Goal: Information Seeking & Learning: Learn about a topic

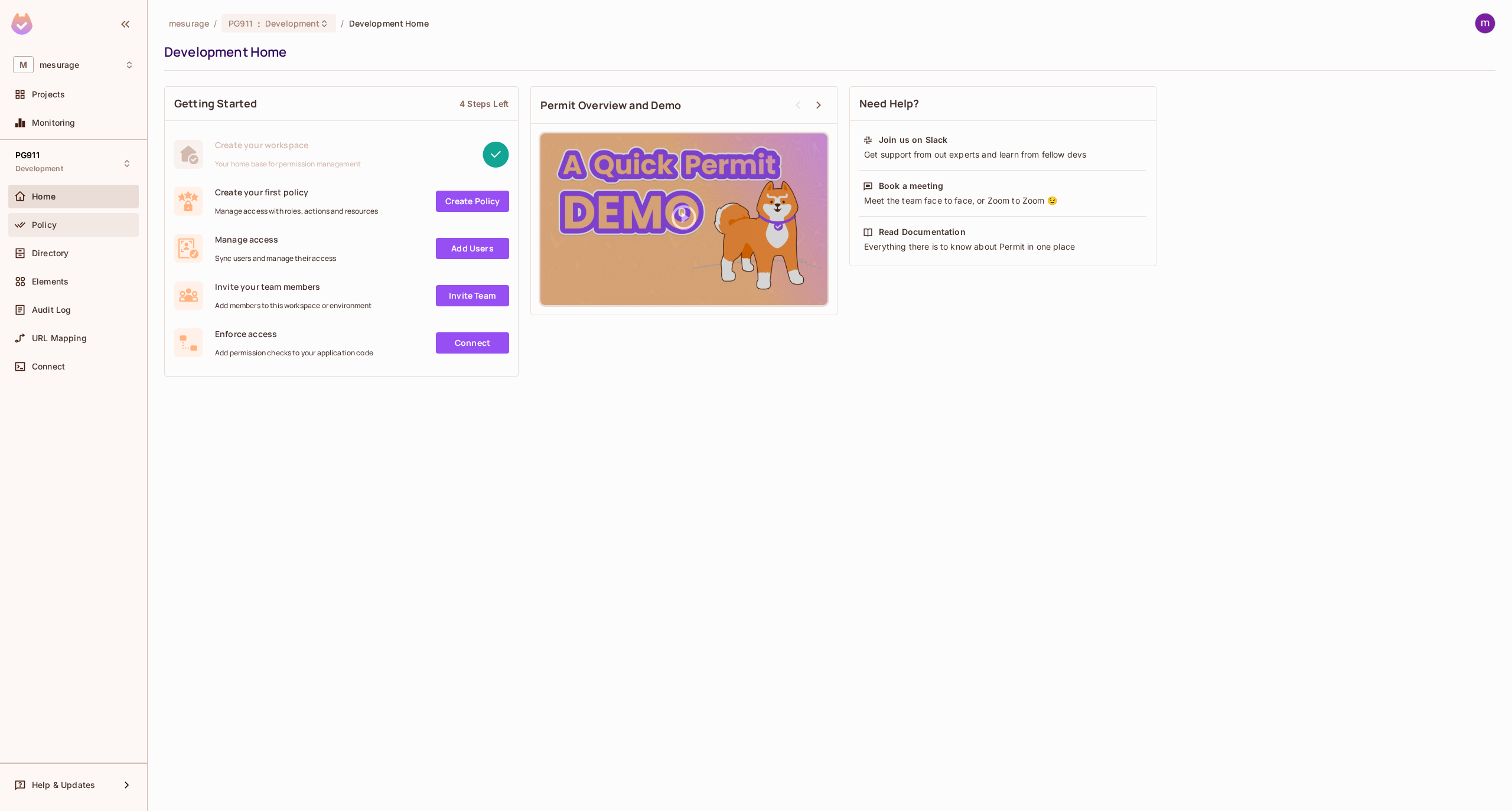
click at [60, 225] on div "Policy" at bounding box center [83, 225] width 102 height 9
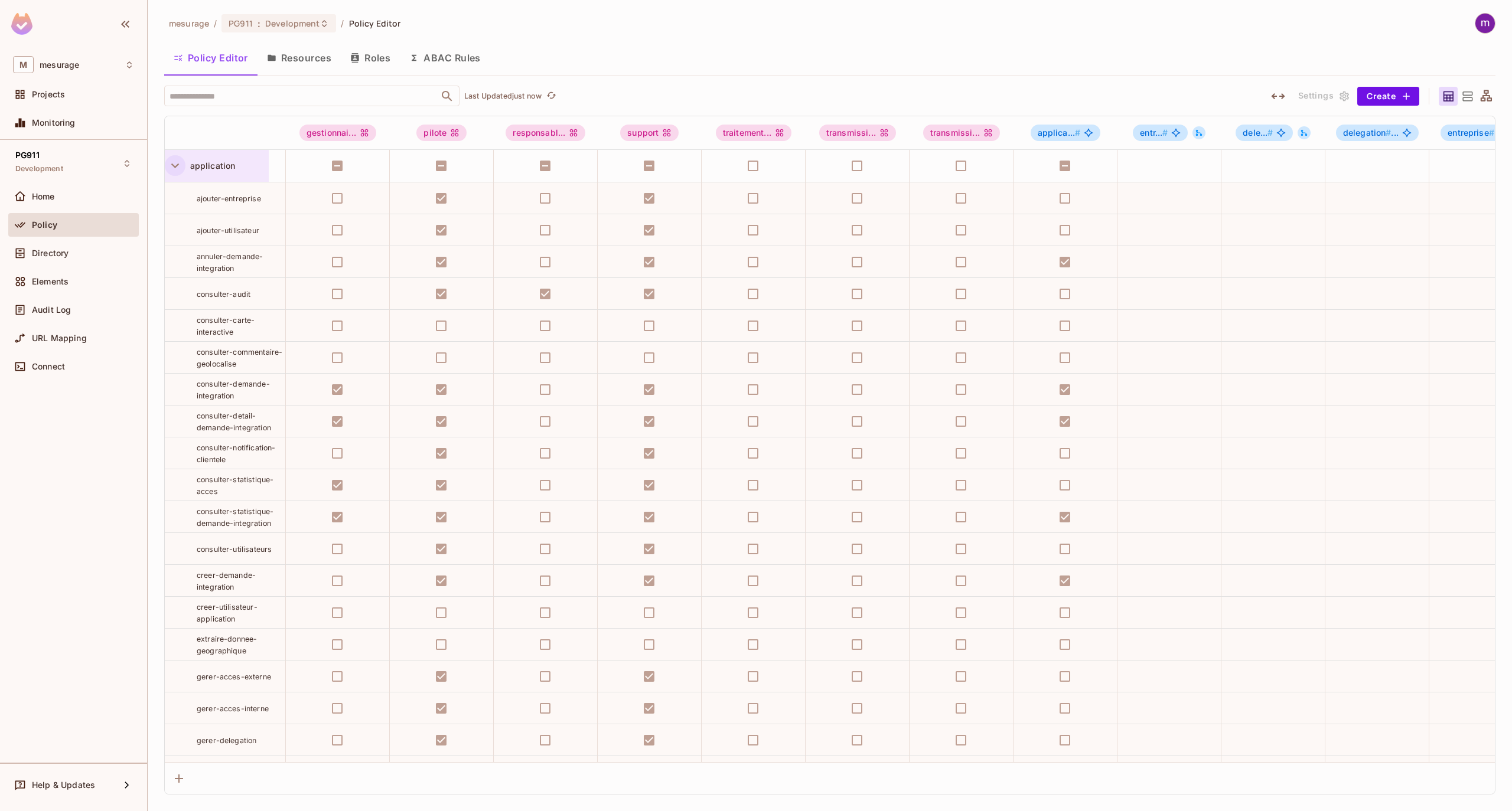
click at [174, 166] on icon "button" at bounding box center [175, 166] width 16 height 16
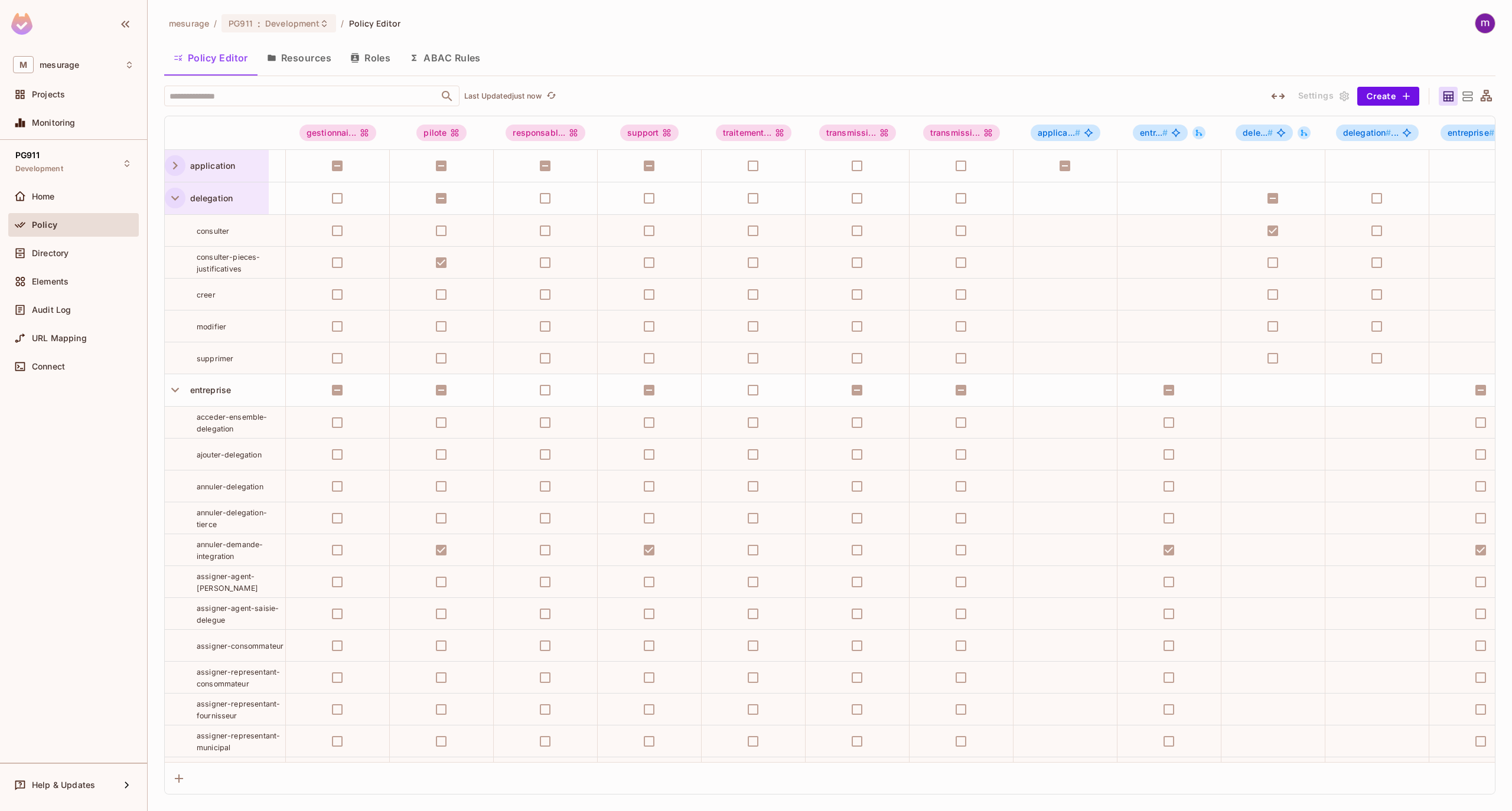
click at [175, 200] on icon "button" at bounding box center [174, 198] width 7 height 5
click at [369, 54] on button "Roles" at bounding box center [370, 58] width 59 height 29
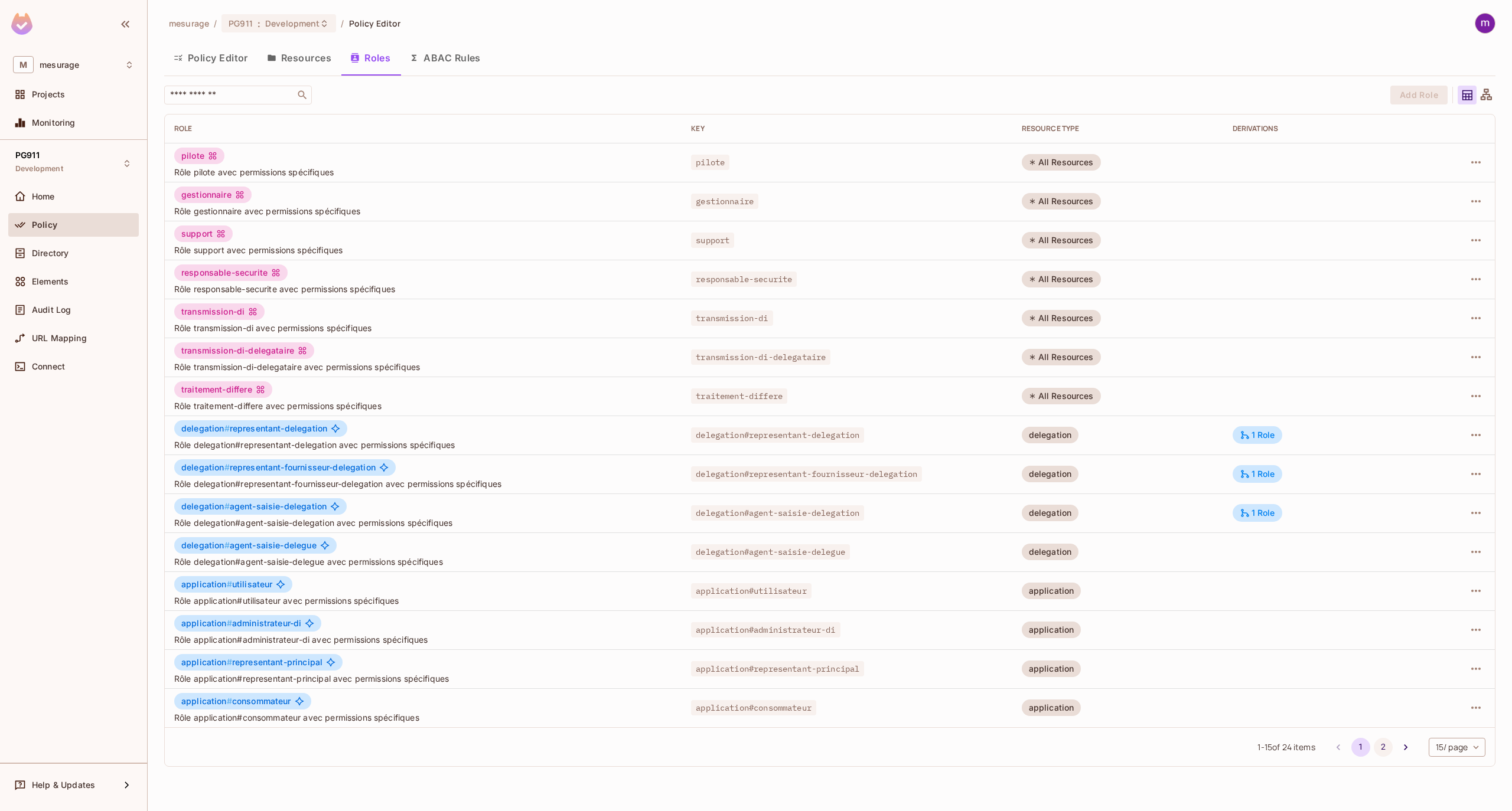
click at [1382, 746] on button "2" at bounding box center [1383, 747] width 19 height 19
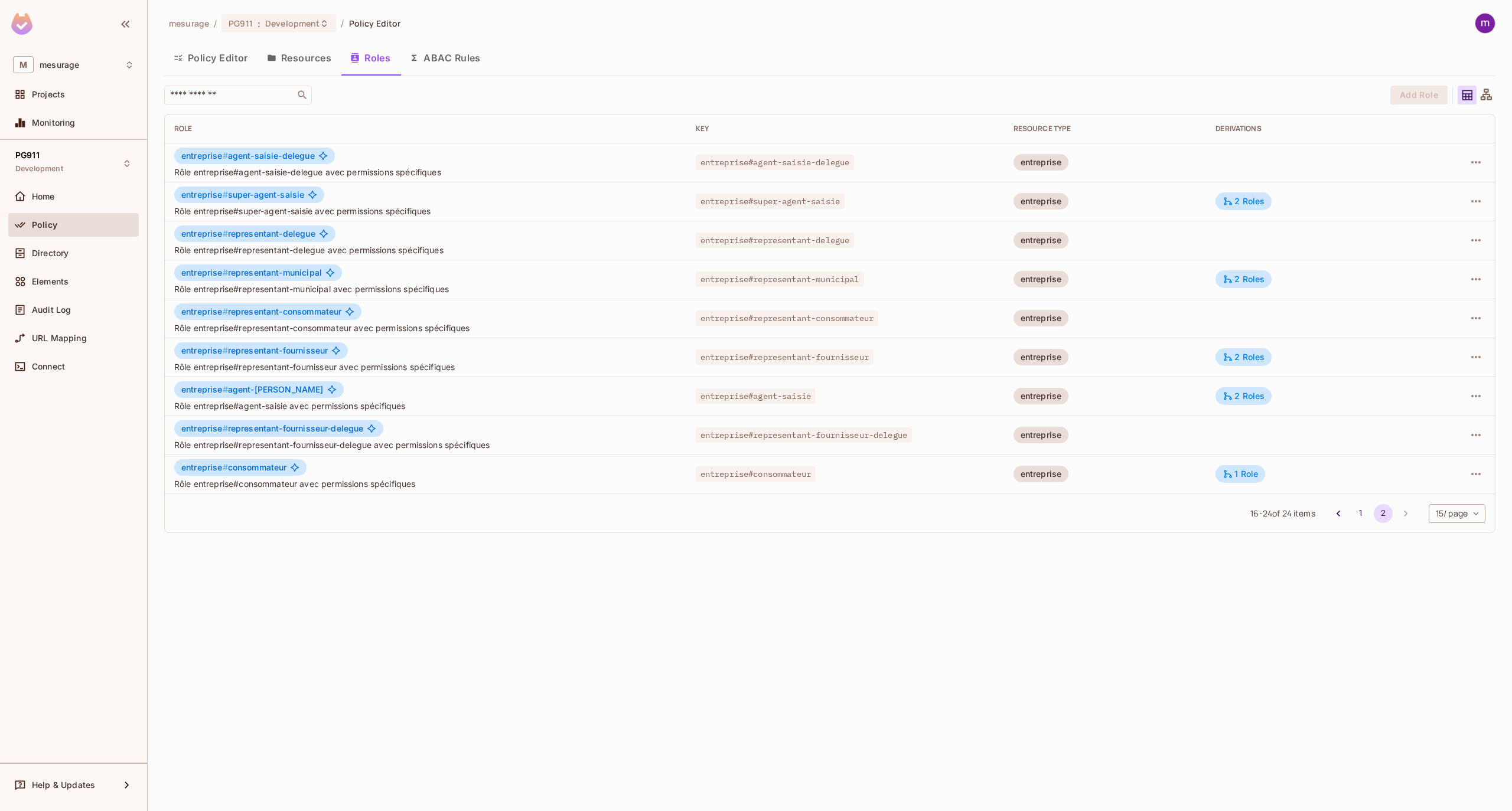
click at [638, 588] on div "mesurage / PG911 : Development / Policy Editor Policy Editor Resources Roles AB…" at bounding box center [829, 406] width 1364 height 811
click at [542, 97] on div "​" at bounding box center [774, 95] width 1220 height 19
click at [229, 60] on button "Policy Editor" at bounding box center [211, 58] width 93 height 29
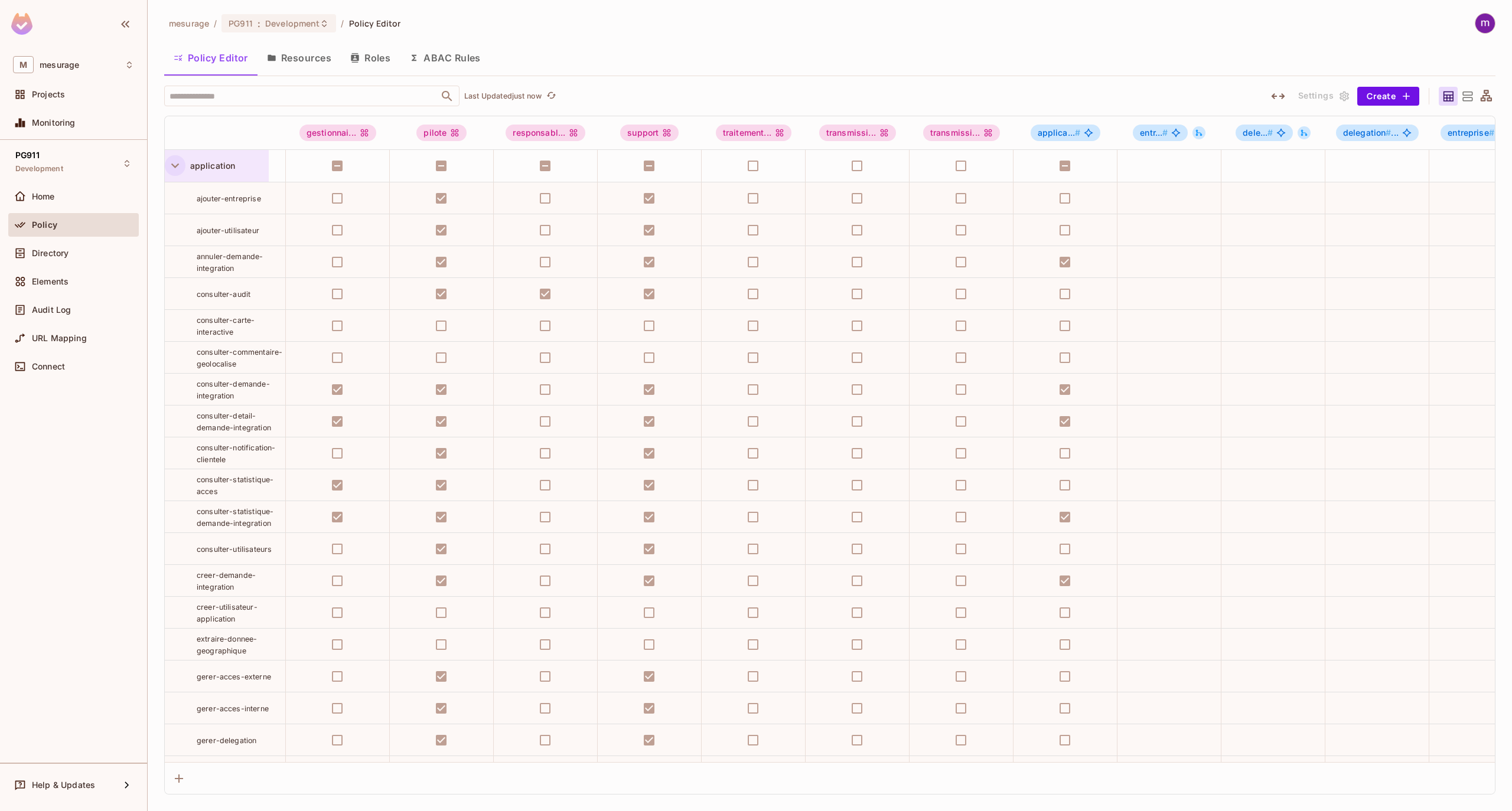
click at [178, 166] on icon "button" at bounding box center [174, 166] width 7 height 5
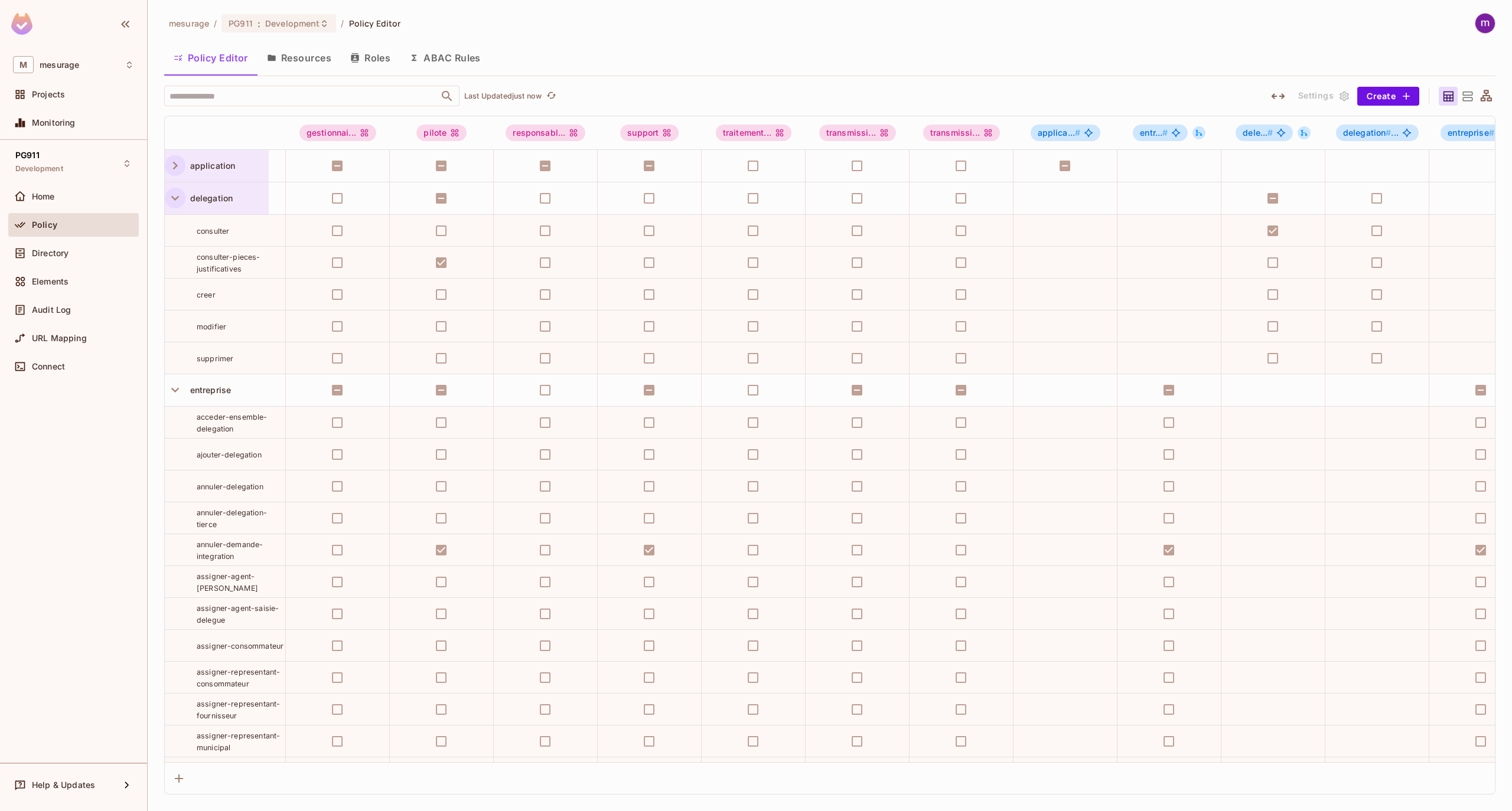
click at [175, 198] on icon "button" at bounding box center [175, 198] width 16 height 16
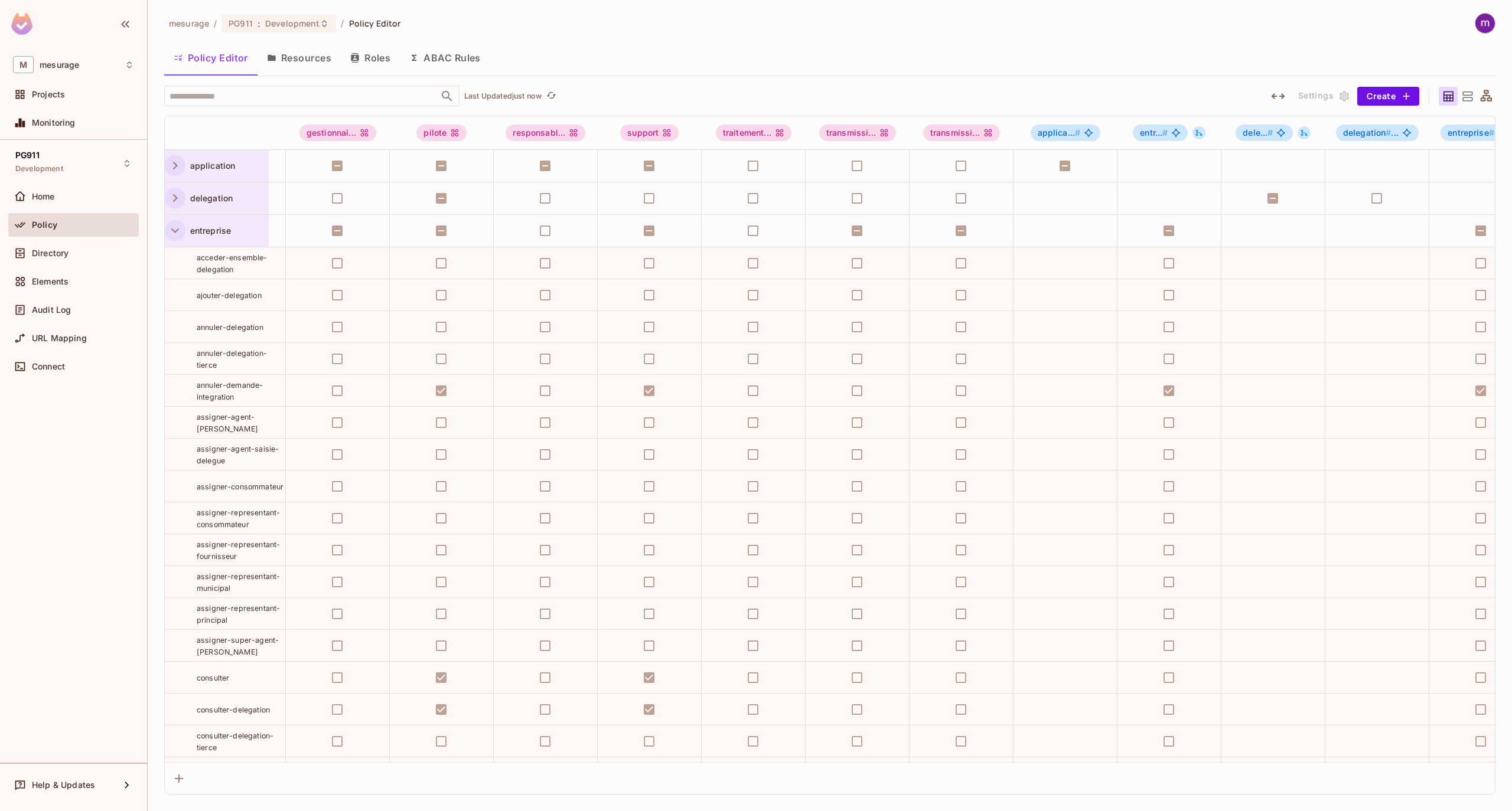
click at [176, 229] on icon "button" at bounding box center [175, 231] width 16 height 16
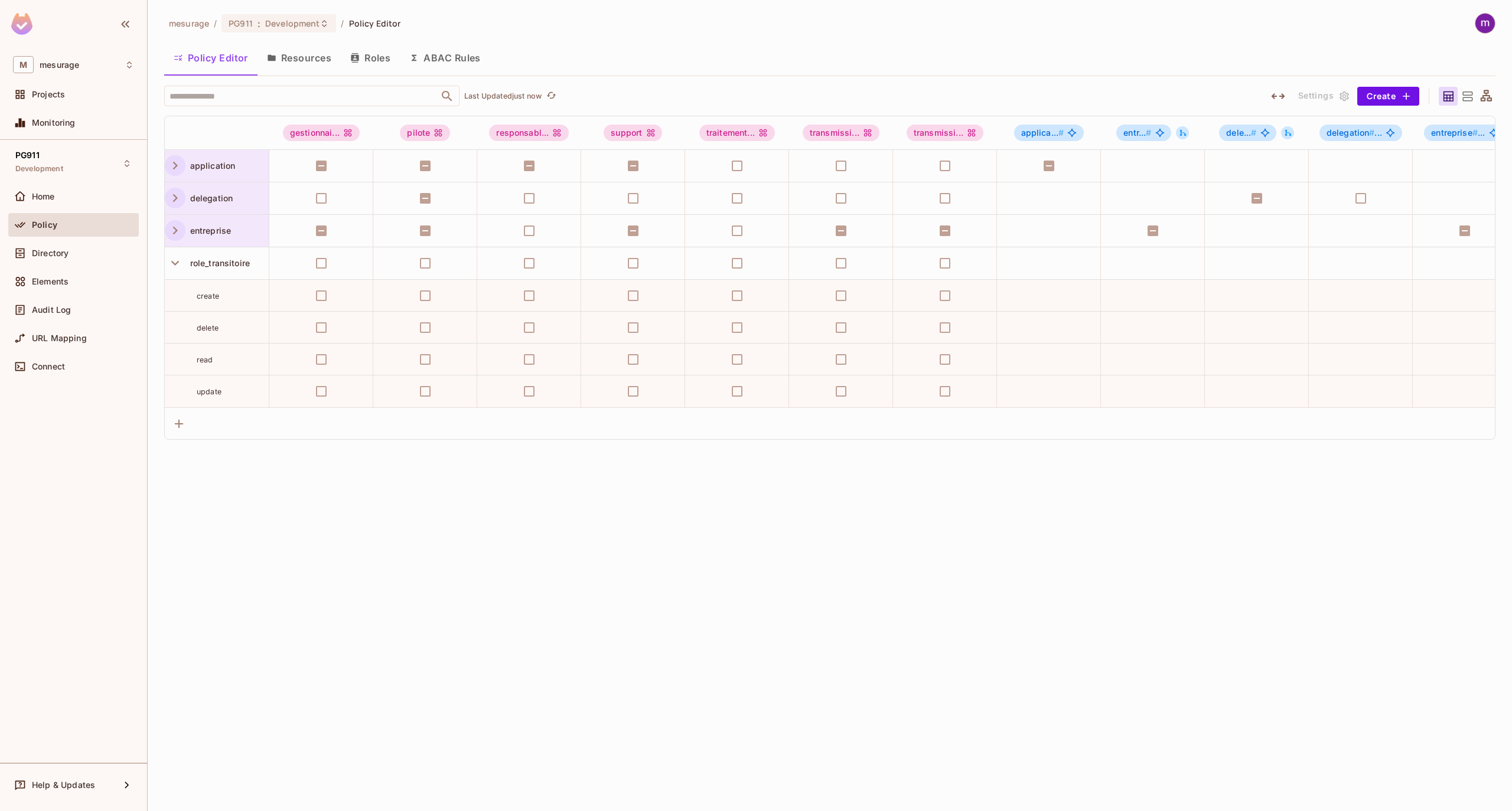
click at [176, 229] on icon "button" at bounding box center [175, 231] width 16 height 16
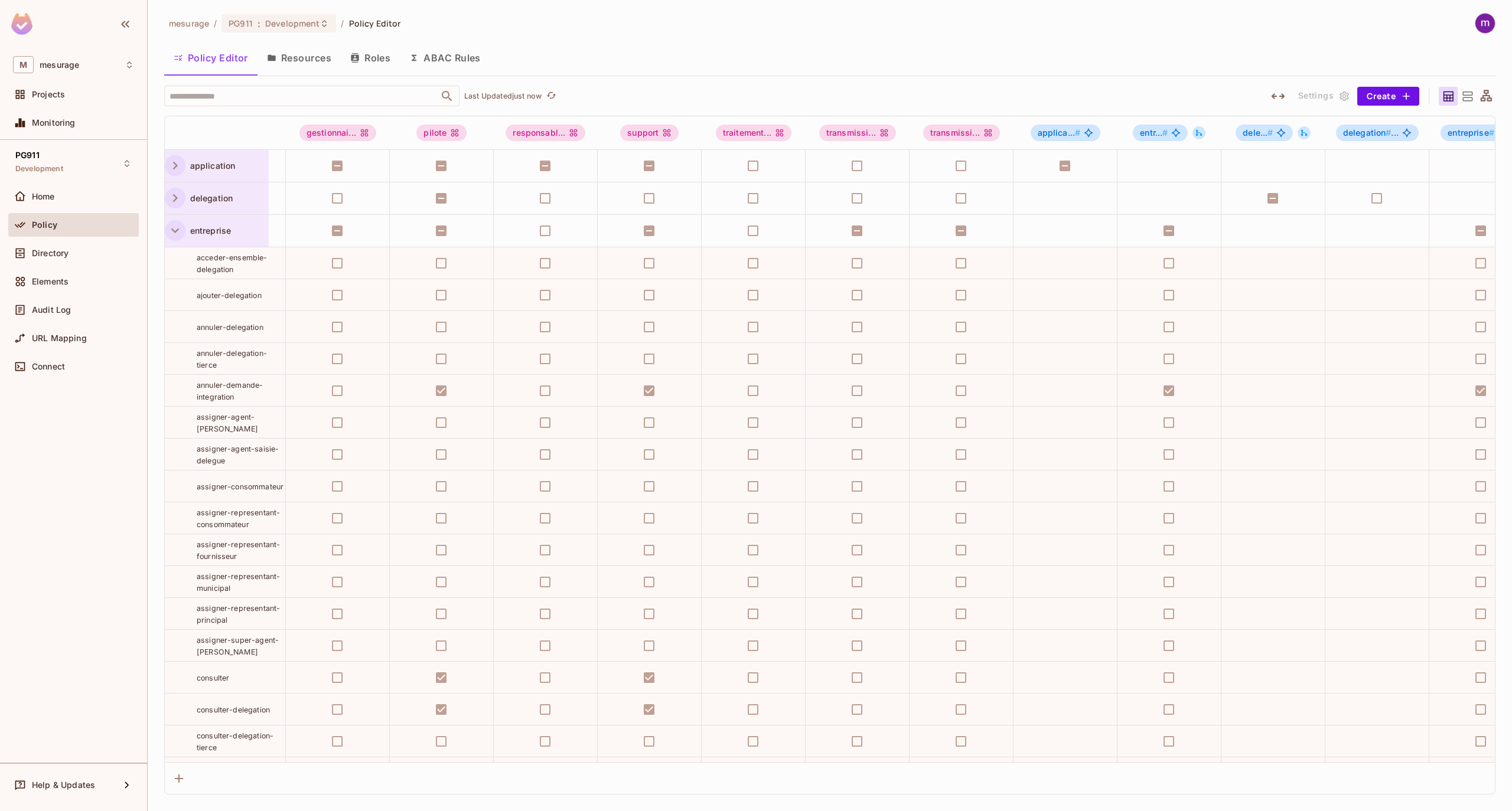
click at [171, 233] on icon "button" at bounding box center [175, 231] width 16 height 16
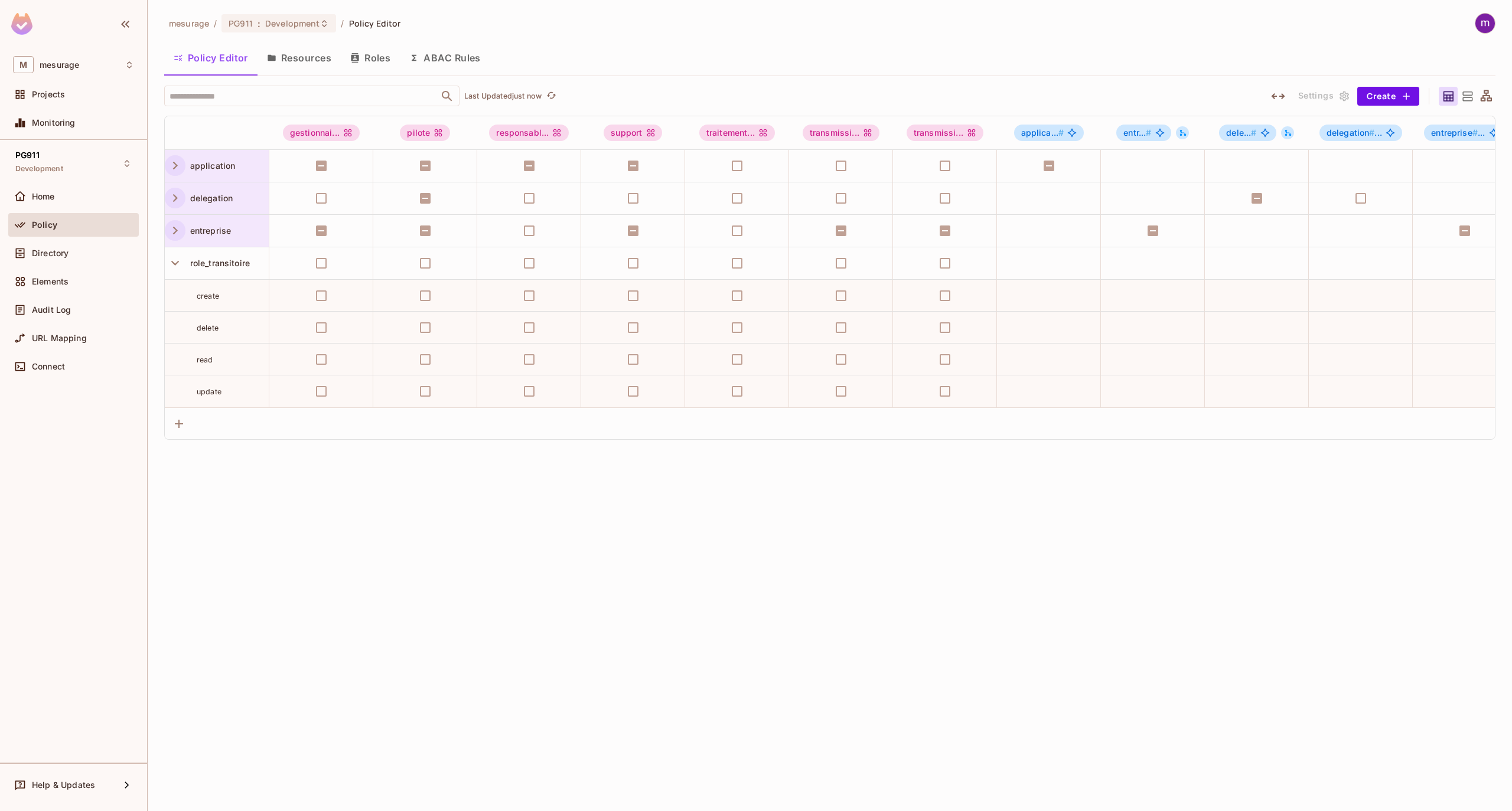
click at [171, 168] on icon "button" at bounding box center [175, 166] width 16 height 16
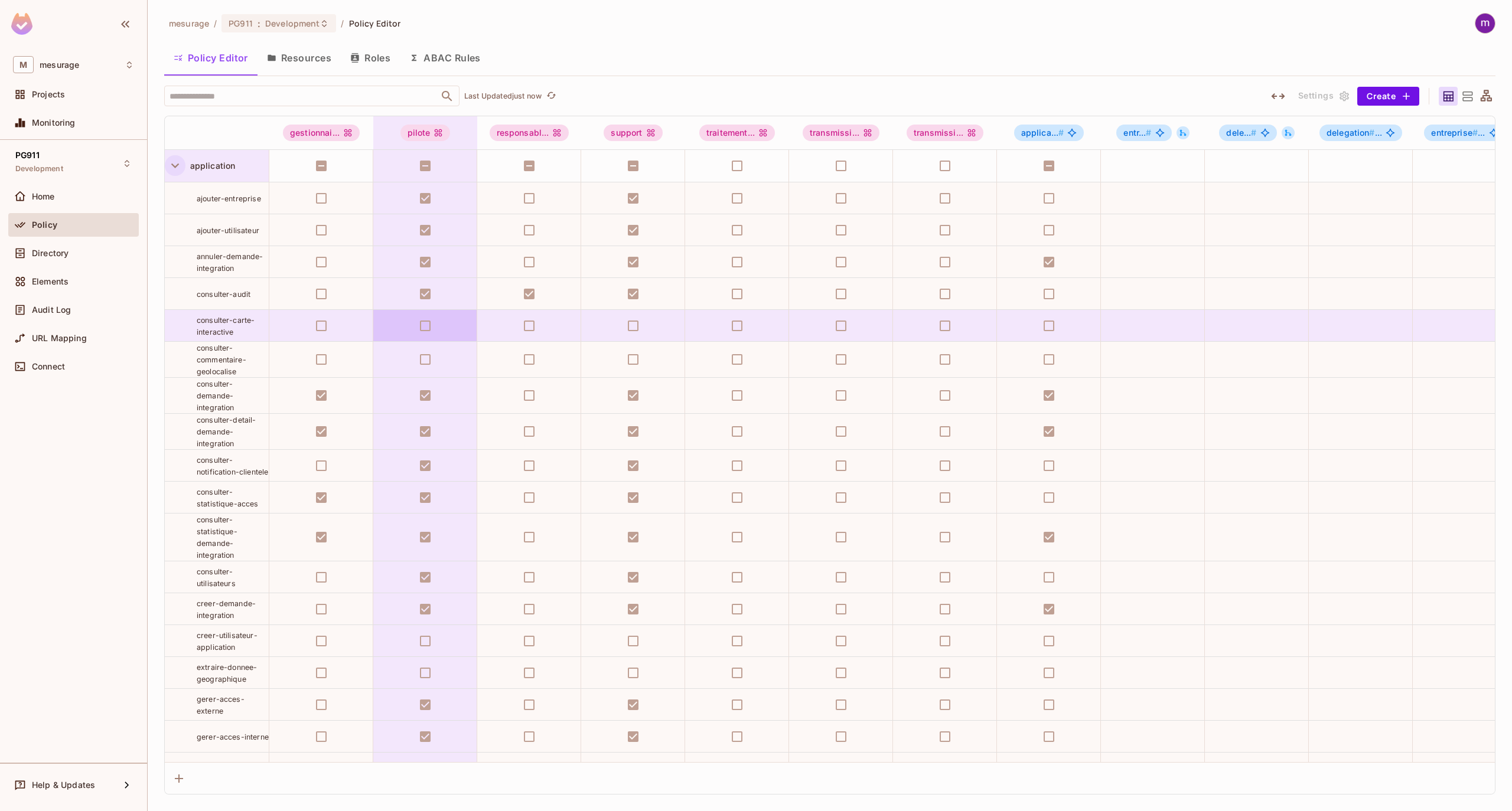
click at [426, 329] on td at bounding box center [425, 326] width 104 height 32
click at [428, 324] on td at bounding box center [425, 326] width 104 height 32
click at [430, 324] on td at bounding box center [425, 326] width 104 height 32
click at [430, 326] on td at bounding box center [425, 326] width 104 height 32
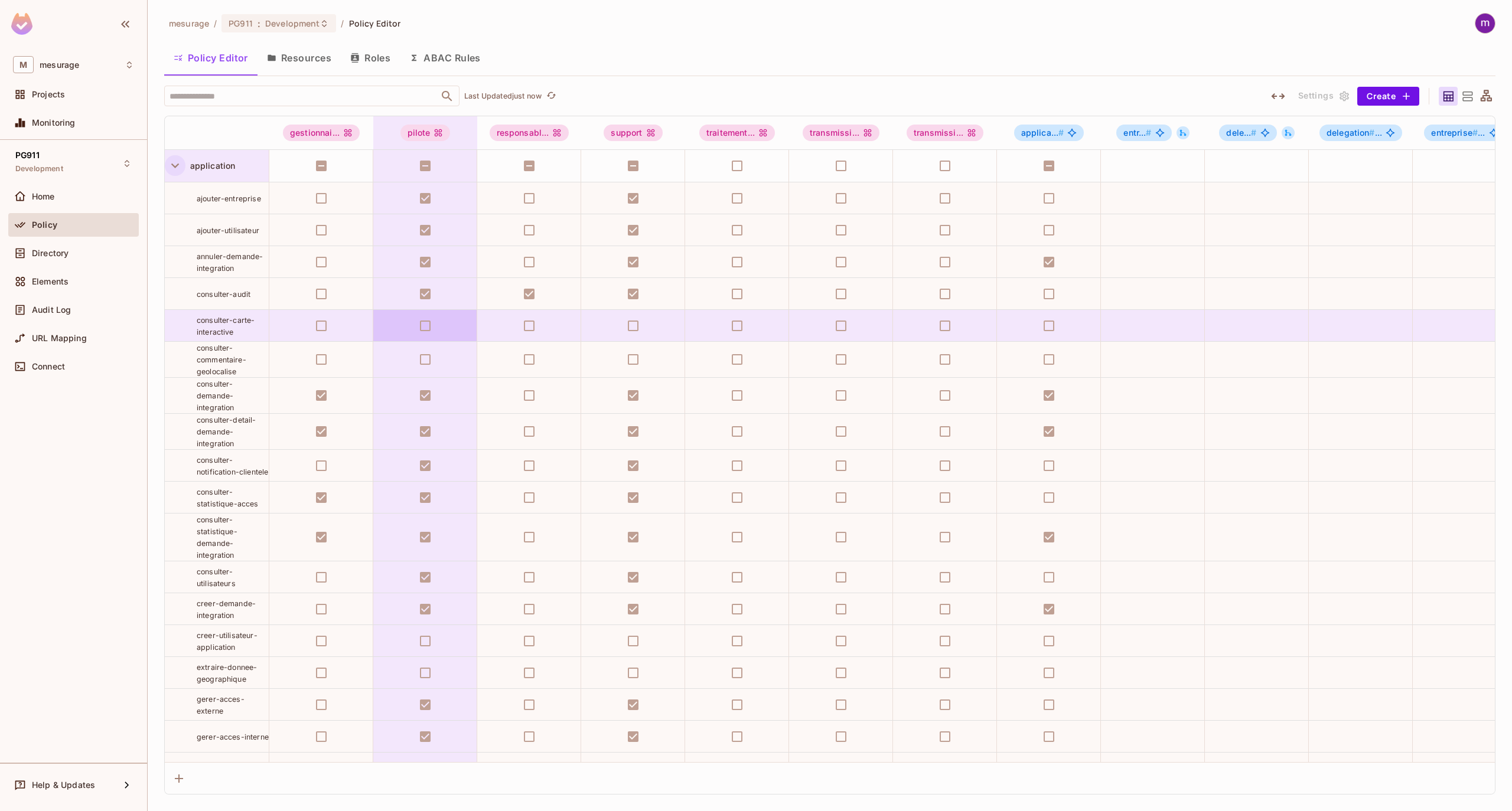
click at [431, 326] on td at bounding box center [425, 326] width 104 height 32
click at [432, 326] on td at bounding box center [425, 326] width 104 height 32
click at [432, 327] on td at bounding box center [425, 326] width 104 height 32
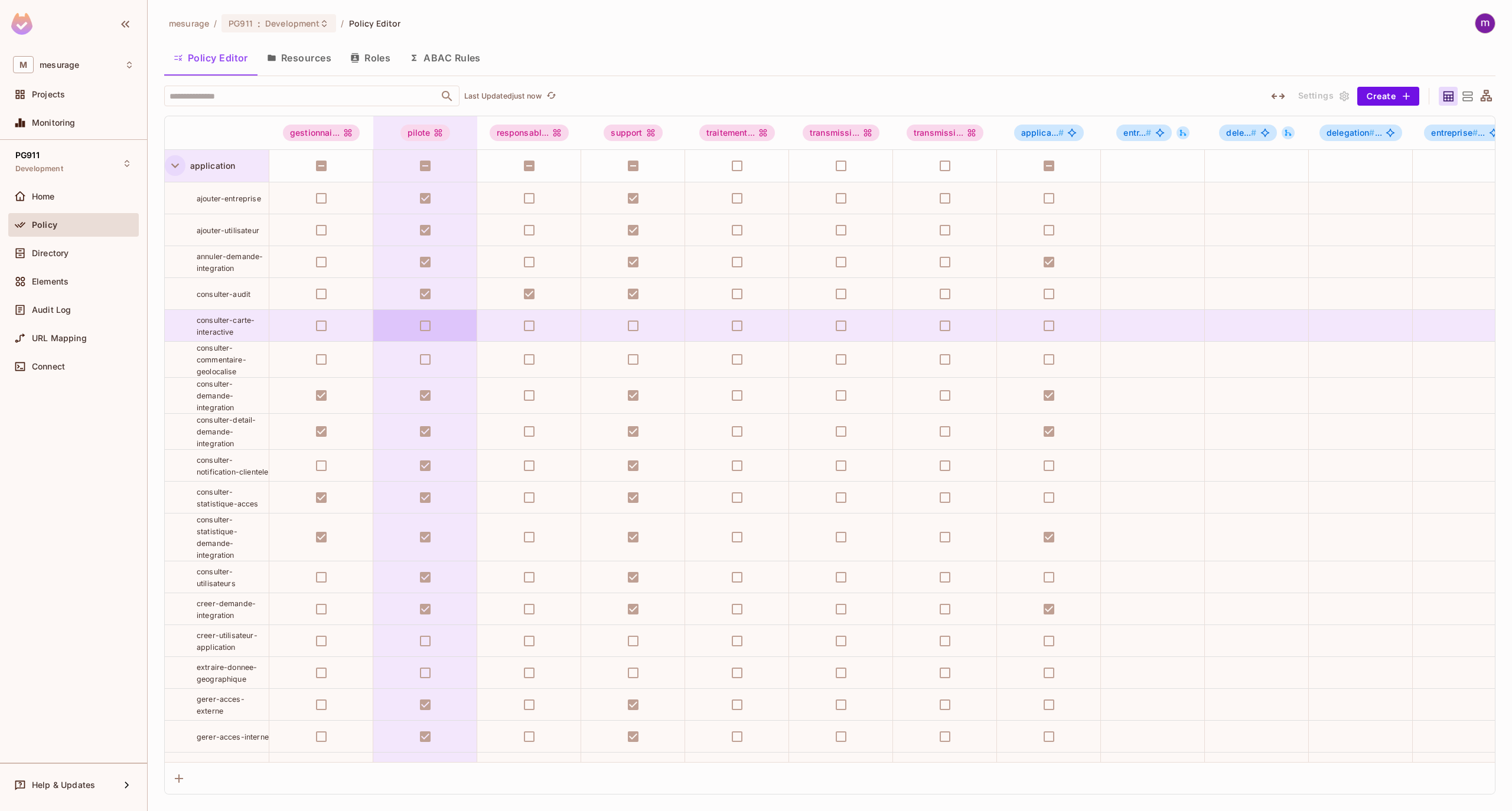
click at [425, 324] on td at bounding box center [425, 326] width 104 height 32
click at [428, 329] on td at bounding box center [425, 326] width 104 height 32
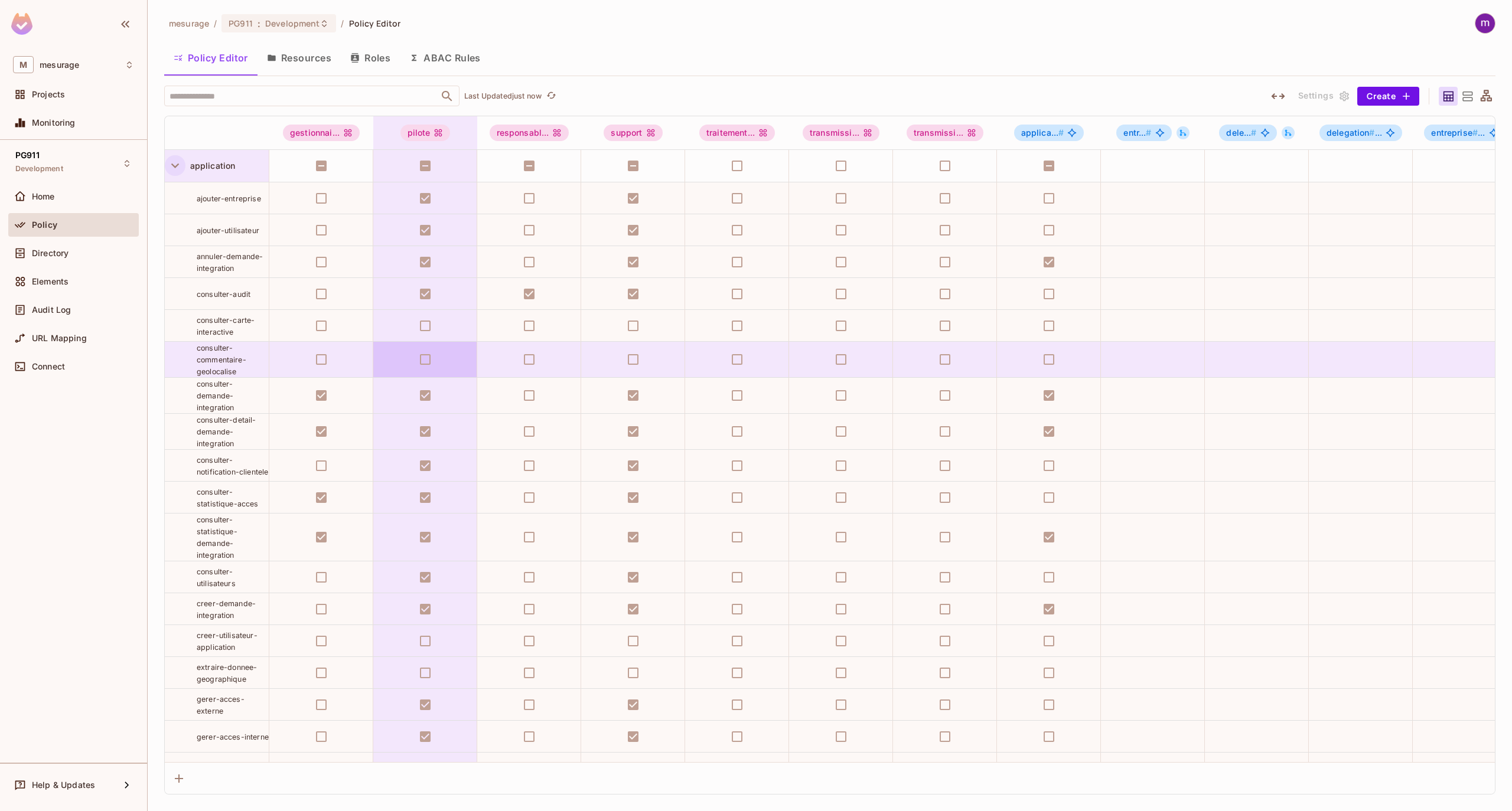
click at [424, 352] on td at bounding box center [425, 360] width 104 height 36
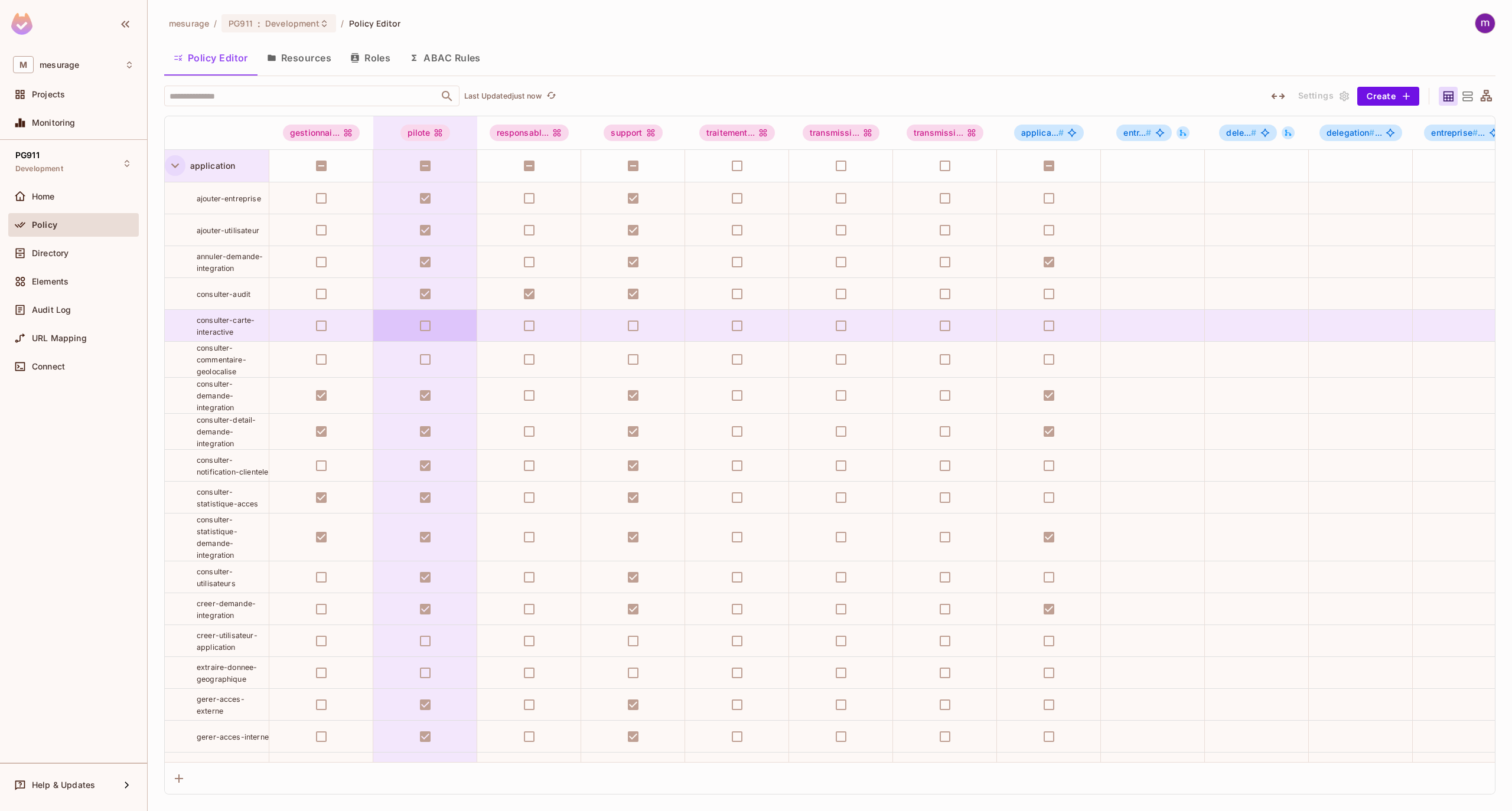
click at [418, 329] on td at bounding box center [425, 326] width 104 height 32
click at [425, 332] on td at bounding box center [425, 326] width 104 height 32
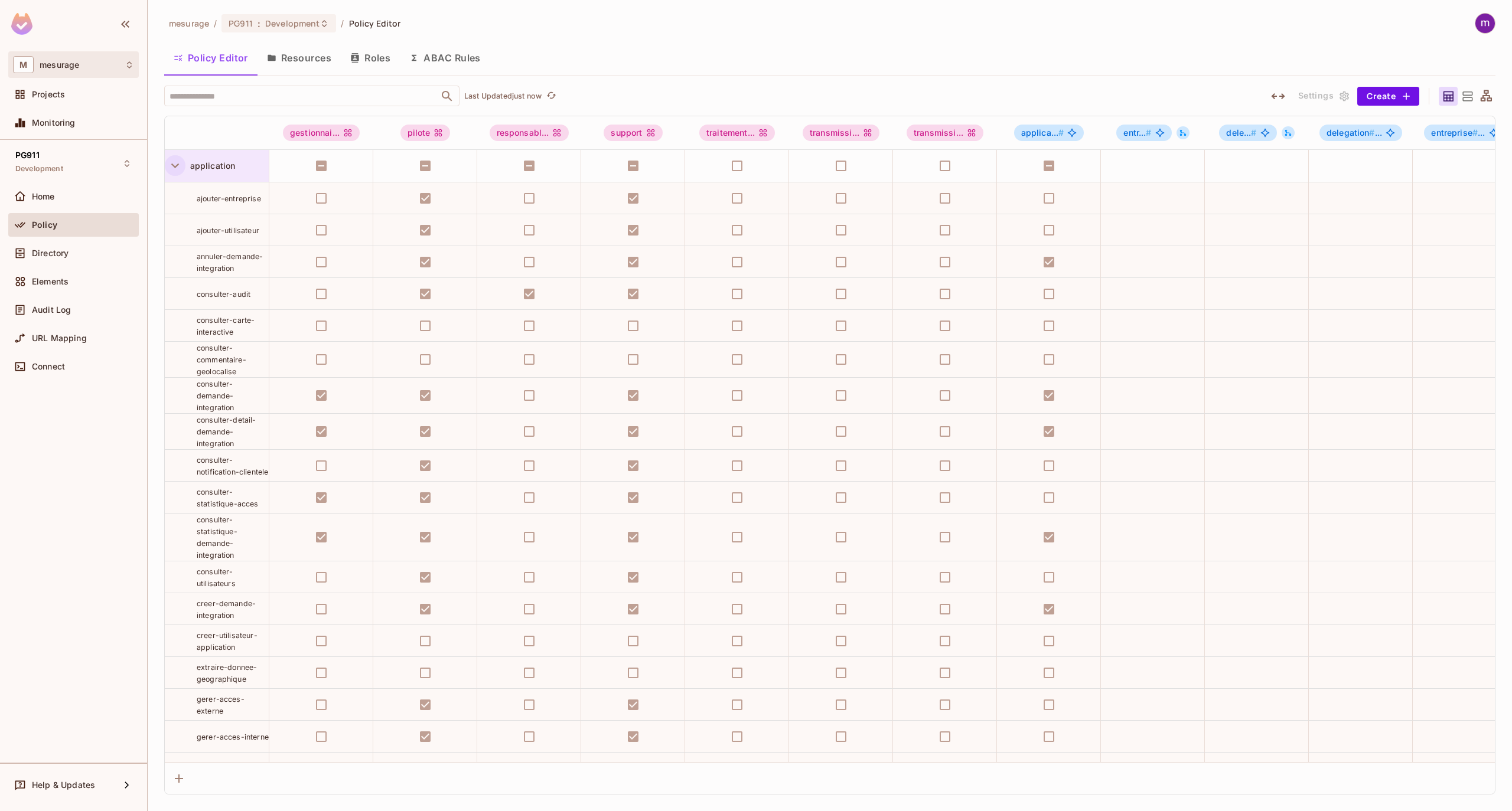
click at [123, 66] on div "M mesurage" at bounding box center [73, 65] width 121 height 17
click at [123, 66] on div at bounding box center [756, 406] width 1512 height 811
click at [3, 724] on div "PG911 Development Home Policy Directory Elements Audit Log URL Mapping Connect" at bounding box center [73, 451] width 147 height 623
click at [738, 78] on div "mesurage / PG911 : Development / Policy Editor Policy Editor Resources Roles AB…" at bounding box center [829, 403] width 1331 height 782
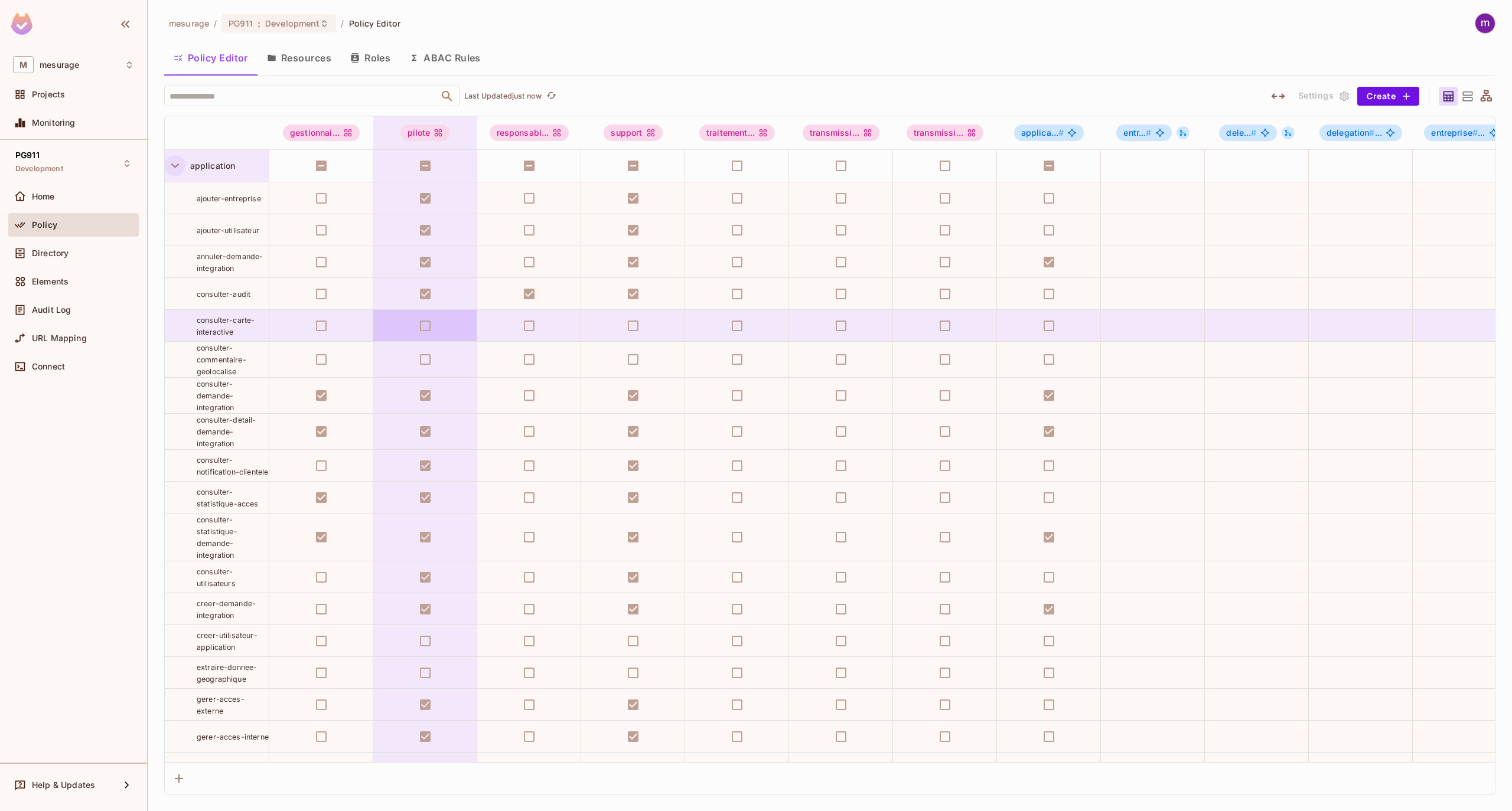
click at [424, 334] on td at bounding box center [425, 326] width 104 height 32
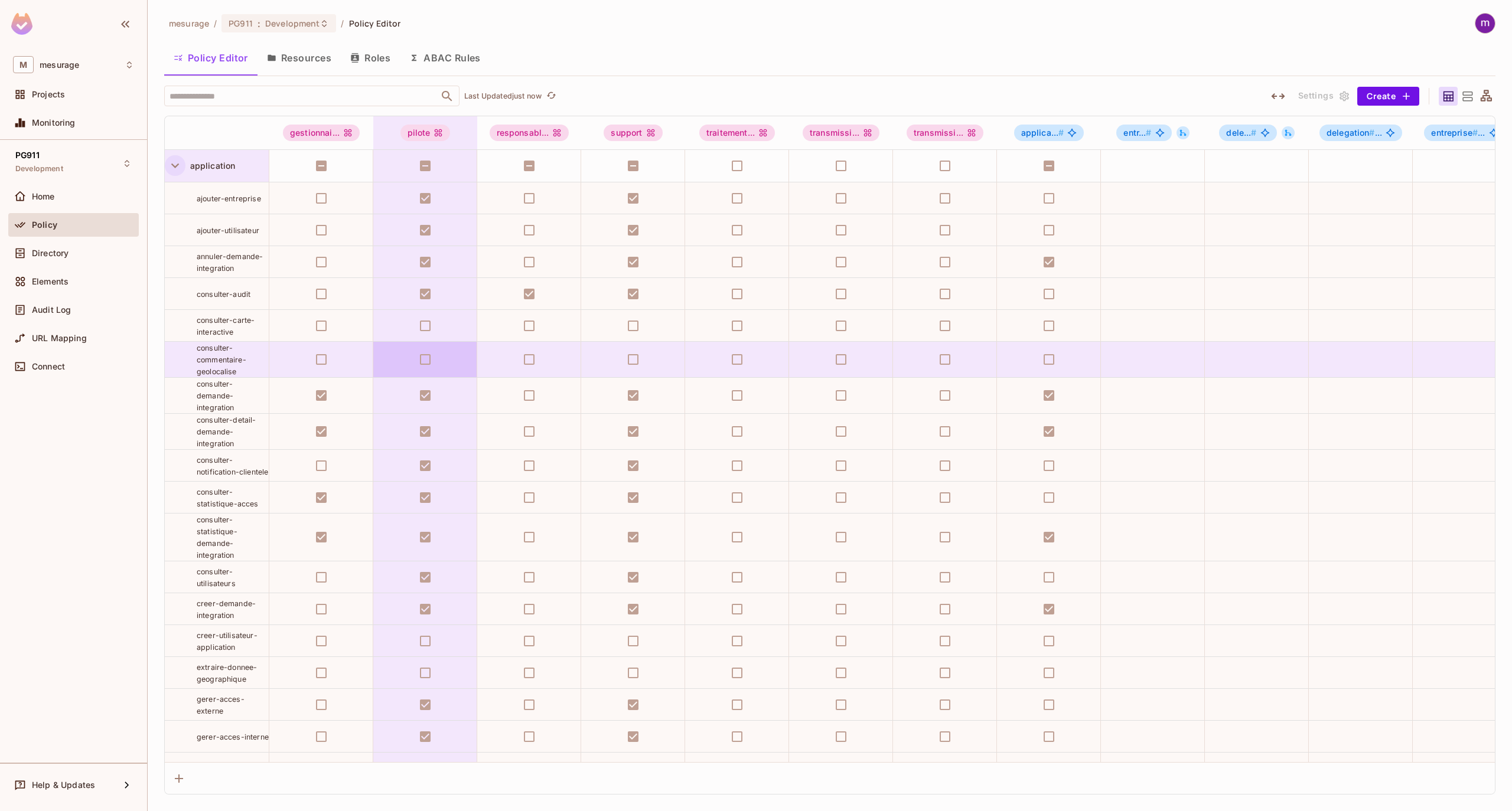
click at [428, 363] on td at bounding box center [425, 360] width 104 height 36
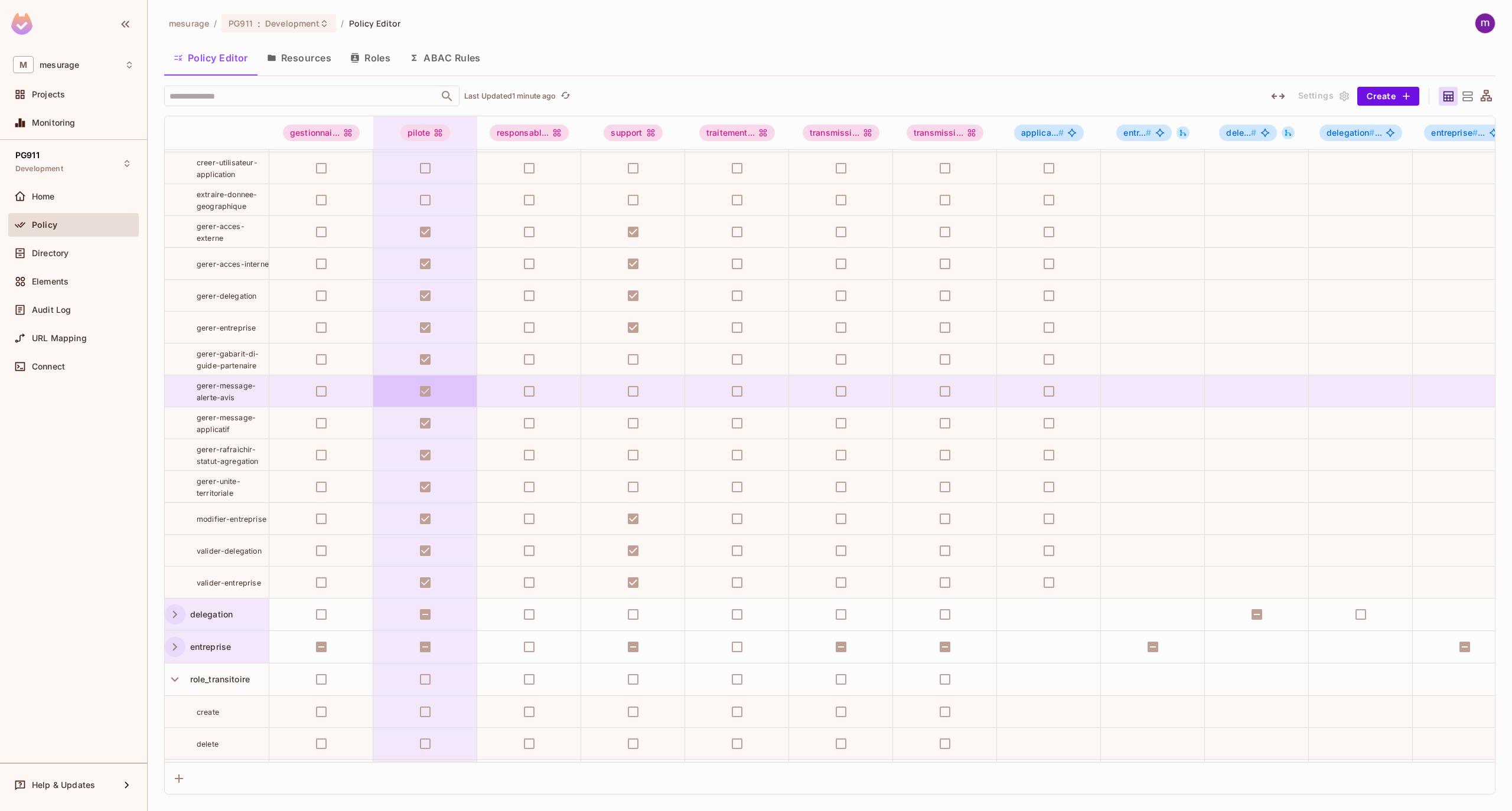
scroll to position [552, 0]
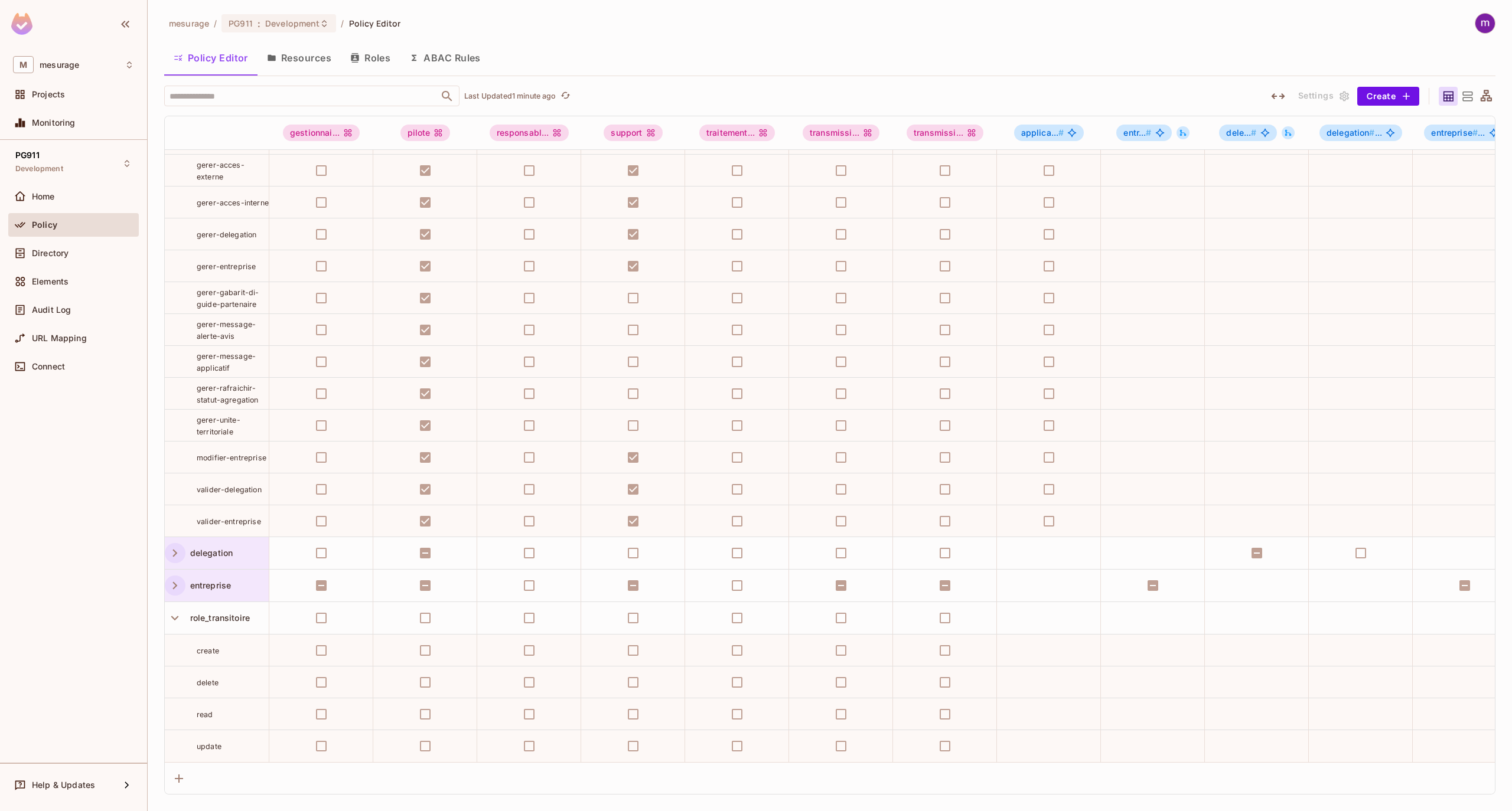
click at [308, 64] on button "Resources" at bounding box center [299, 58] width 83 height 29
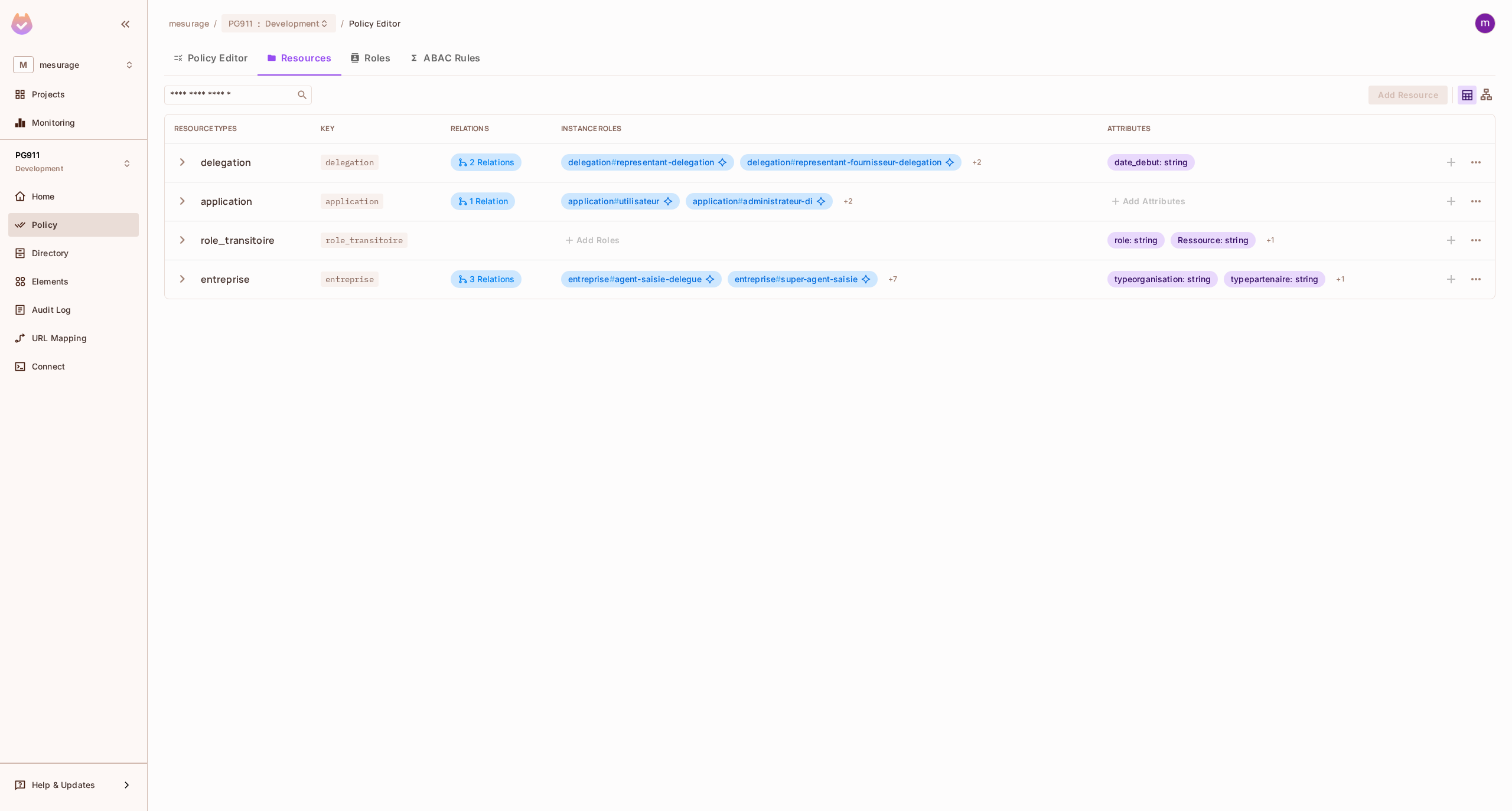
click at [176, 280] on icon "button" at bounding box center [182, 279] width 16 height 16
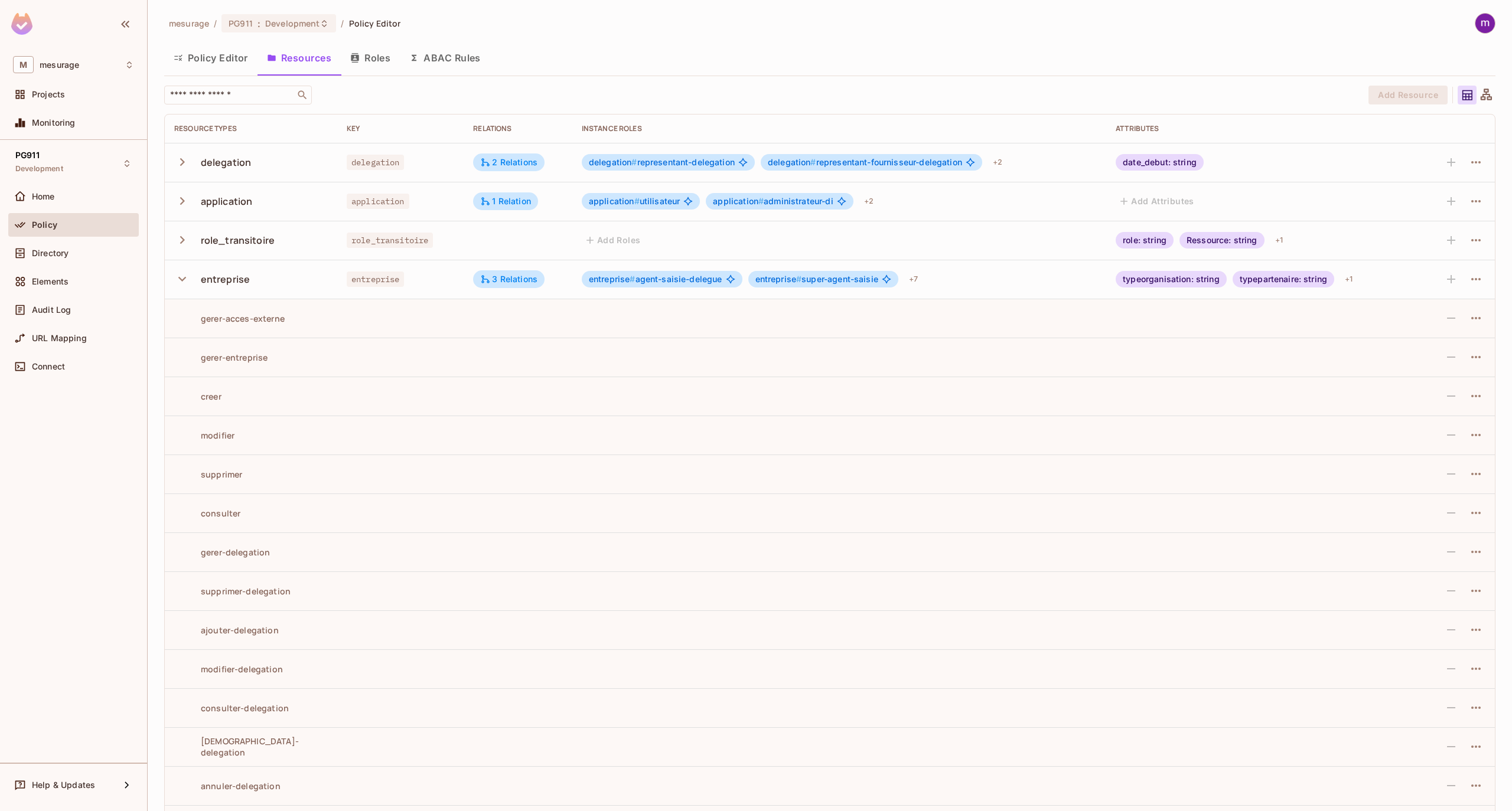
click at [180, 285] on icon "button" at bounding box center [182, 279] width 16 height 16
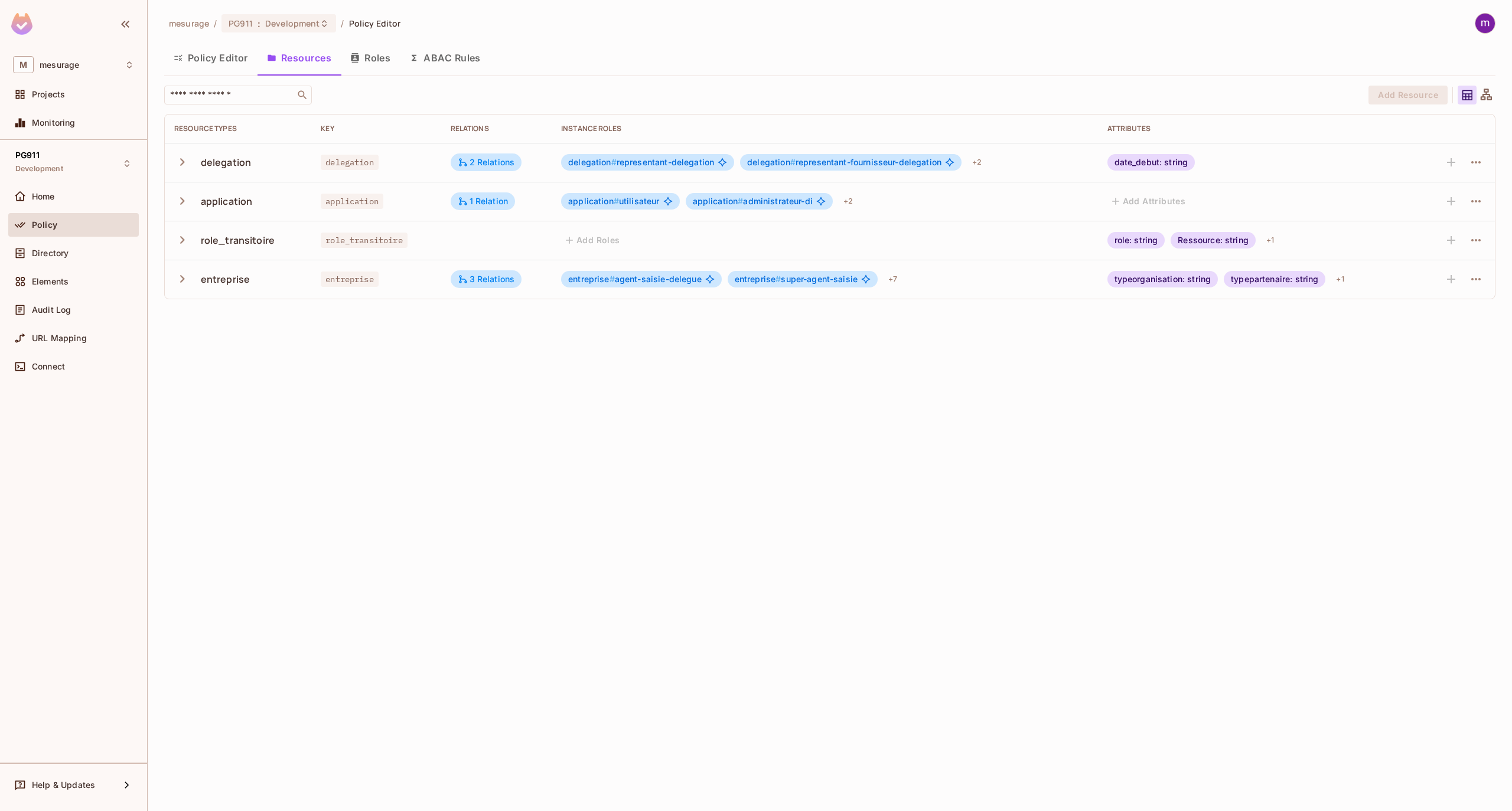
click at [336, 420] on div "mesurage / PG911 : Development / Policy Editor Policy Editor Resources Roles AB…" at bounding box center [829, 406] width 1364 height 811
click at [187, 160] on icon "button" at bounding box center [182, 162] width 16 height 16
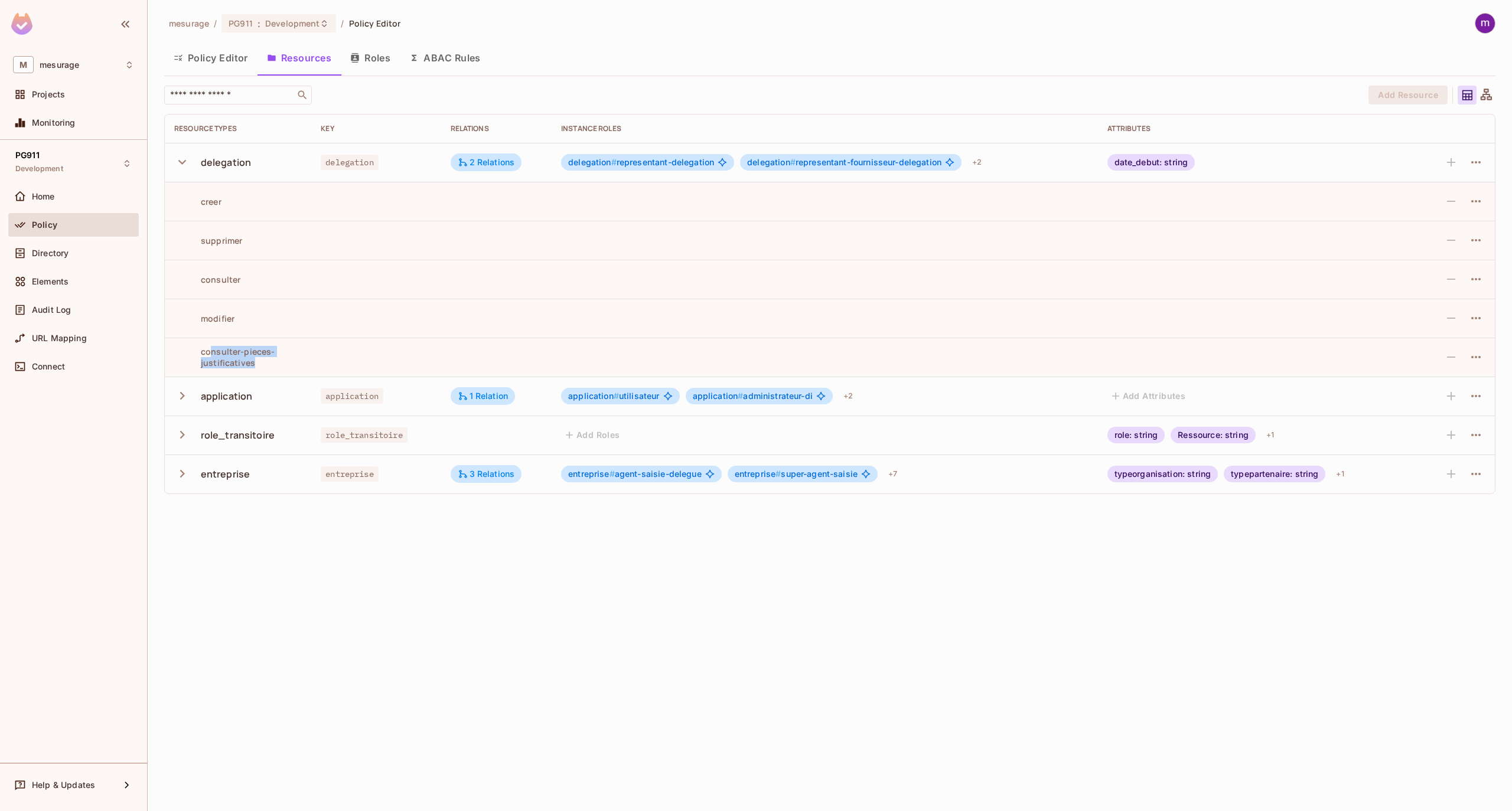
drag, startPoint x: 239, startPoint y: 355, endPoint x: 266, endPoint y: 369, distance: 30.4
click at [266, 369] on div "consulter-pieces-justificatives" at bounding box center [238, 357] width 127 height 22
click at [310, 582] on div "mesurage / PG911 : Development / Policy Editor Policy Editor Resources Roles AB…" at bounding box center [829, 406] width 1364 height 811
click at [180, 160] on icon "button" at bounding box center [182, 162] width 16 height 16
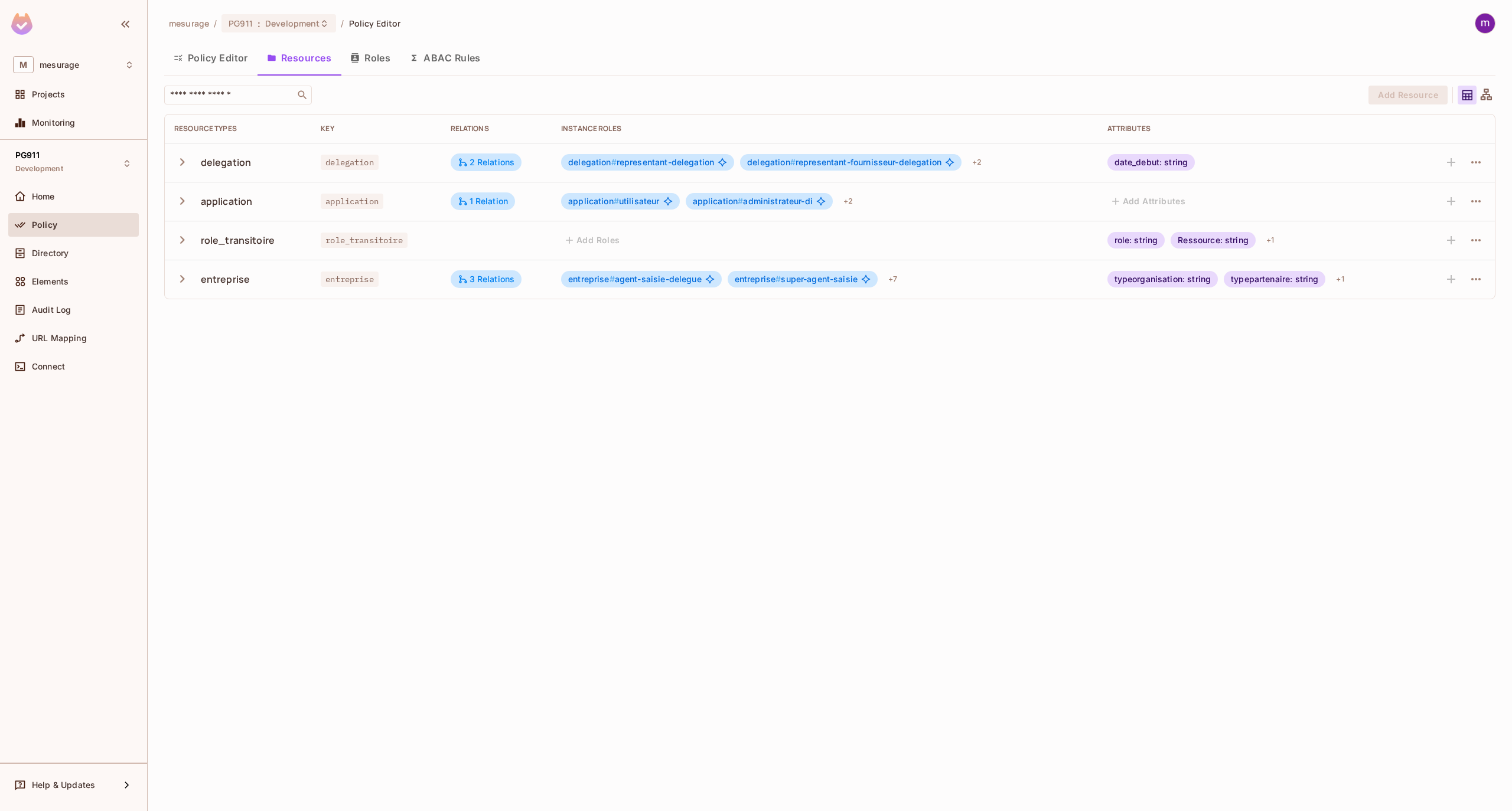
click at [215, 55] on button "Policy Editor" at bounding box center [211, 58] width 93 height 29
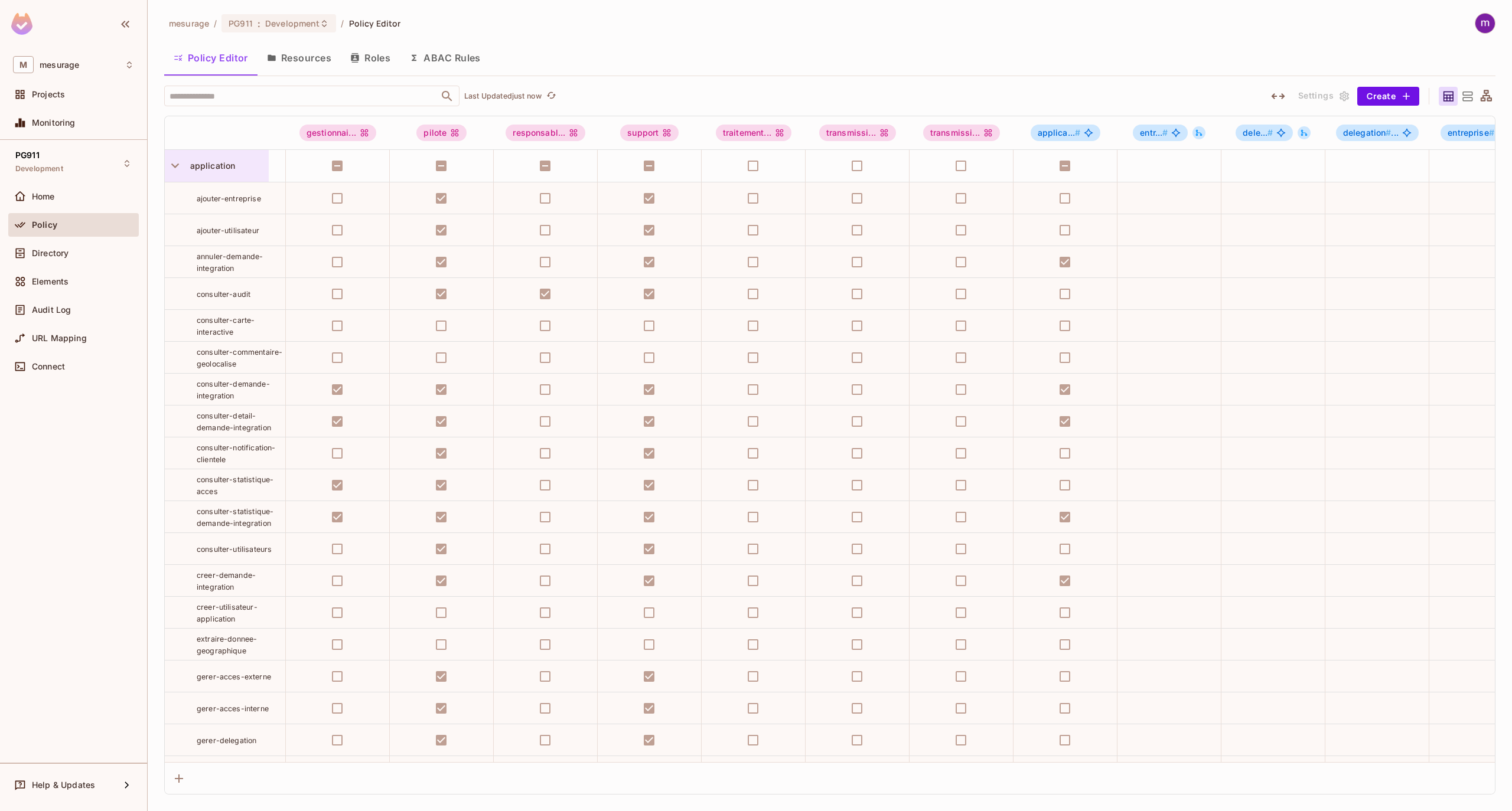
click at [169, 171] on icon "button" at bounding box center [175, 166] width 16 height 16
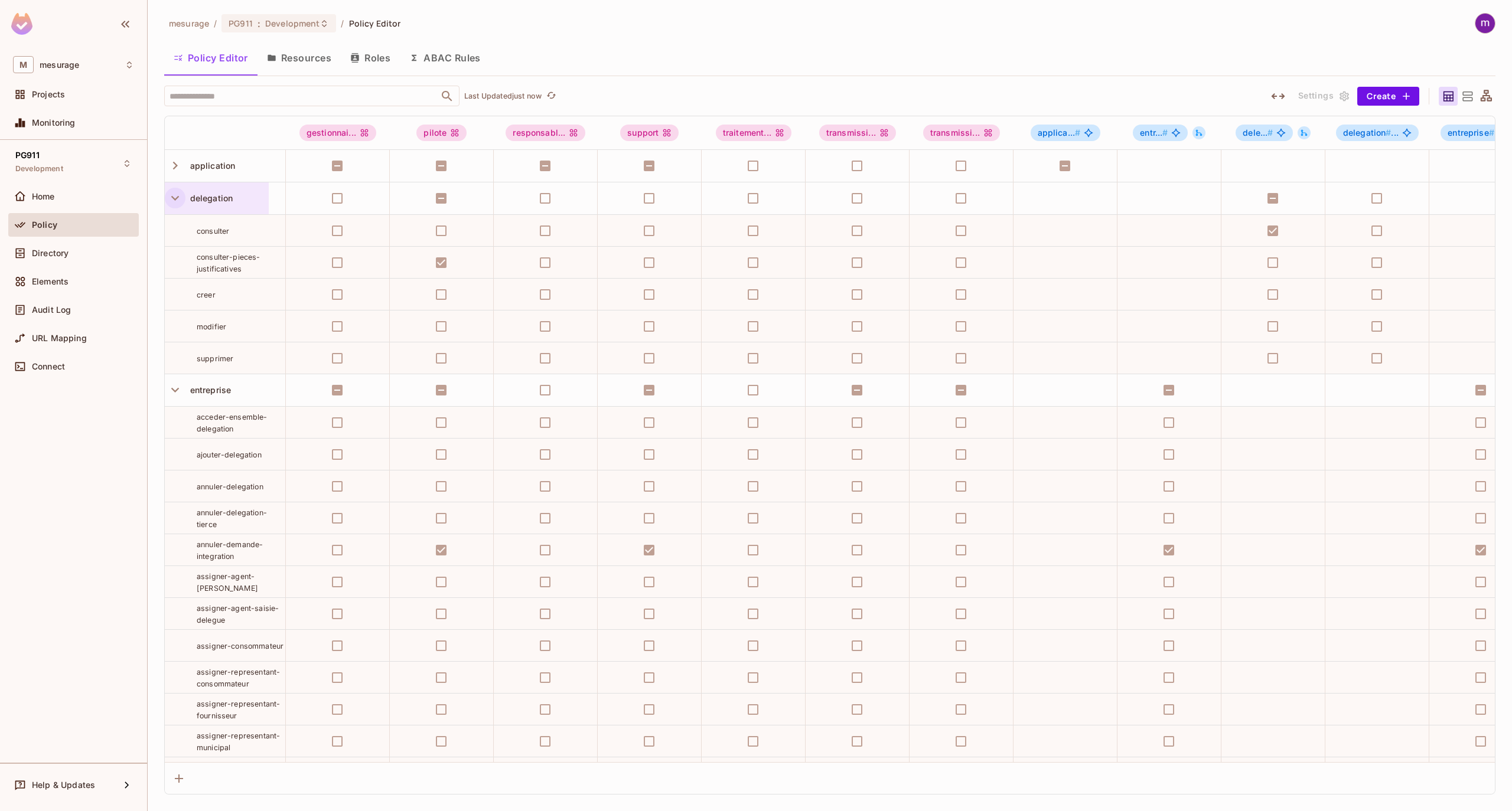
click at [181, 194] on icon "button" at bounding box center [175, 198] width 16 height 16
click at [701, 46] on div "Policy Editor Resources Roles ABAC Rules" at bounding box center [829, 58] width 1331 height 29
click at [659, 59] on div "Policy Editor Resources Roles ABAC Rules" at bounding box center [829, 58] width 1331 height 29
click at [304, 57] on button "Resources" at bounding box center [299, 58] width 83 height 29
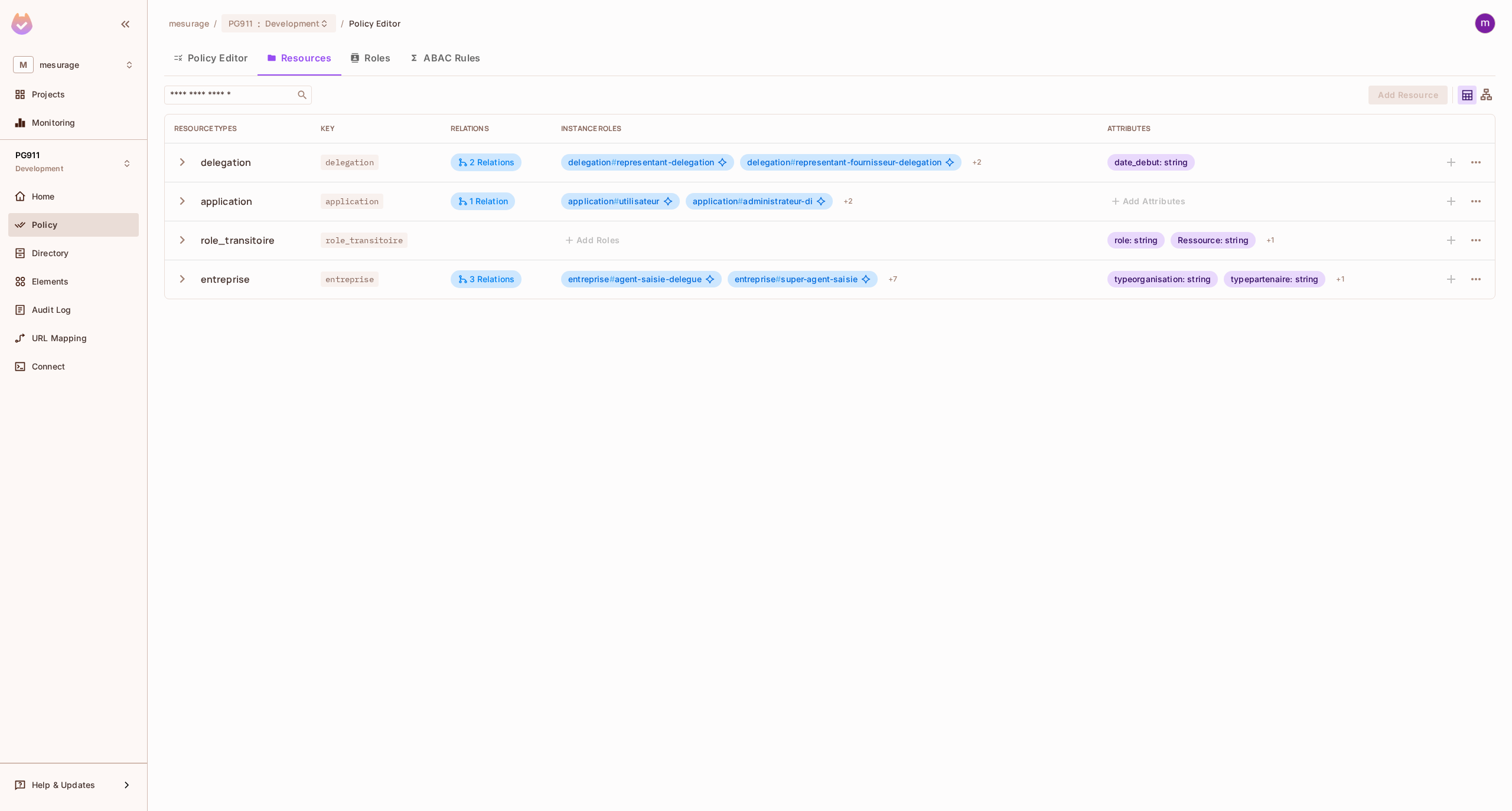
click at [374, 60] on button "Roles" at bounding box center [370, 58] width 59 height 29
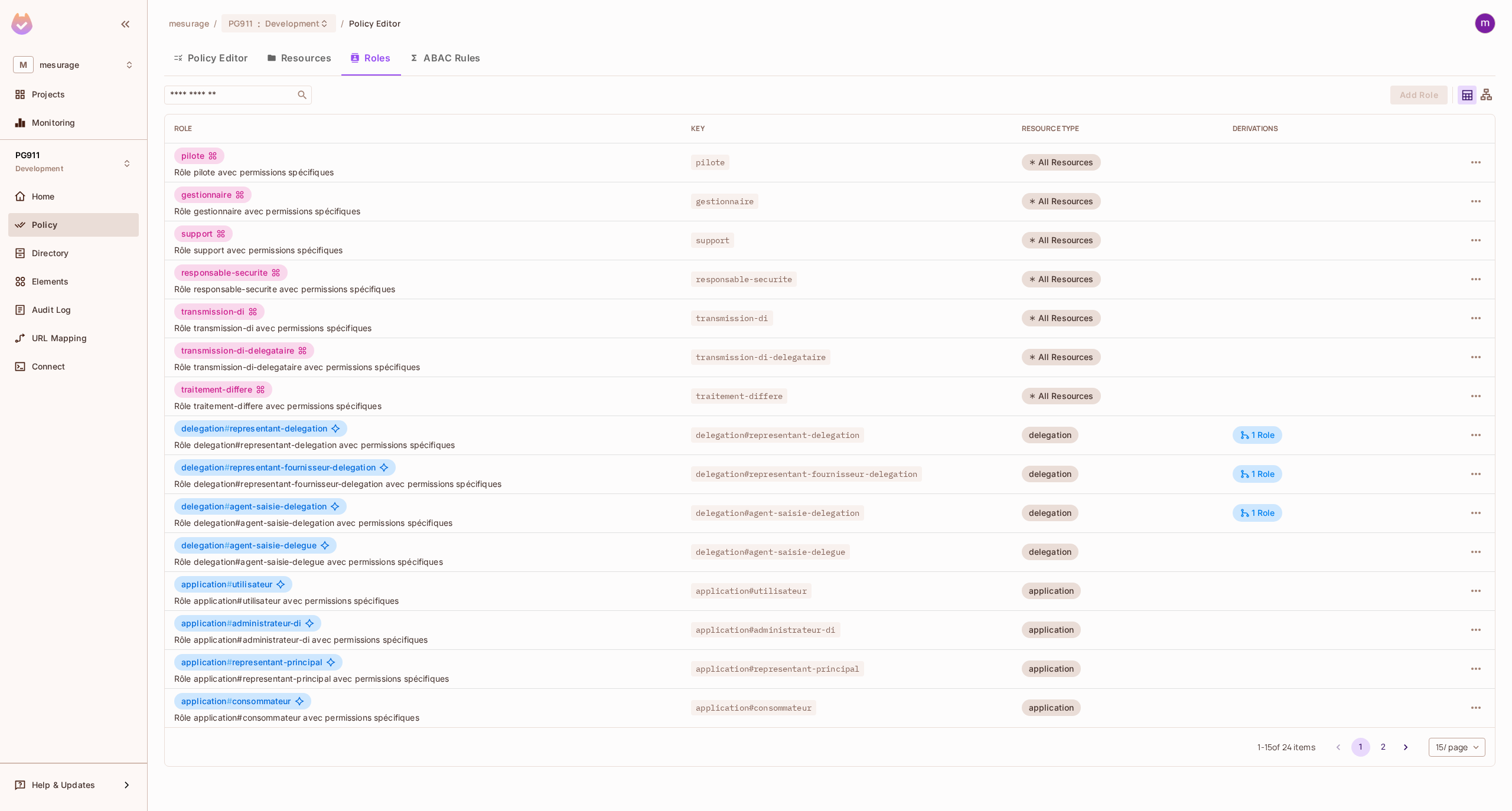
click at [591, 53] on div "Policy Editor Resources Roles ABAC Rules" at bounding box center [829, 58] width 1331 height 29
click at [82, 452] on div "PG911 Development Home Policy Directory Elements Audit Log URL Mapping Connect" at bounding box center [73, 451] width 147 height 623
click at [81, 310] on div "Audit Log" at bounding box center [83, 310] width 102 height 9
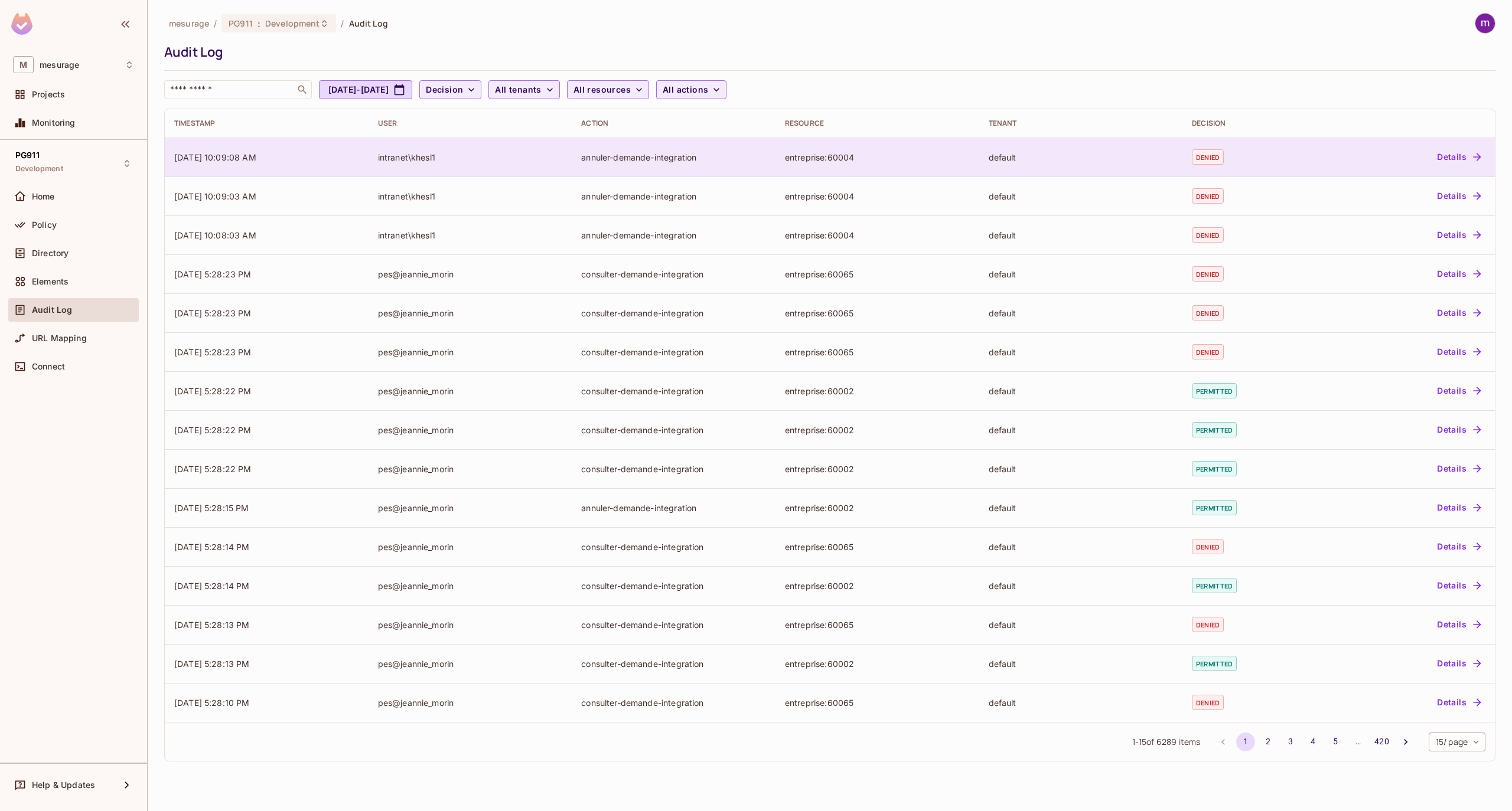
click at [1464, 156] on button "Details" at bounding box center [1458, 157] width 53 height 19
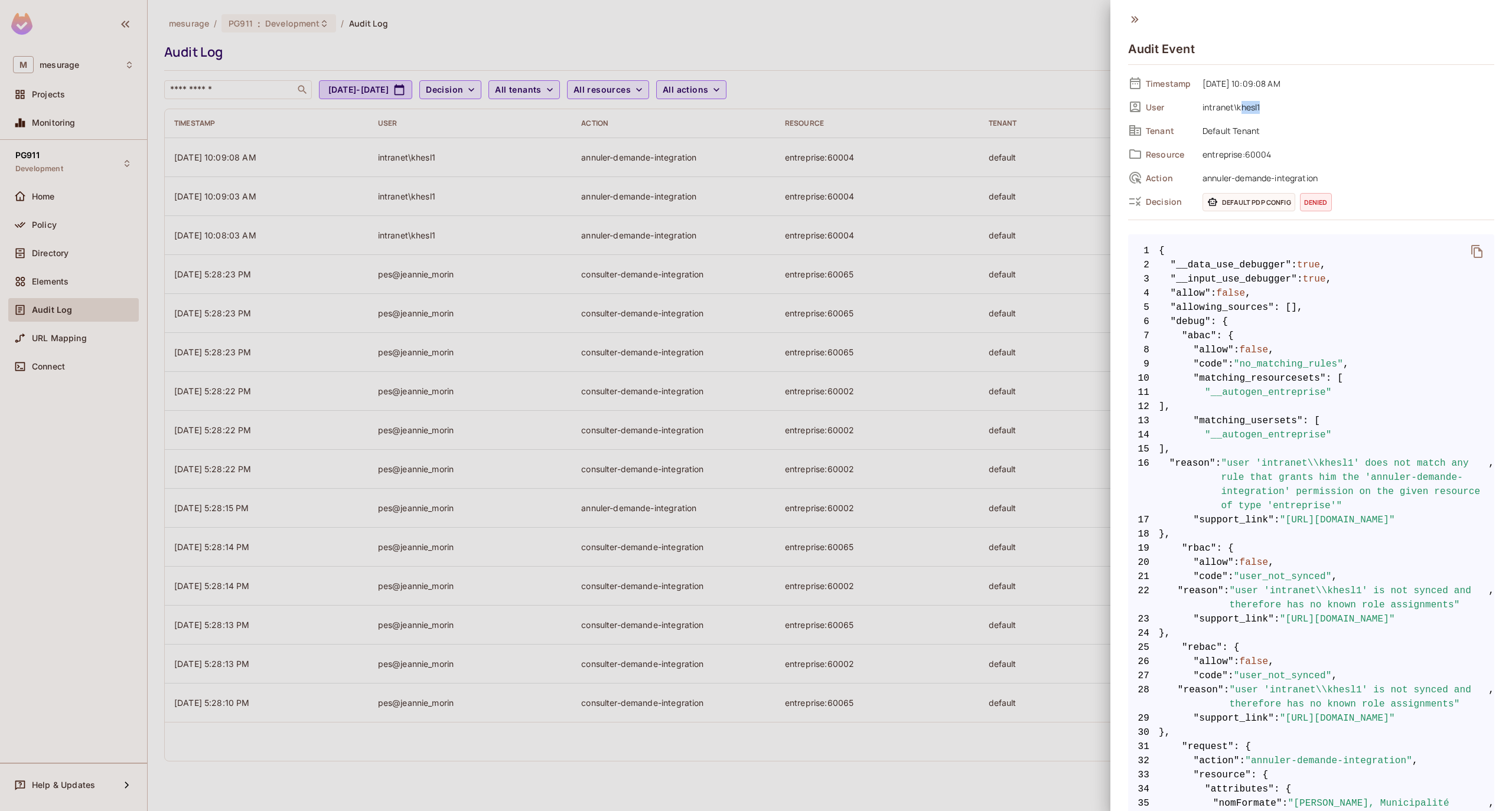
drag, startPoint x: 1239, startPoint y: 109, endPoint x: 1269, endPoint y: 107, distance: 30.1
click at [1269, 107] on span "intranet\khesl1" at bounding box center [1346, 107] width 298 height 14
click at [1247, 349] on span "false" at bounding box center [1254, 350] width 29 height 14
click at [1197, 338] on span ""abac"" at bounding box center [1199, 336] width 35 height 14
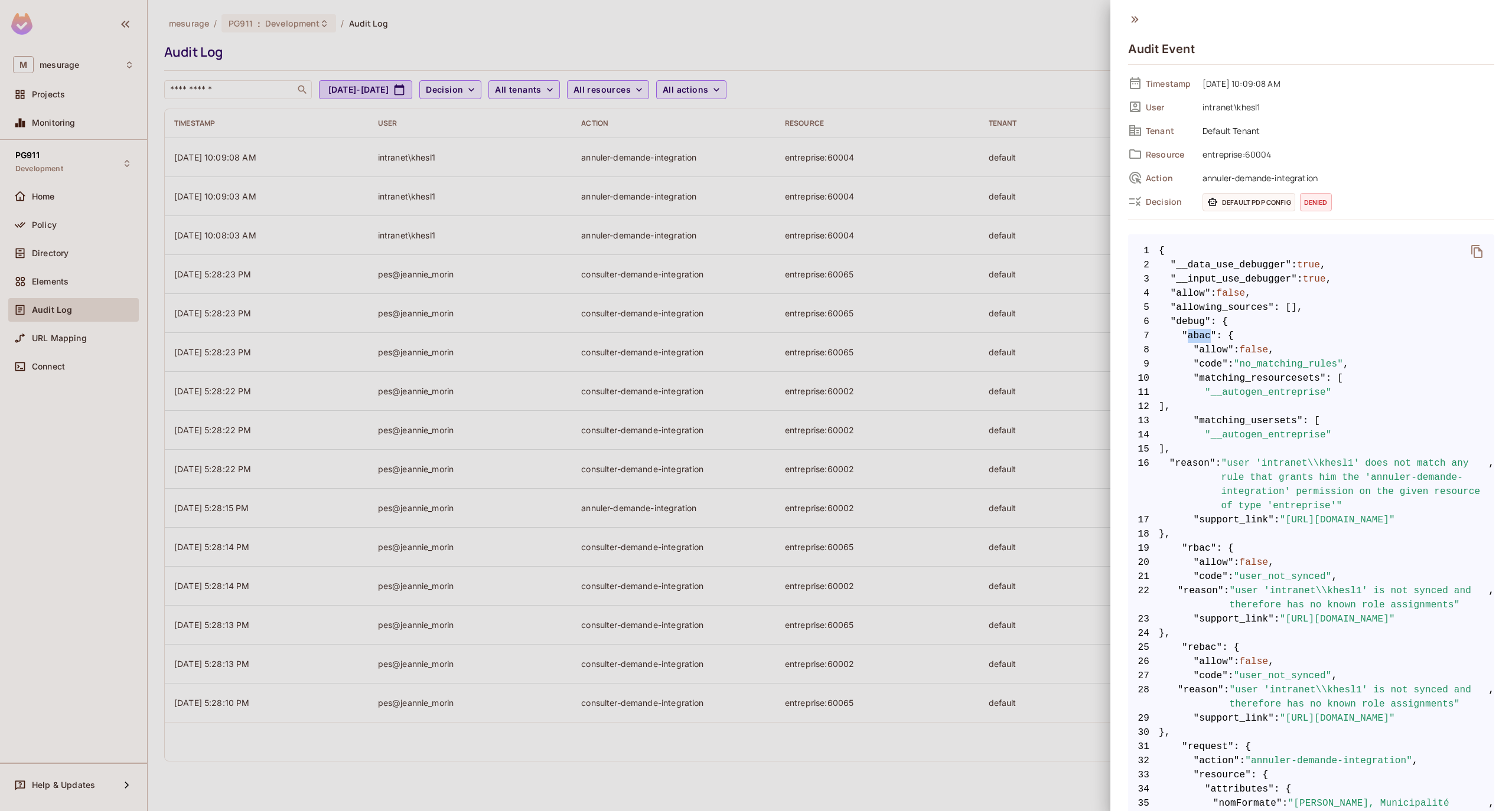
click at [1197, 338] on span ""abac"" at bounding box center [1199, 336] width 35 height 14
click at [579, 187] on div at bounding box center [756, 406] width 1512 height 811
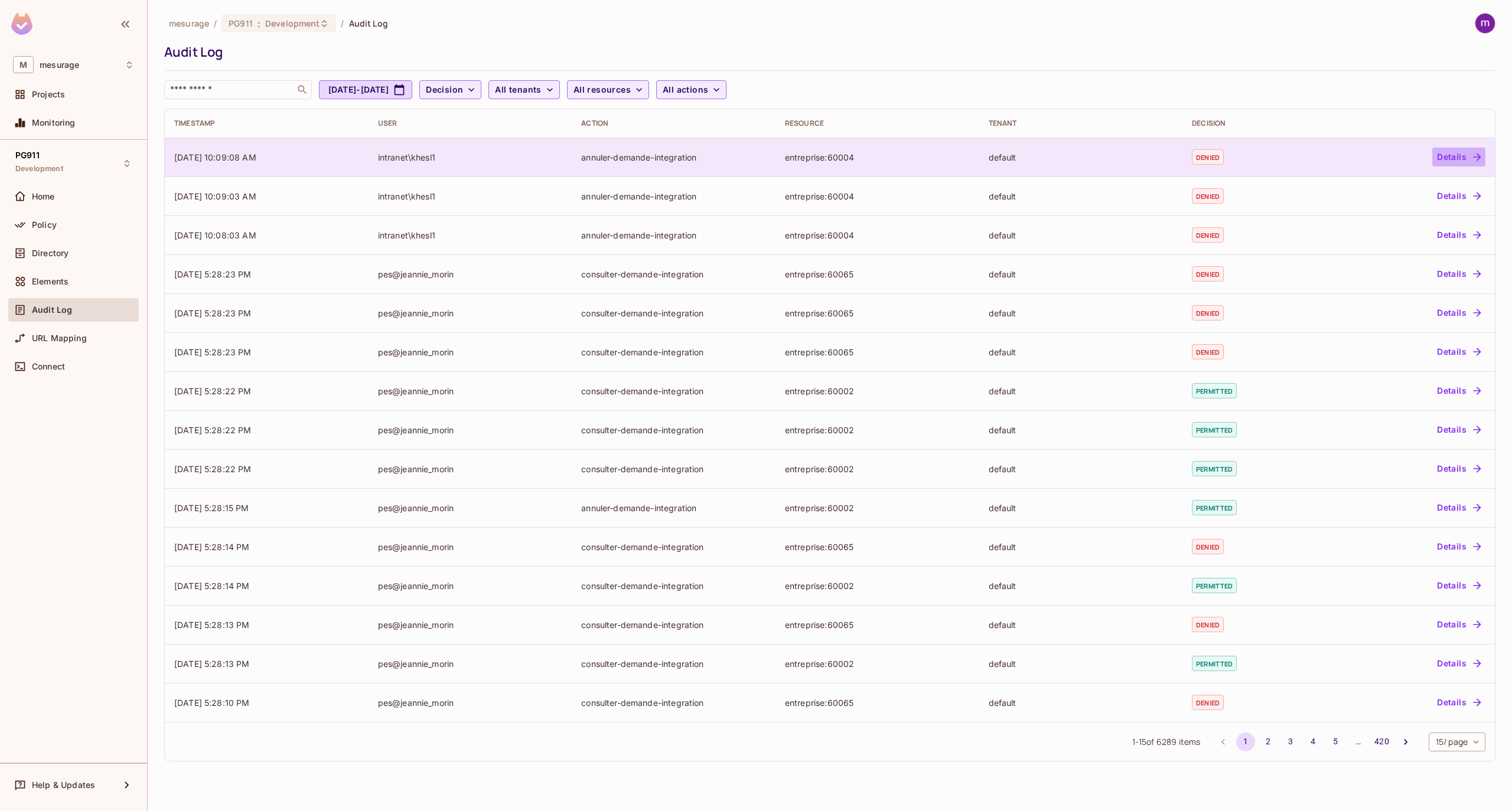
click at [1451, 160] on button "Details" at bounding box center [1458, 157] width 53 height 19
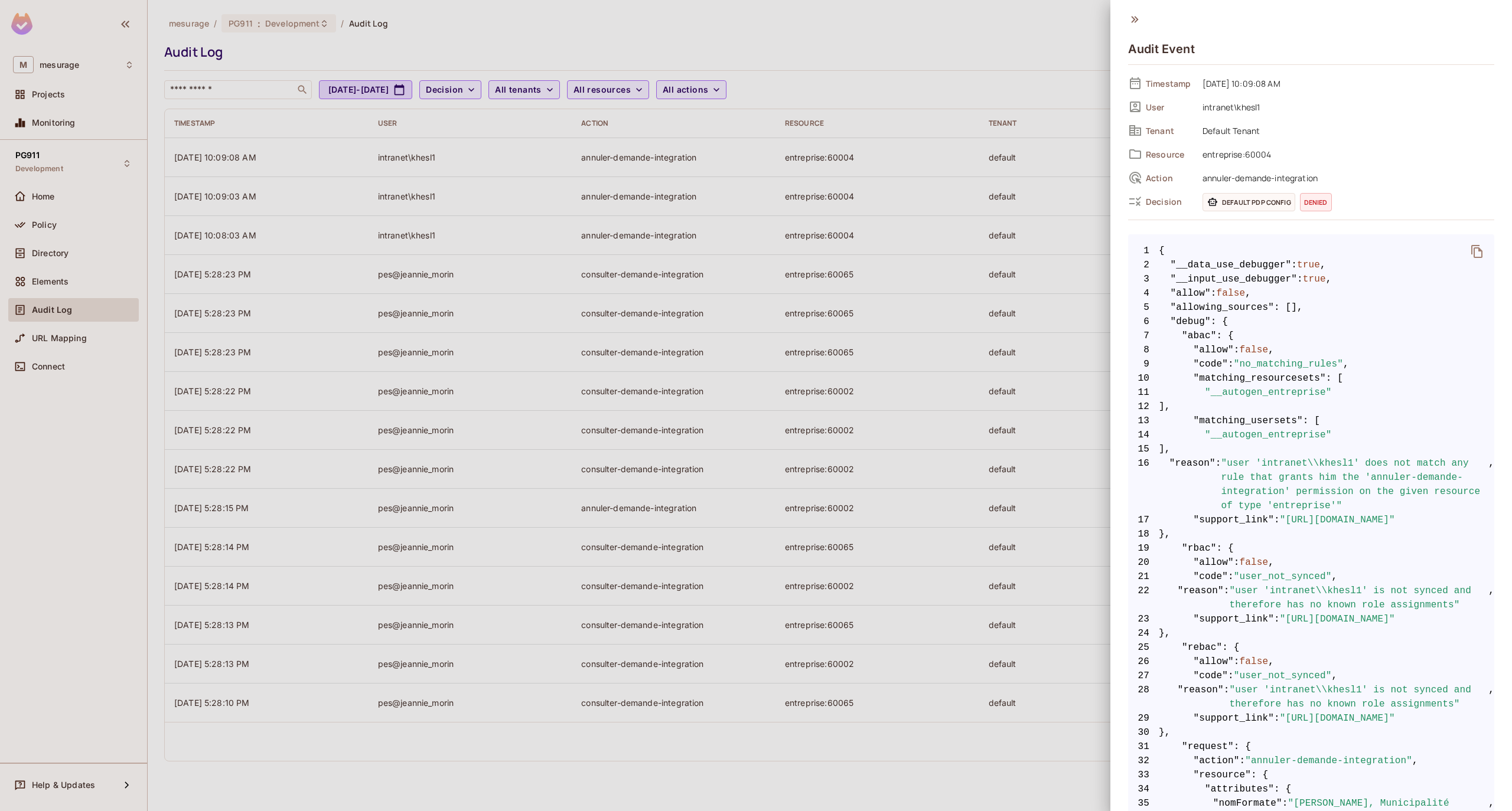
click at [1196, 335] on span ""abac"" at bounding box center [1199, 336] width 35 height 14
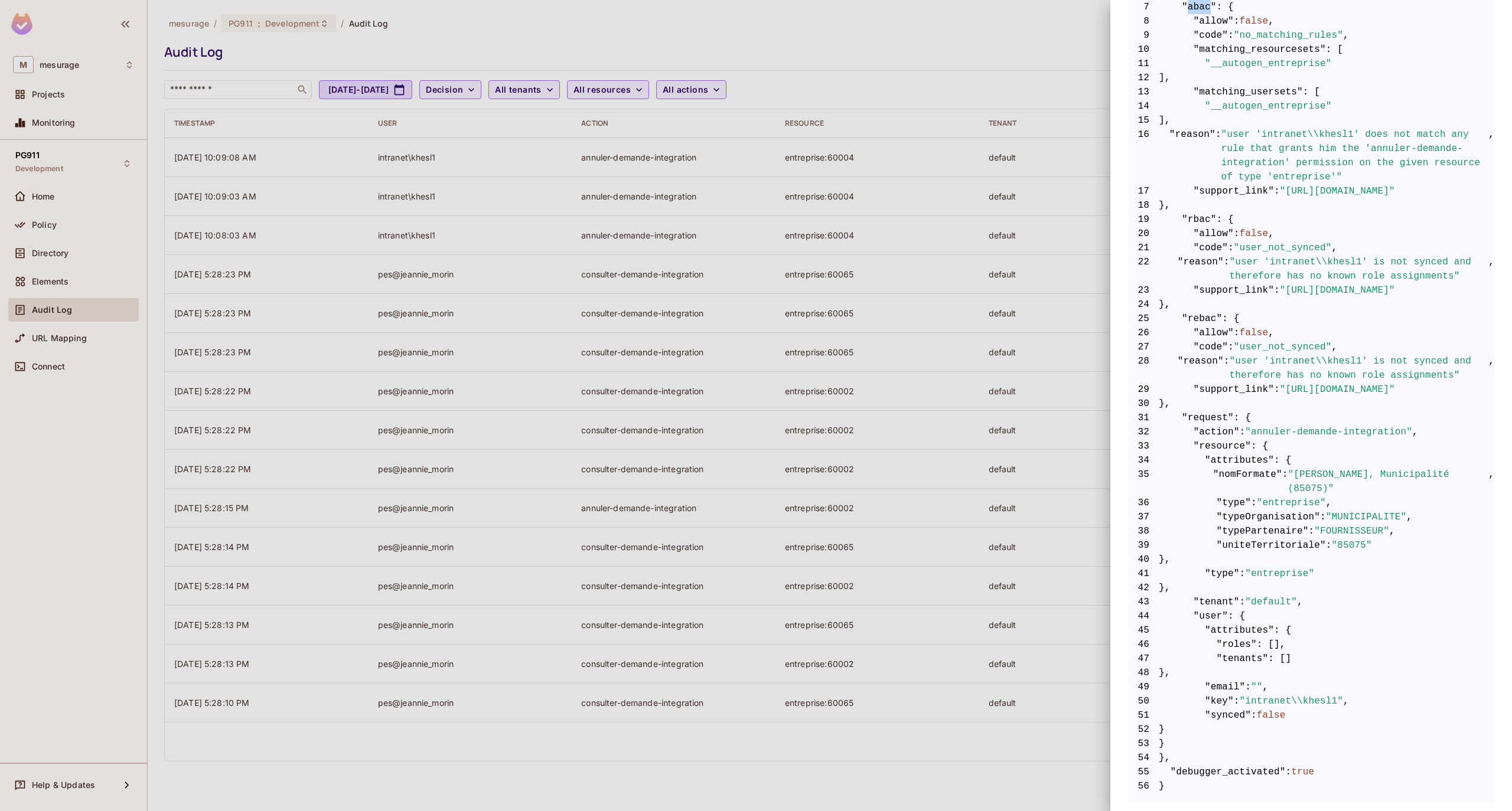
scroll to position [250, 0]
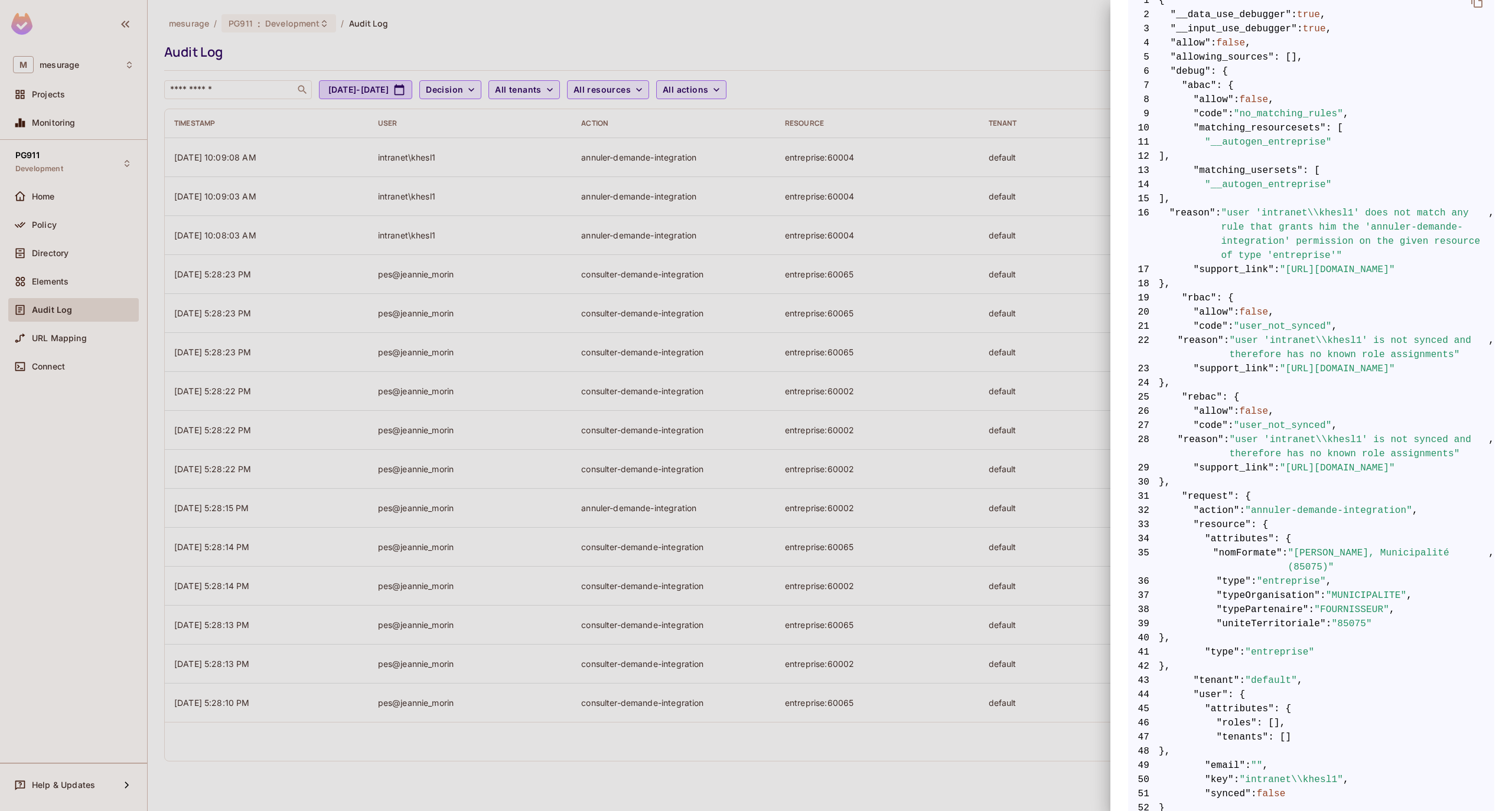
click at [1198, 296] on span ""rbac"" at bounding box center [1199, 298] width 35 height 14
click at [1197, 298] on span ""rbac"" at bounding box center [1199, 298] width 35 height 14
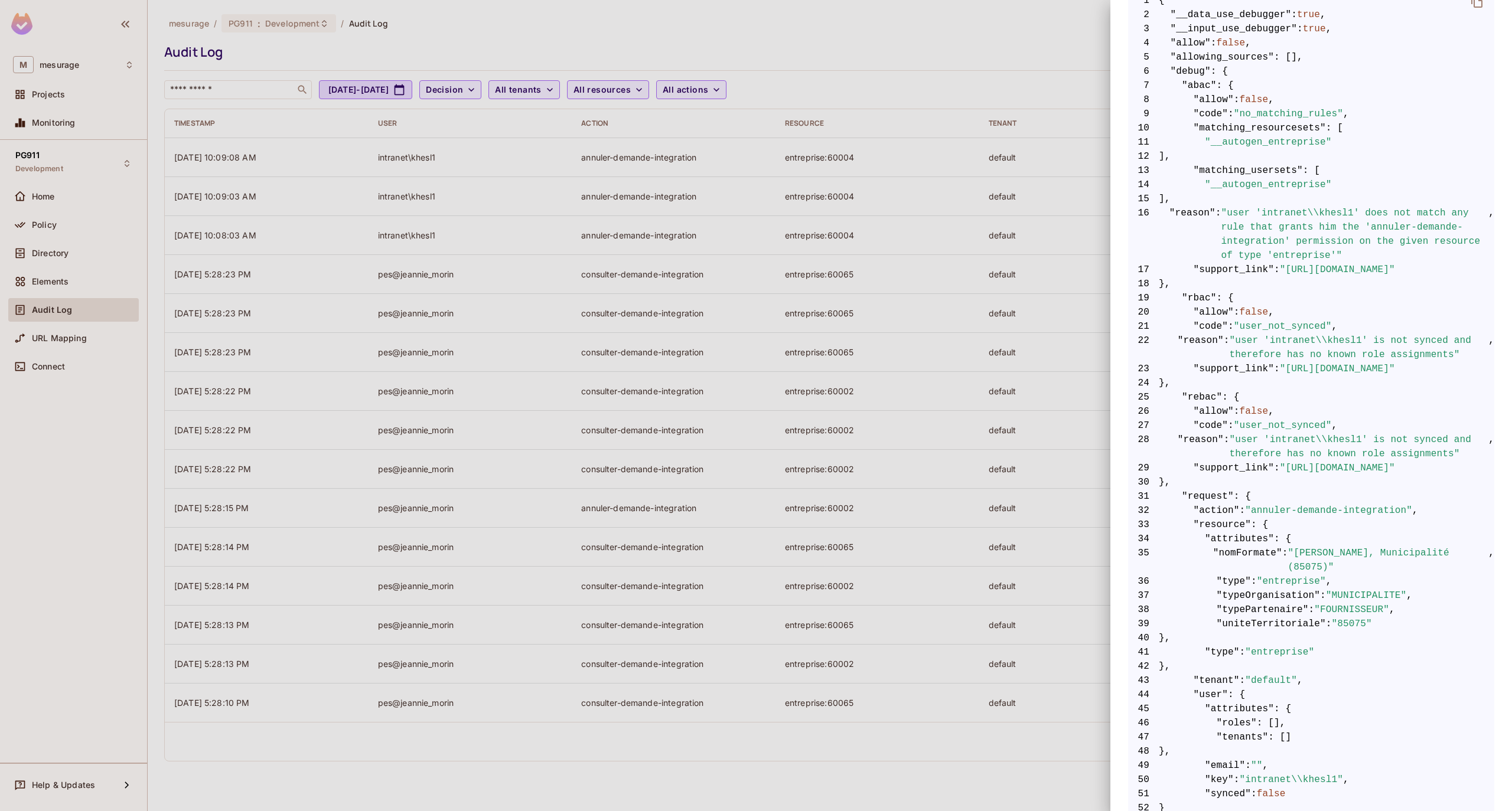
click at [1220, 321] on span ""code"" at bounding box center [1211, 326] width 35 height 14
click at [1202, 298] on span ""rbac"" at bounding box center [1199, 298] width 35 height 14
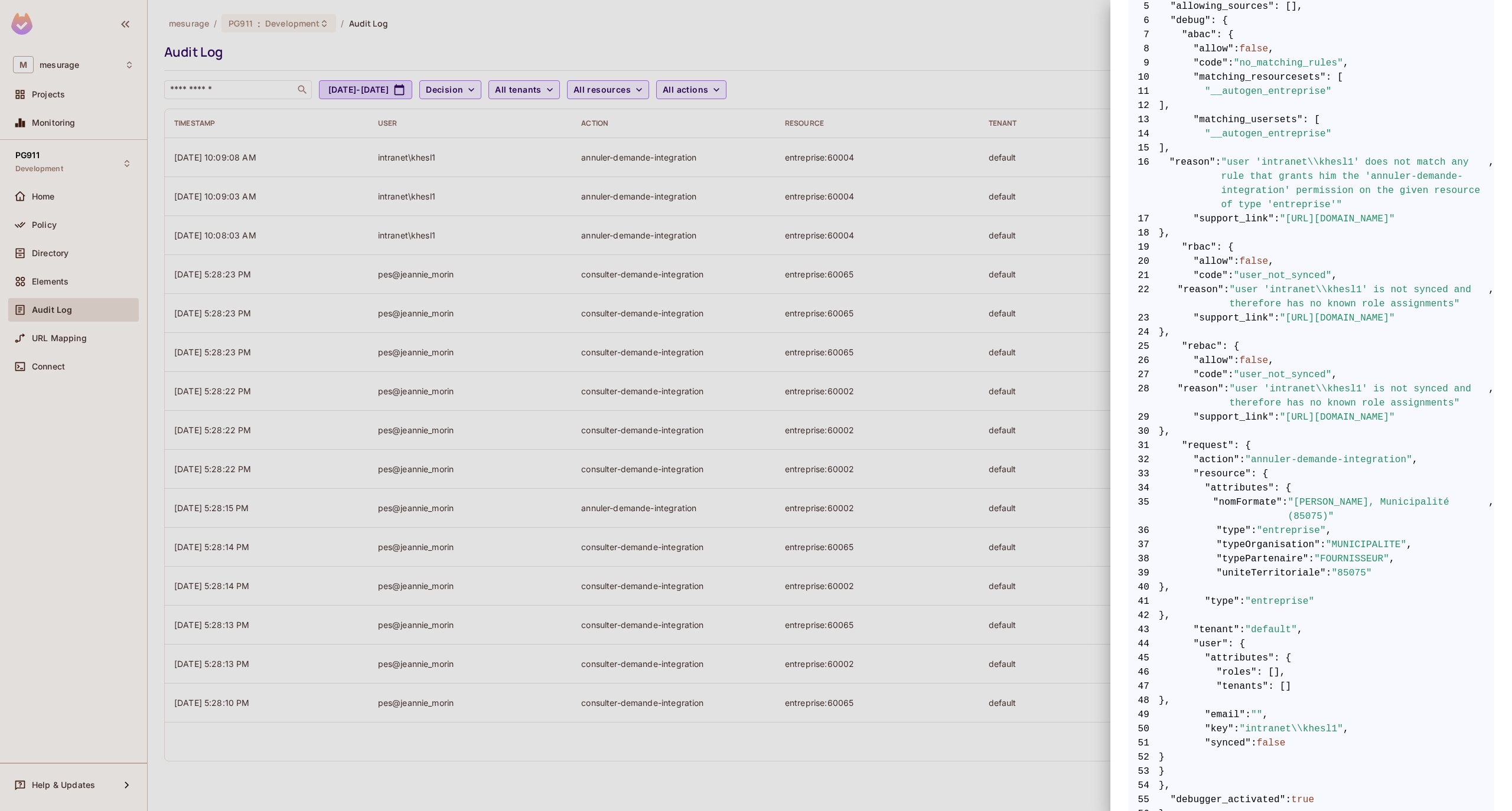
scroll to position [329, 0]
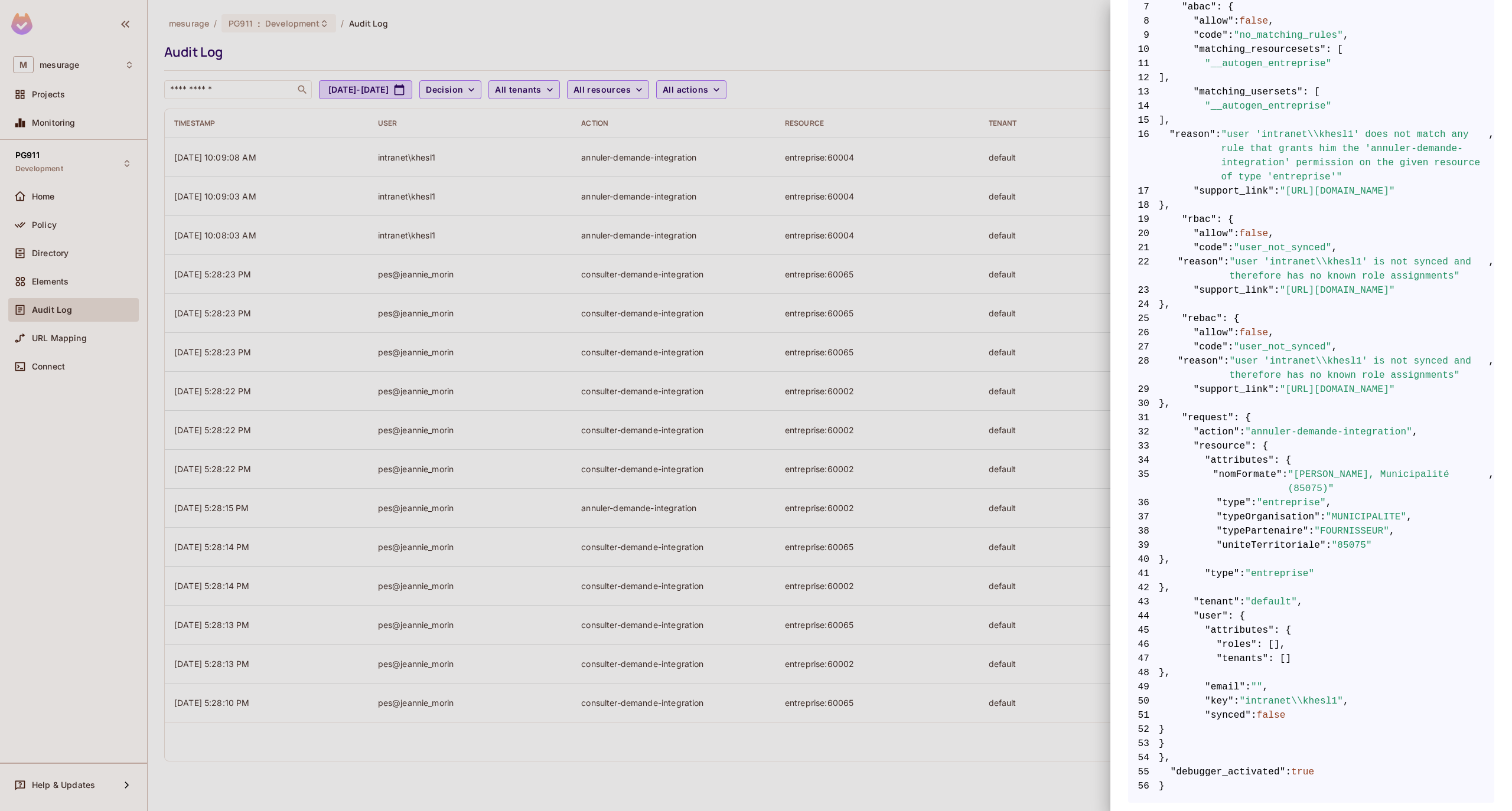
click at [1196, 317] on span ""rebac"" at bounding box center [1202, 318] width 40 height 14
click at [1293, 389] on span ""https://docs.permit.io/errors/user_not_synced"" at bounding box center [1338, 389] width 115 height 14
click at [988, 340] on div at bounding box center [756, 406] width 1512 height 811
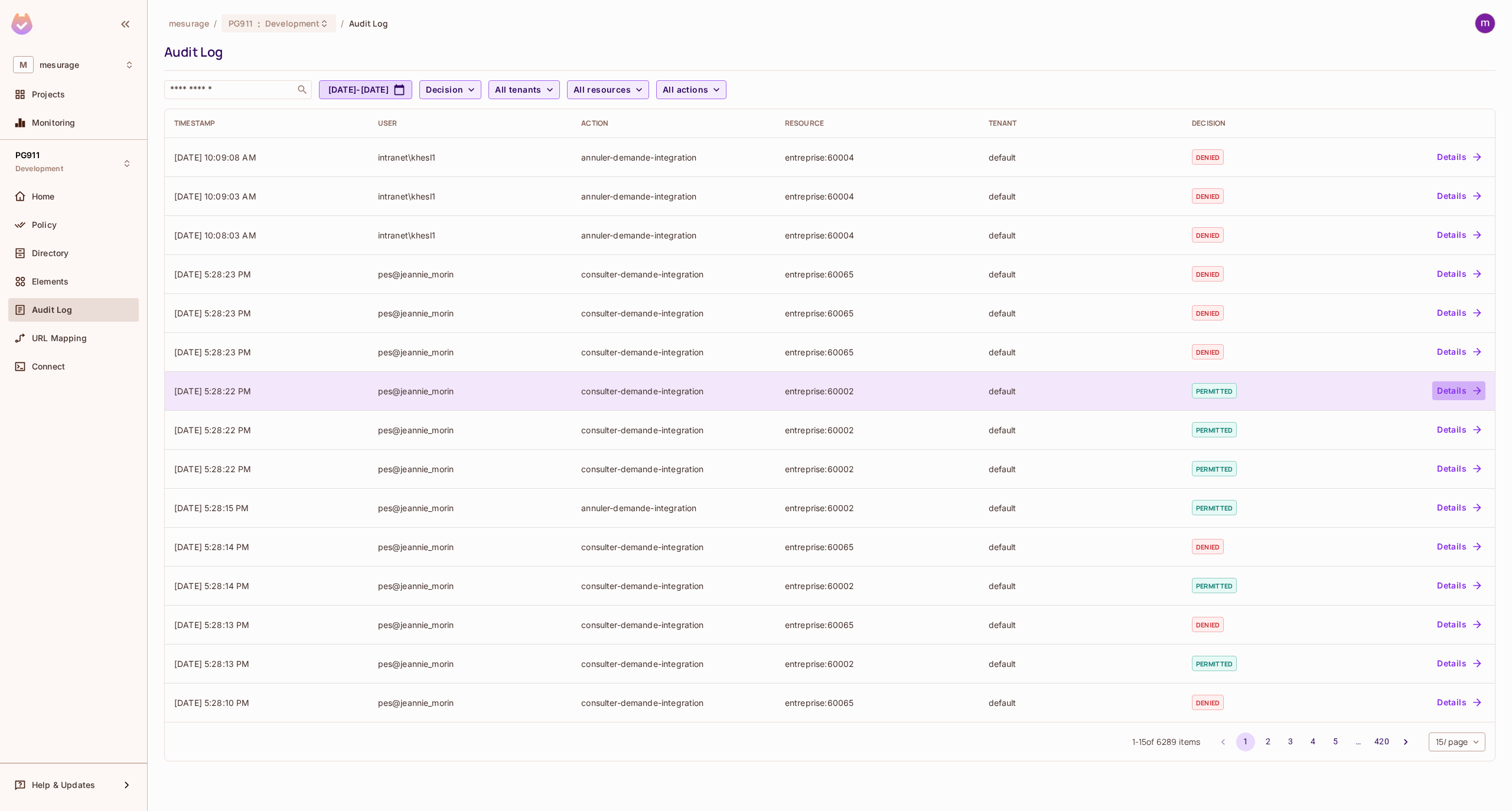
click at [1460, 383] on button "Details" at bounding box center [1458, 391] width 53 height 19
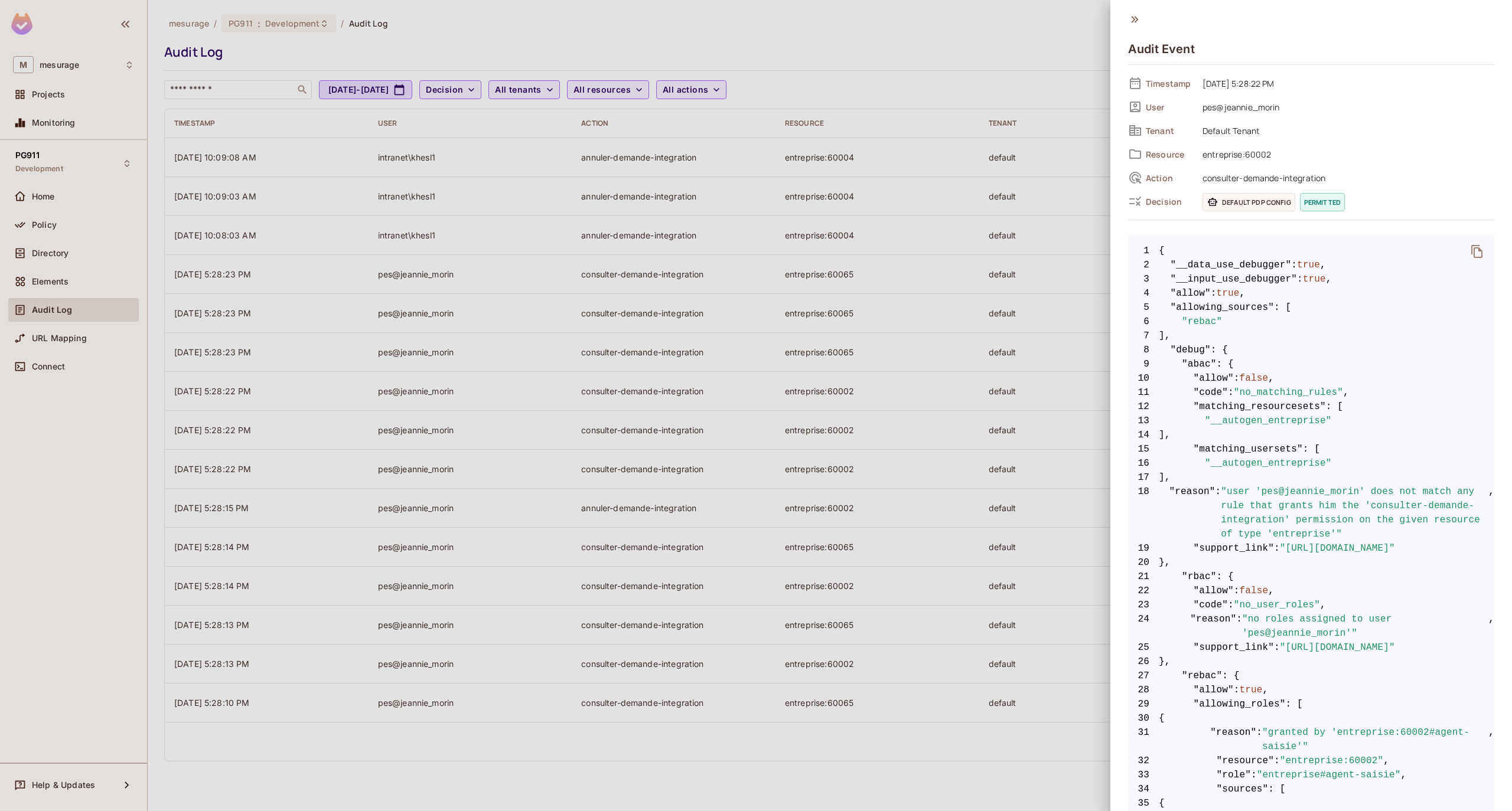
scroll to position [78, 0]
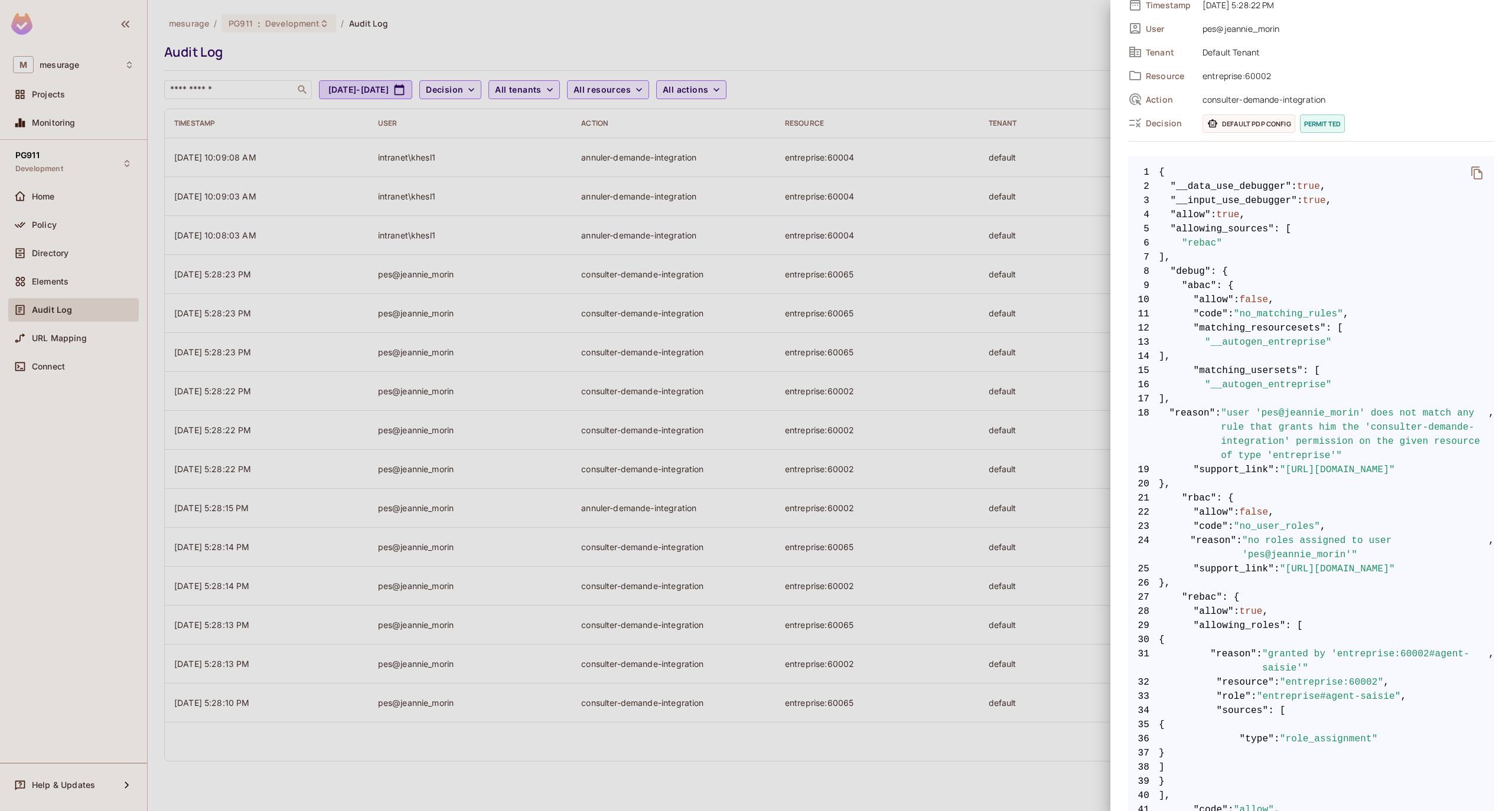
click at [1194, 288] on span ""abac"" at bounding box center [1199, 286] width 35 height 14
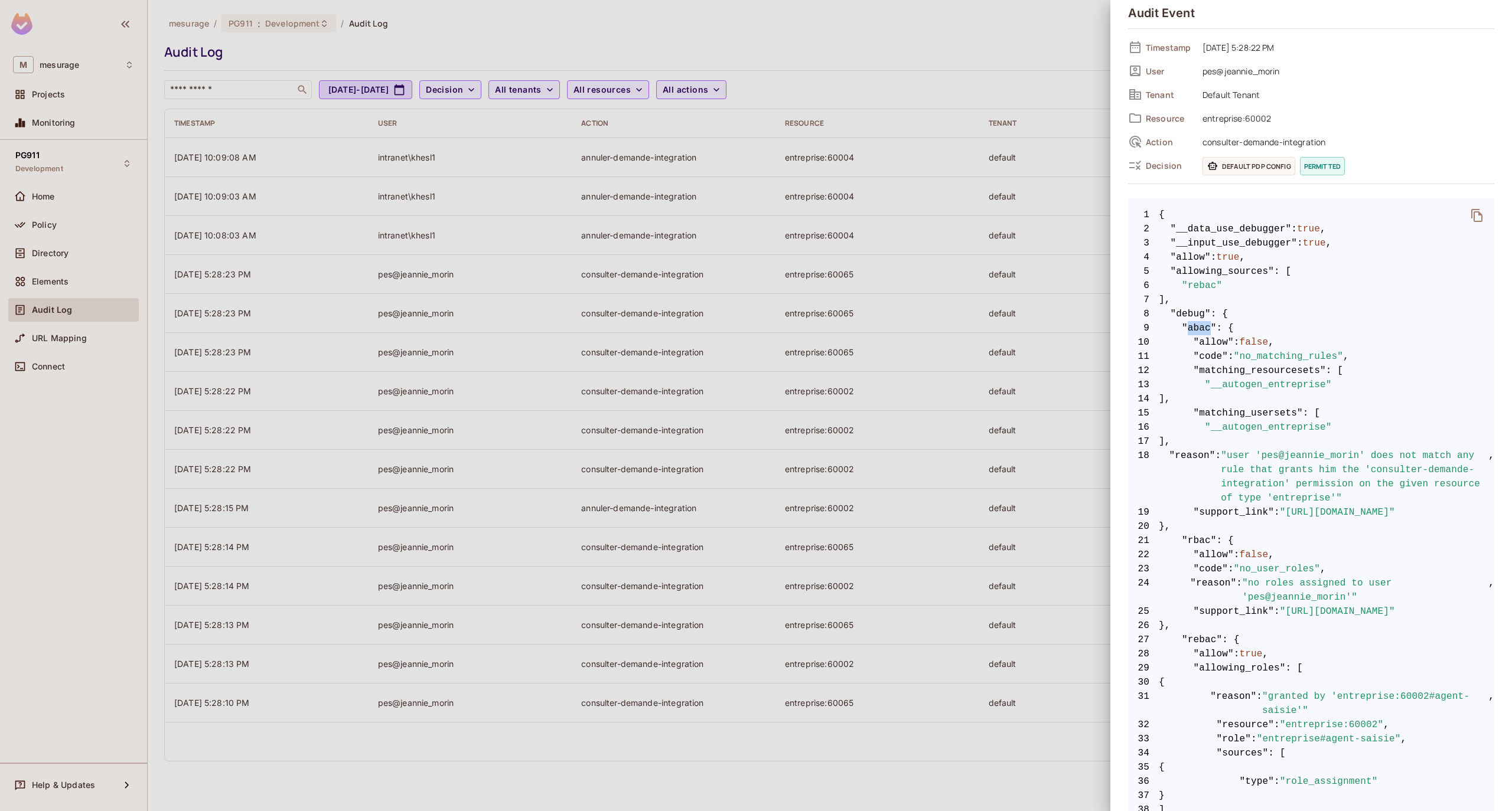
scroll to position [0, 0]
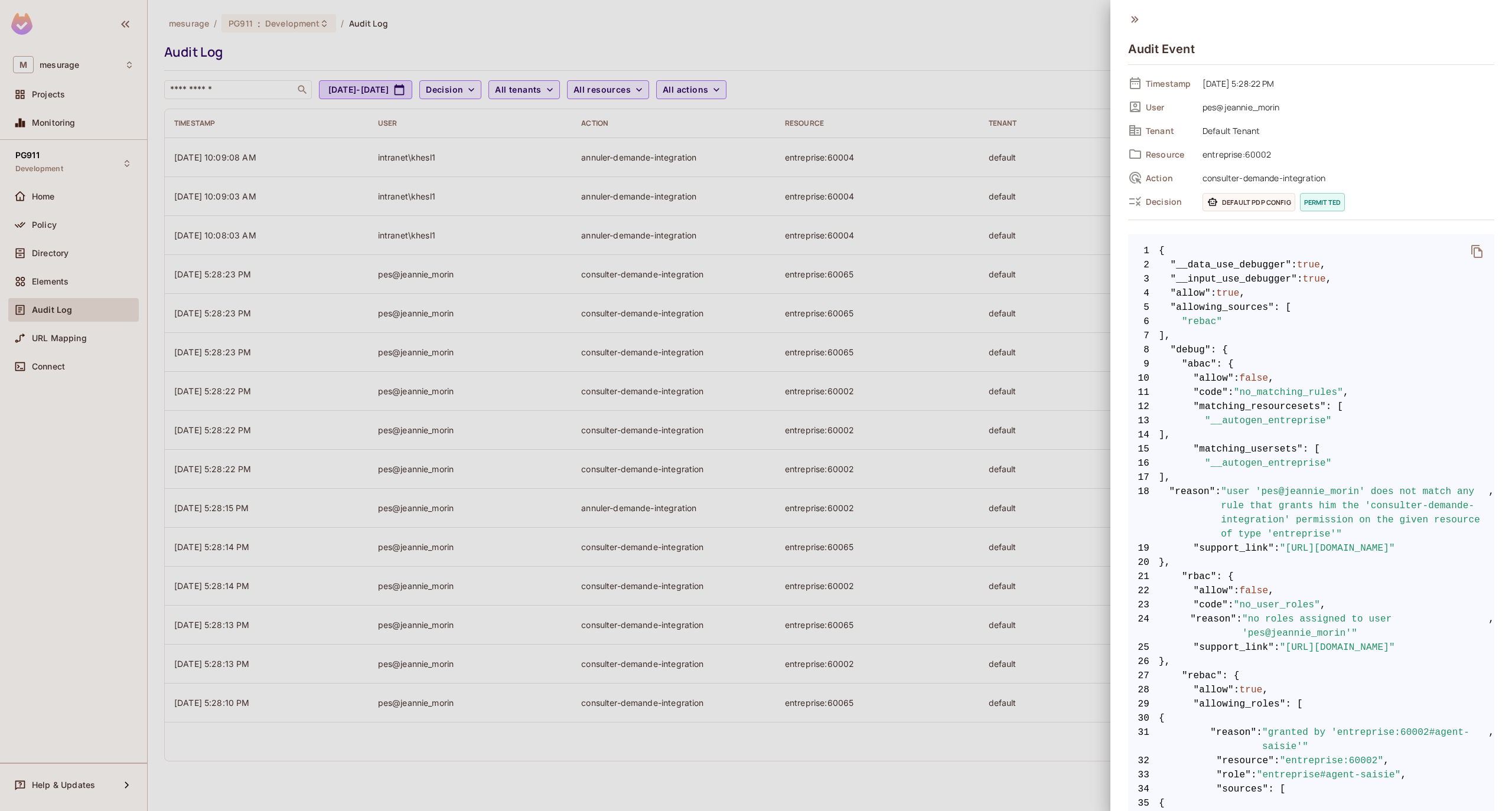
click at [1055, 322] on div at bounding box center [756, 406] width 1512 height 811
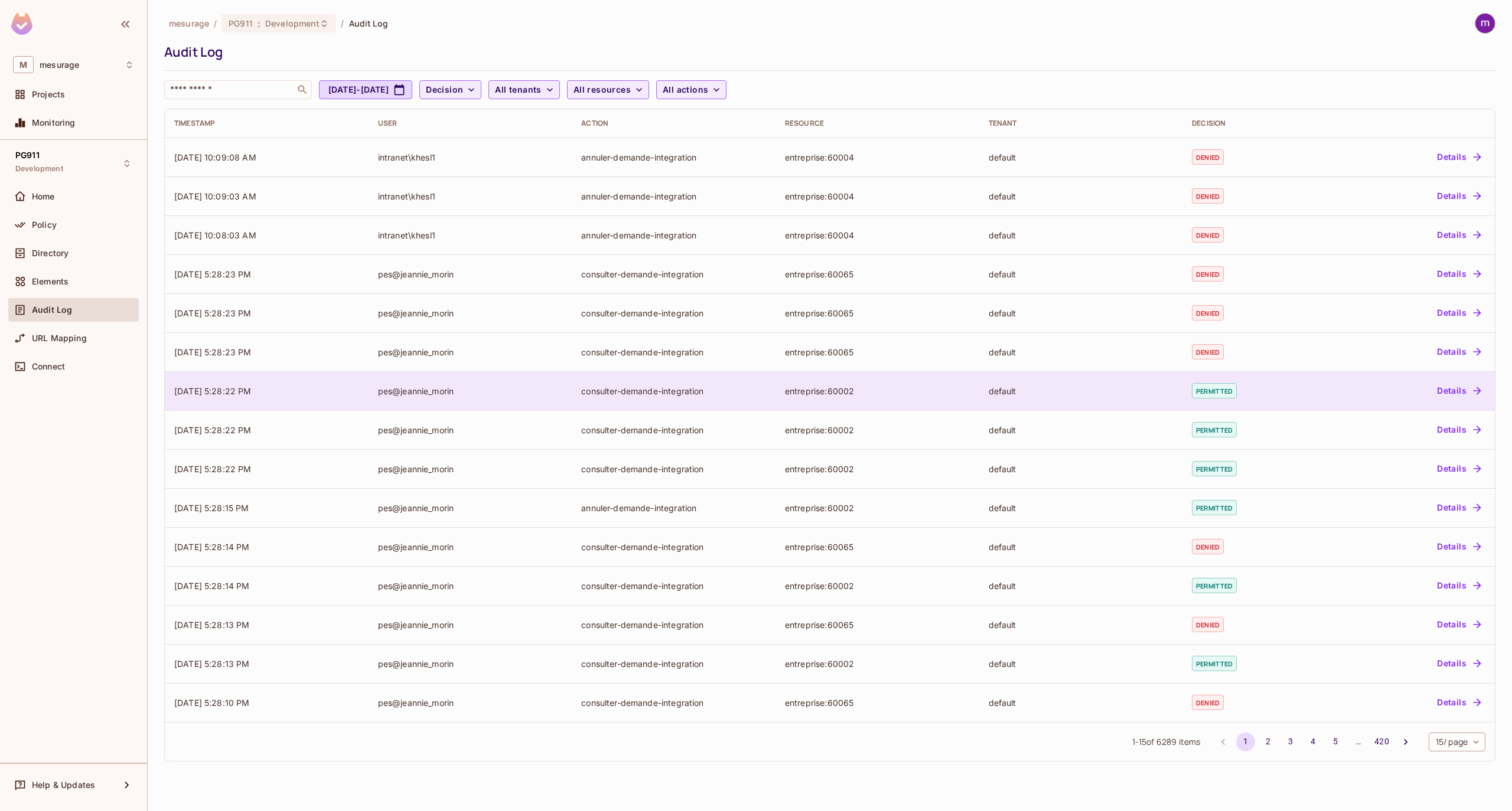
click at [1463, 390] on button "Details" at bounding box center [1458, 391] width 53 height 19
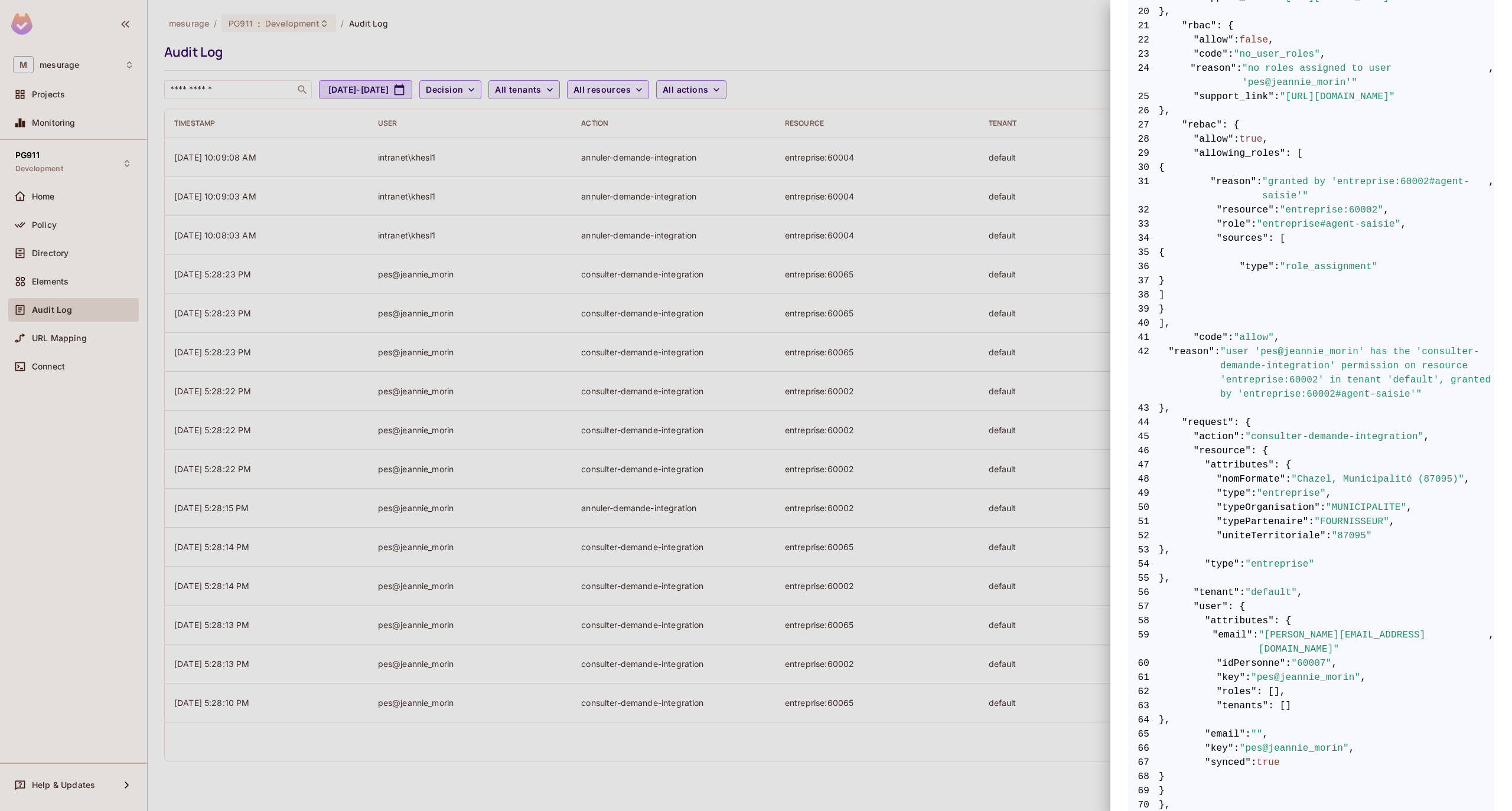
scroll to position [393, 0]
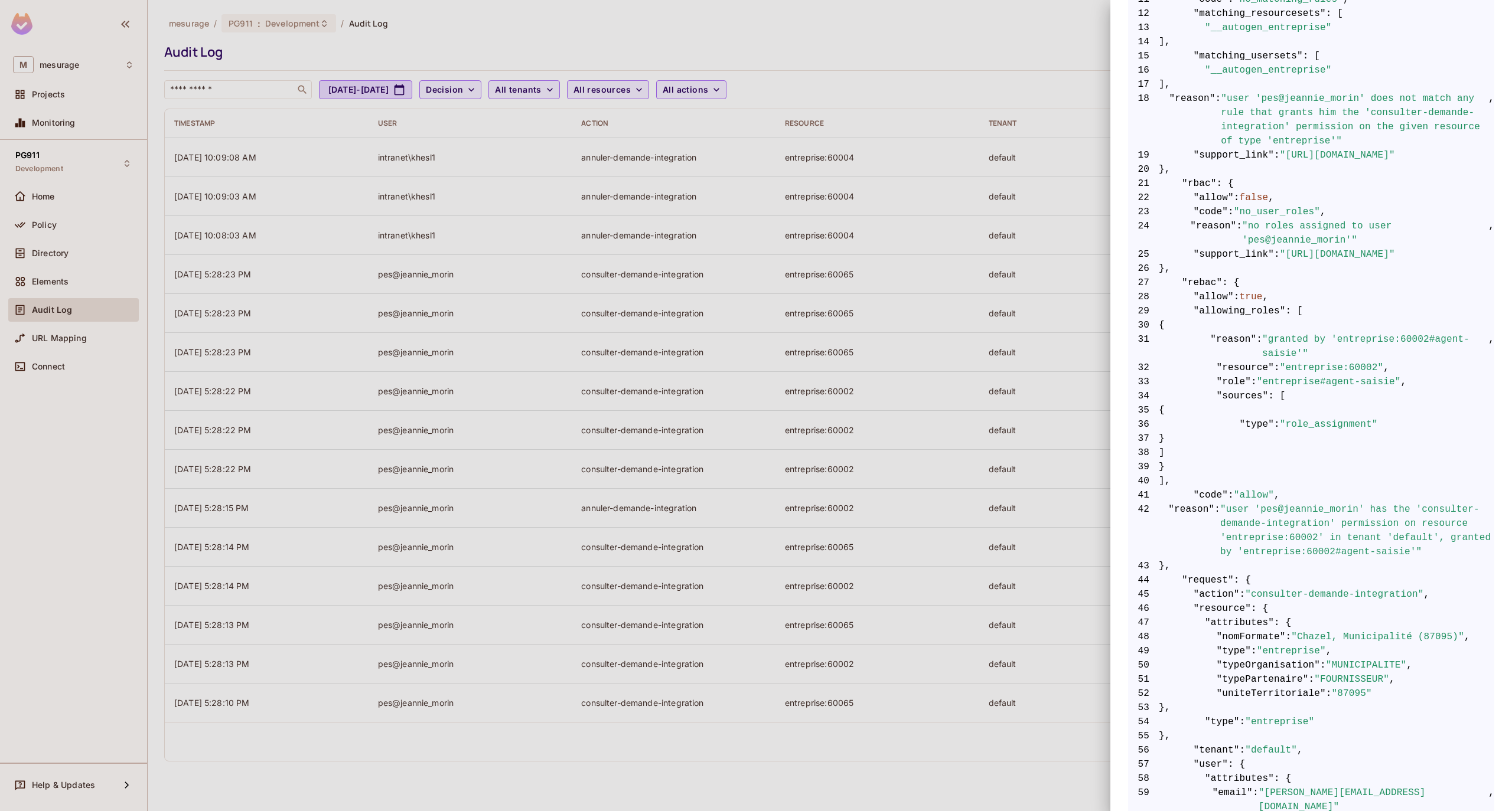
click at [1253, 299] on span "true" at bounding box center [1251, 296] width 23 height 14
click at [1199, 287] on span ""rebac"" at bounding box center [1202, 282] width 40 height 14
click at [1199, 284] on span ""rebac"" at bounding box center [1202, 282] width 40 height 14
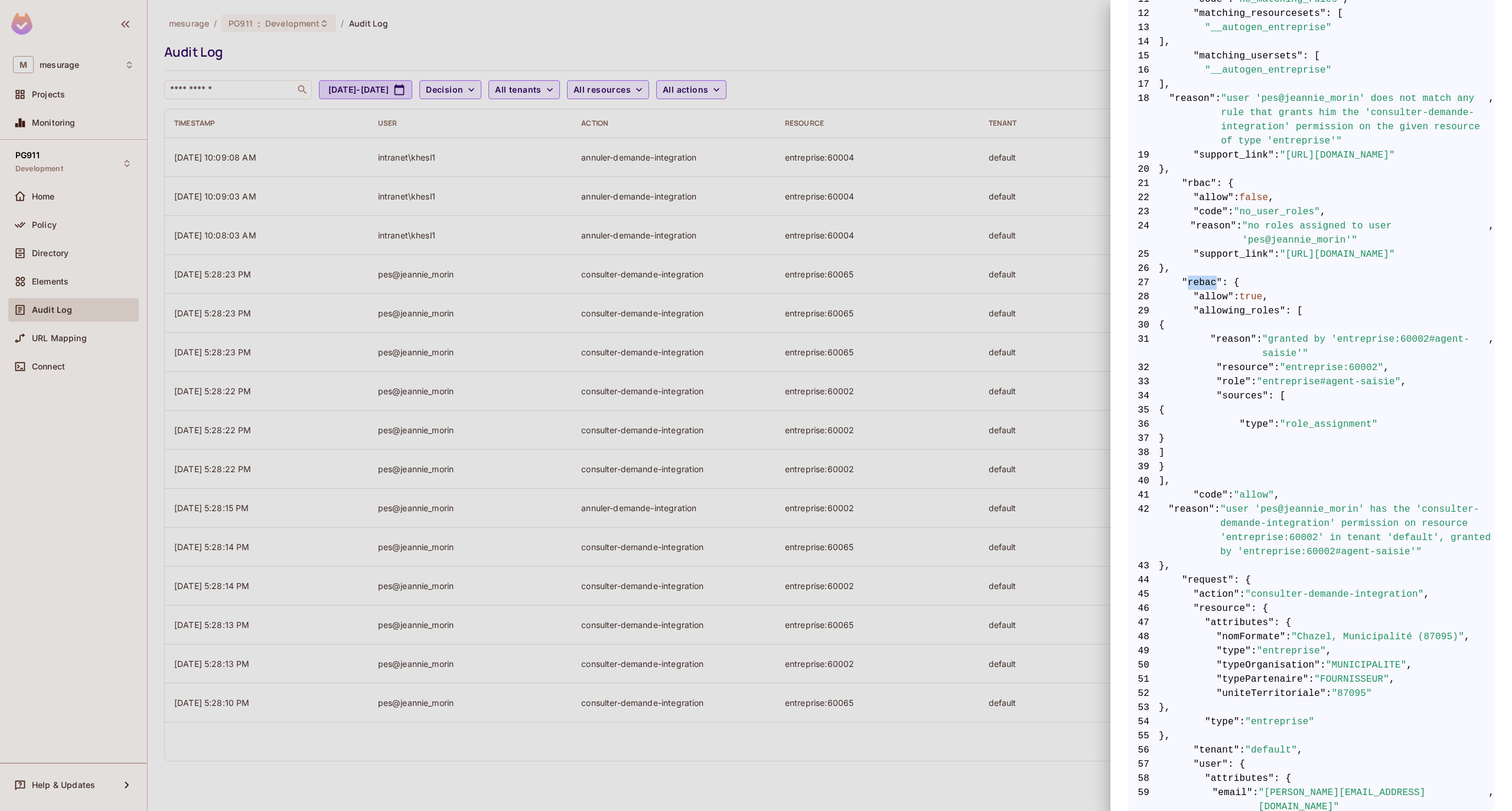
click at [1199, 284] on span ""rebac"" at bounding box center [1202, 282] width 40 height 14
drag, startPoint x: 1373, startPoint y: 555, endPoint x: 1219, endPoint y: 556, distance: 154.0
click at [1220, 556] on span ""user 'pes@jeannie_morin' has the 'consulter-demande-integration' permission on…" at bounding box center [1357, 531] width 274 height 57
click at [955, 397] on div at bounding box center [756, 406] width 1512 height 811
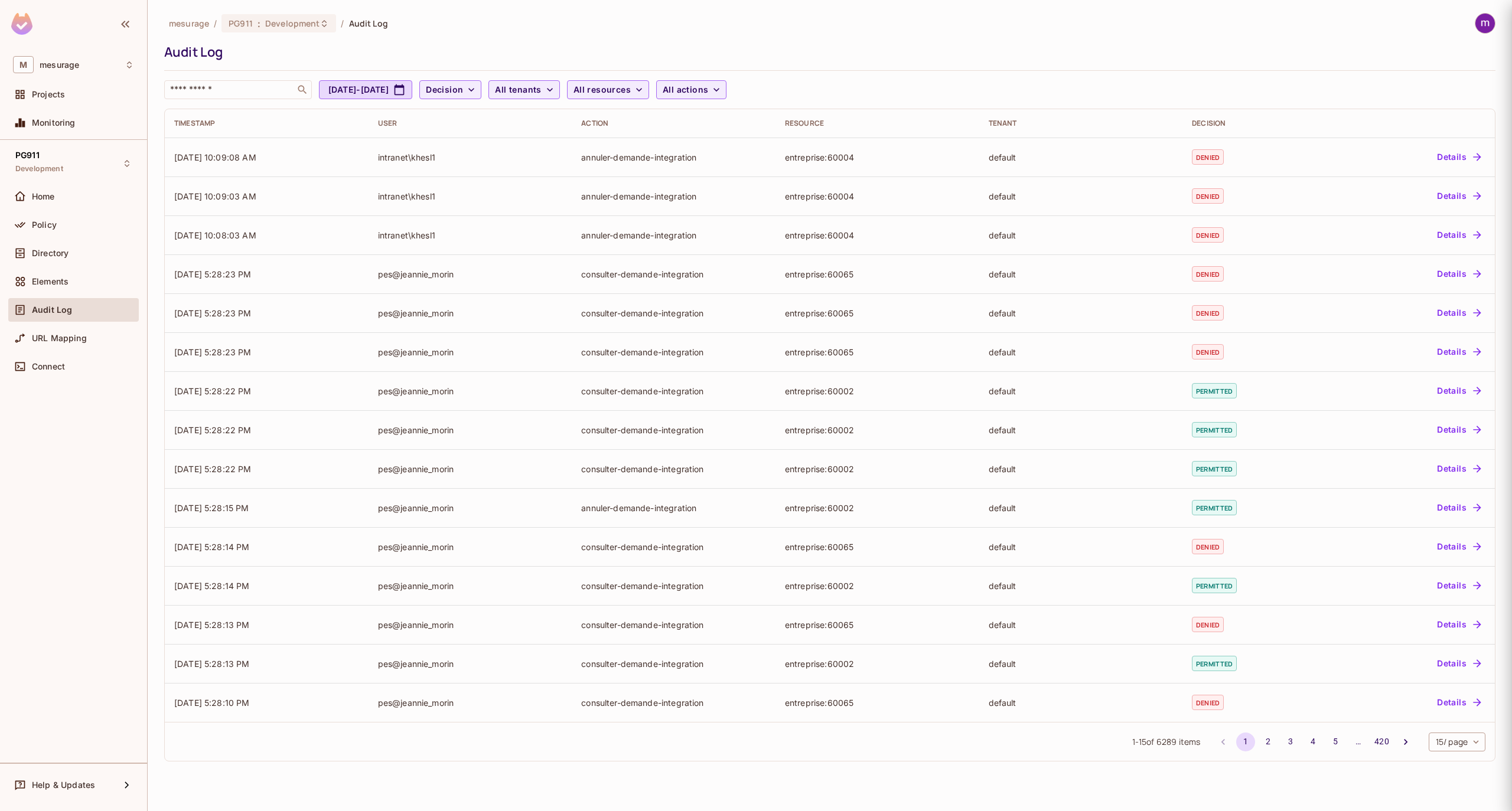
scroll to position [0, 0]
click at [484, 40] on div "mesurage / PG911 : Development / Audit Log Audit Log ​ Jul 28, 2025 - Aug 28, 2…" at bounding box center [829, 56] width 1331 height 86
click at [58, 117] on div "Monitoring" at bounding box center [73, 123] width 121 height 14
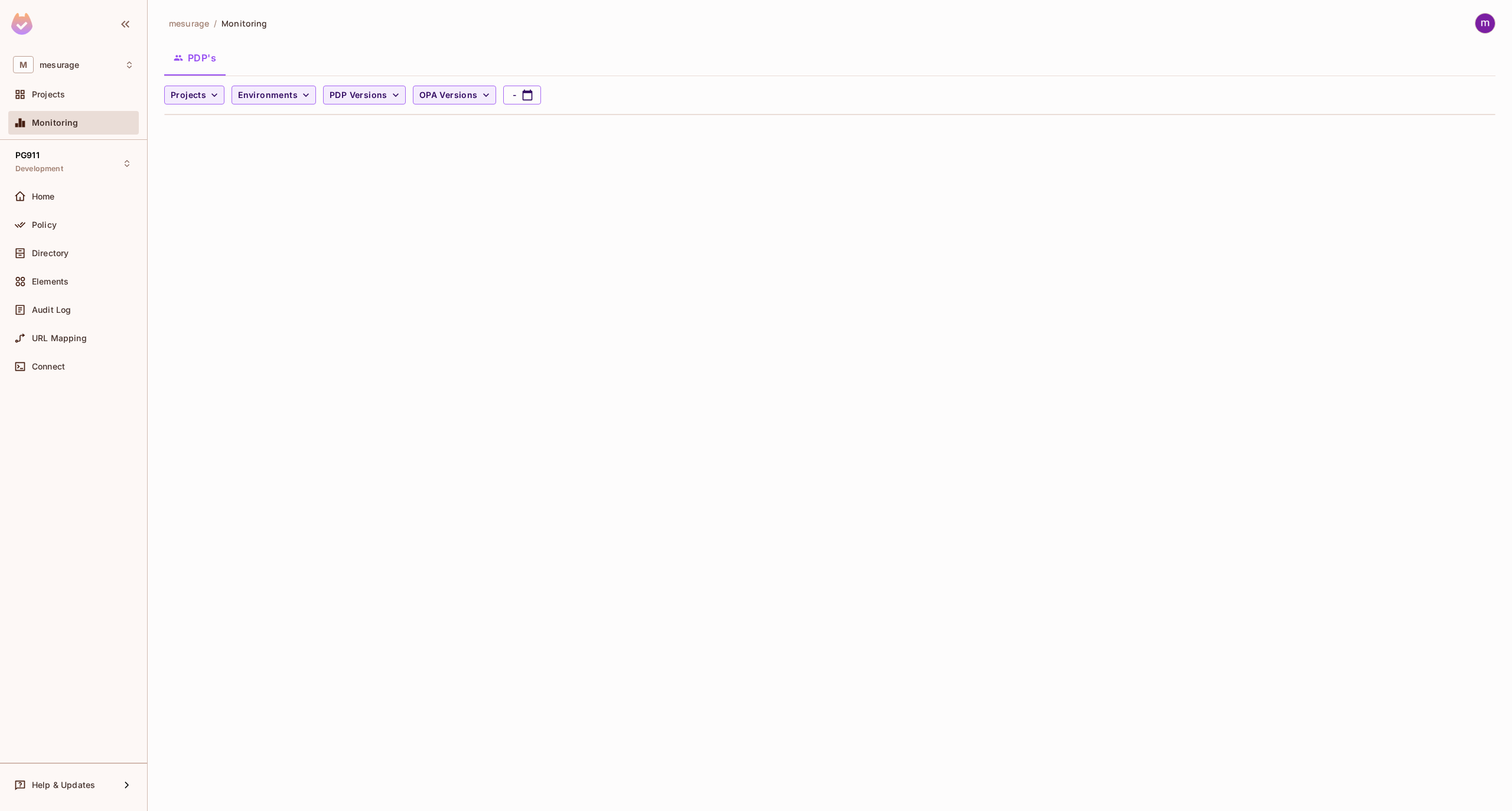
click at [442, 38] on div "mesurage / Monitoring PDP's Projects Environments PDP Versions OPA Versions -" at bounding box center [829, 68] width 1331 height 111
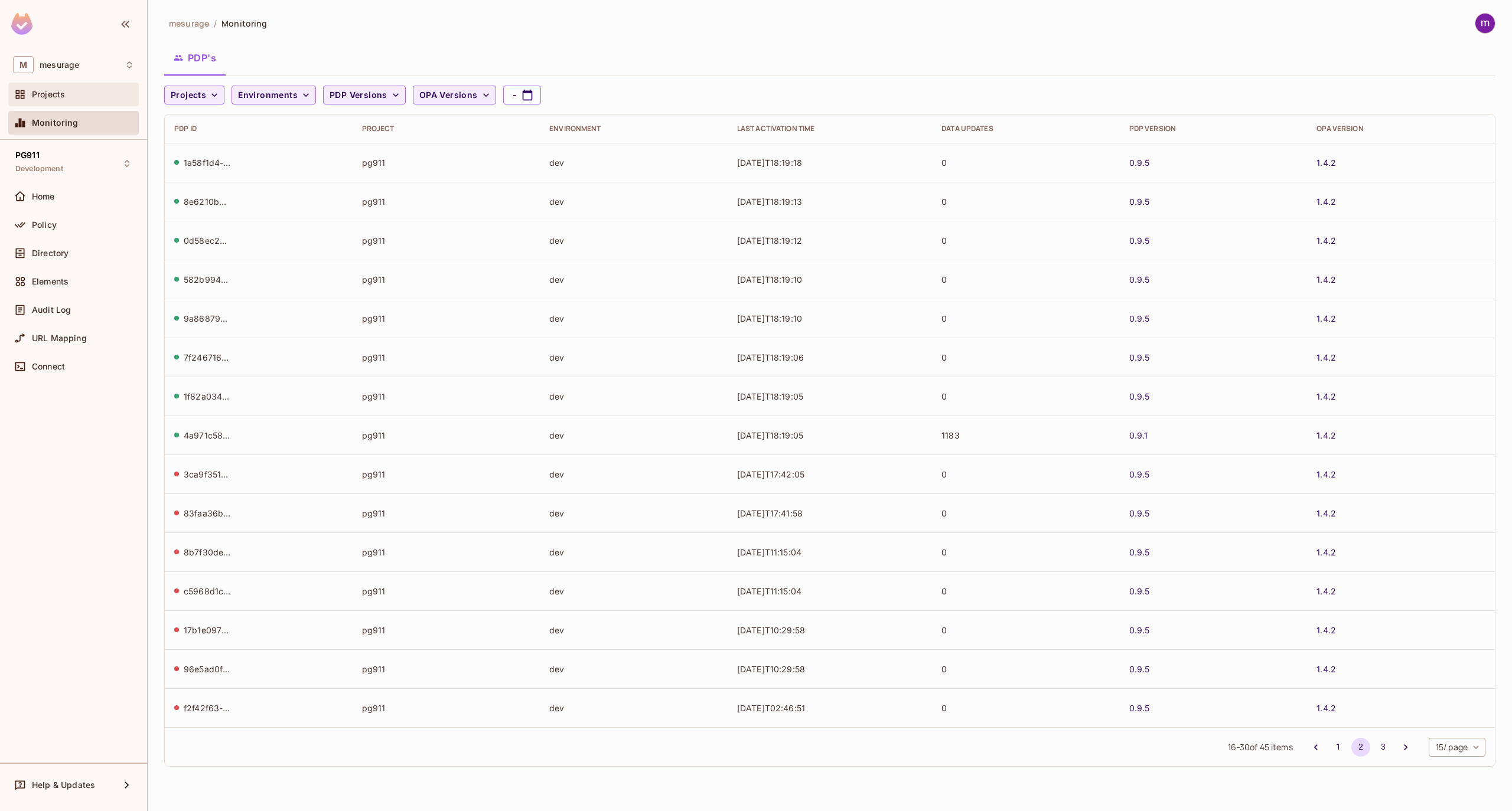
click at [74, 93] on div "Projects" at bounding box center [83, 95] width 102 height 9
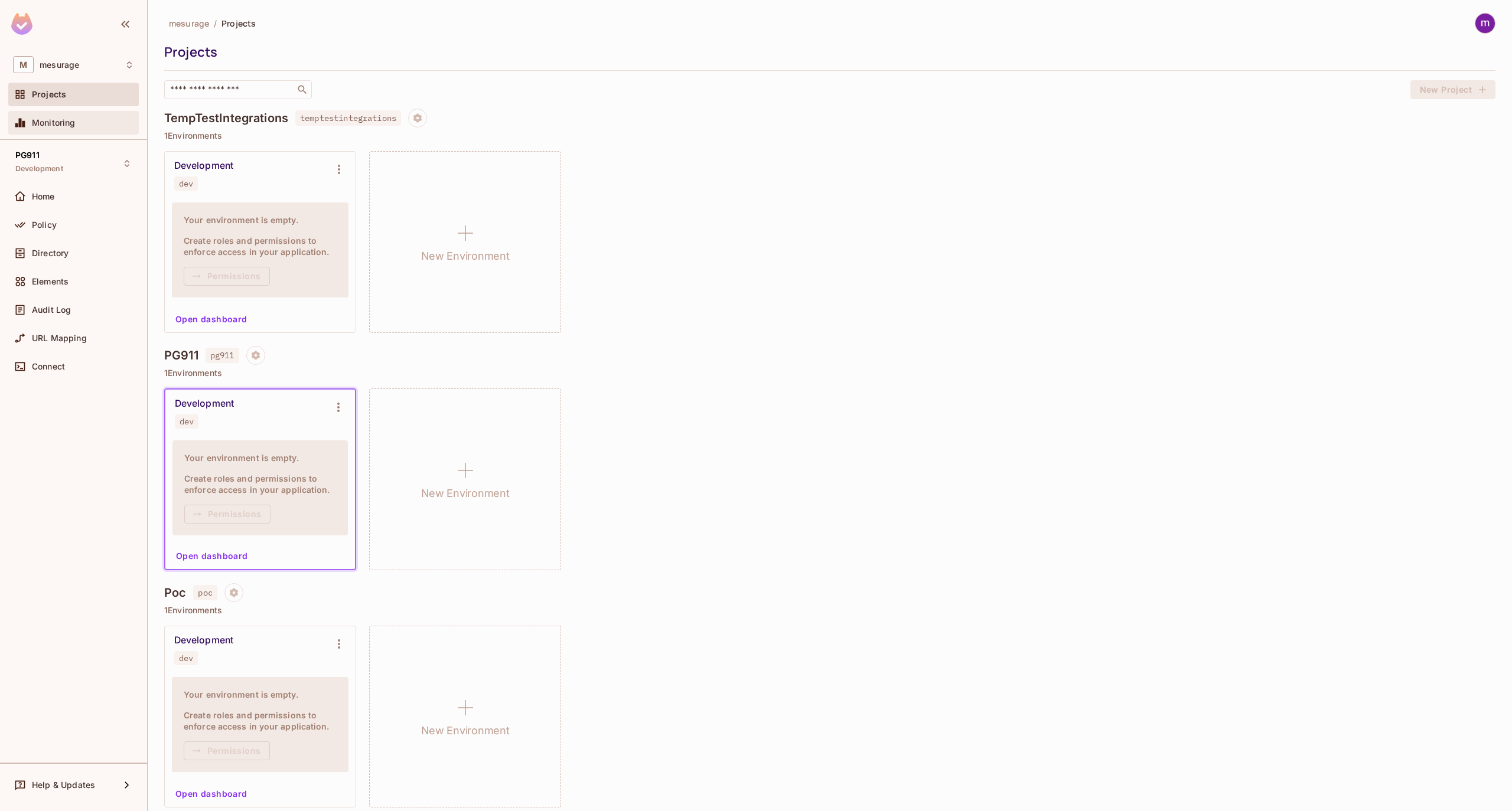
click at [70, 121] on span "Monitoring" at bounding box center [54, 123] width 44 height 9
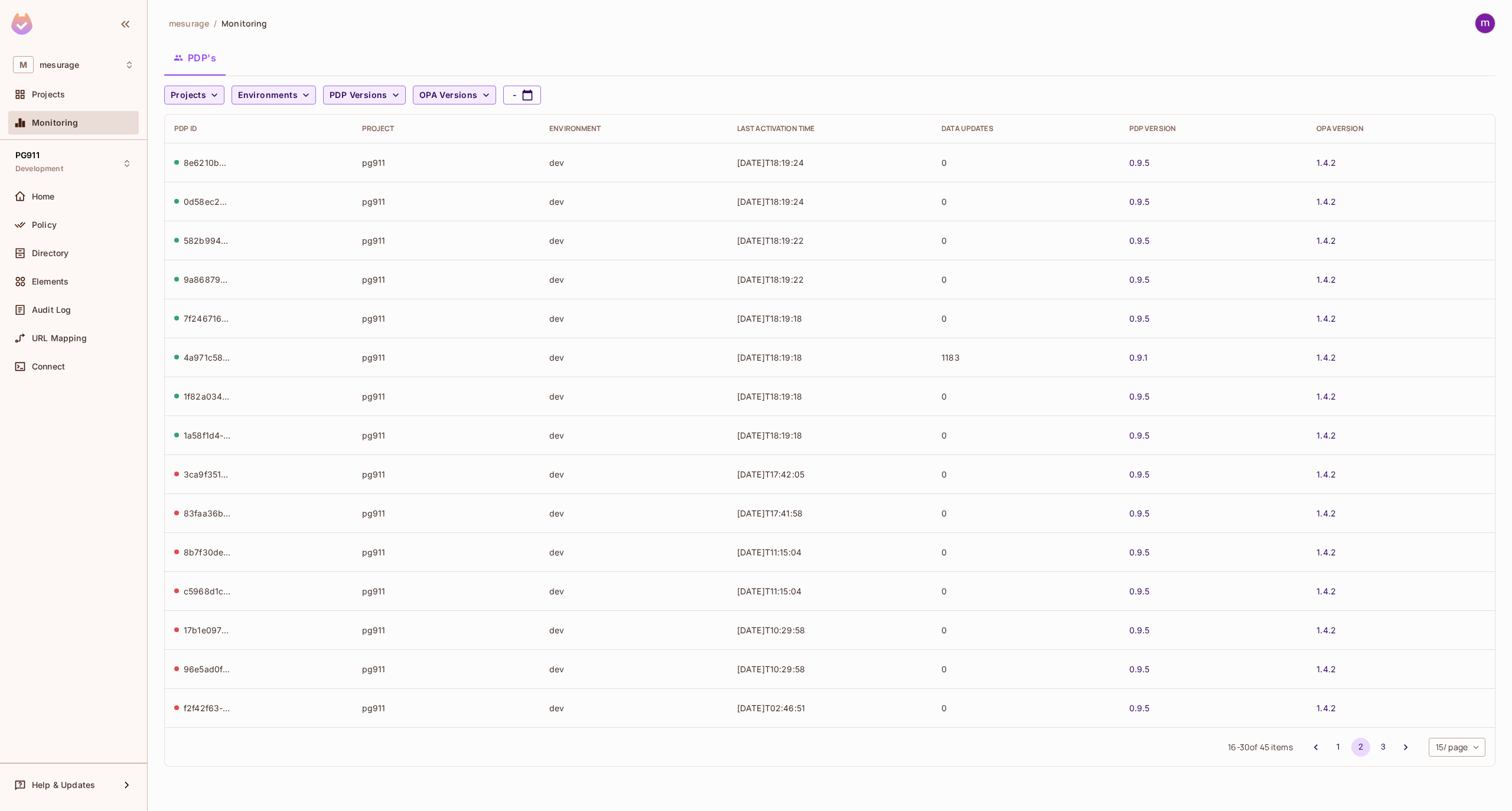
click at [354, 24] on div "mesurage / Monitoring" at bounding box center [829, 23] width 1331 height 21
drag, startPoint x: 1125, startPoint y: 161, endPoint x: 1087, endPoint y: 163, distance: 38.1
click at [1125, 161] on td "0.9.5" at bounding box center [1214, 162] width 188 height 39
click at [1334, 745] on button "1" at bounding box center [1338, 747] width 19 height 19
click at [52, 99] on span "Projects" at bounding box center [48, 95] width 33 height 9
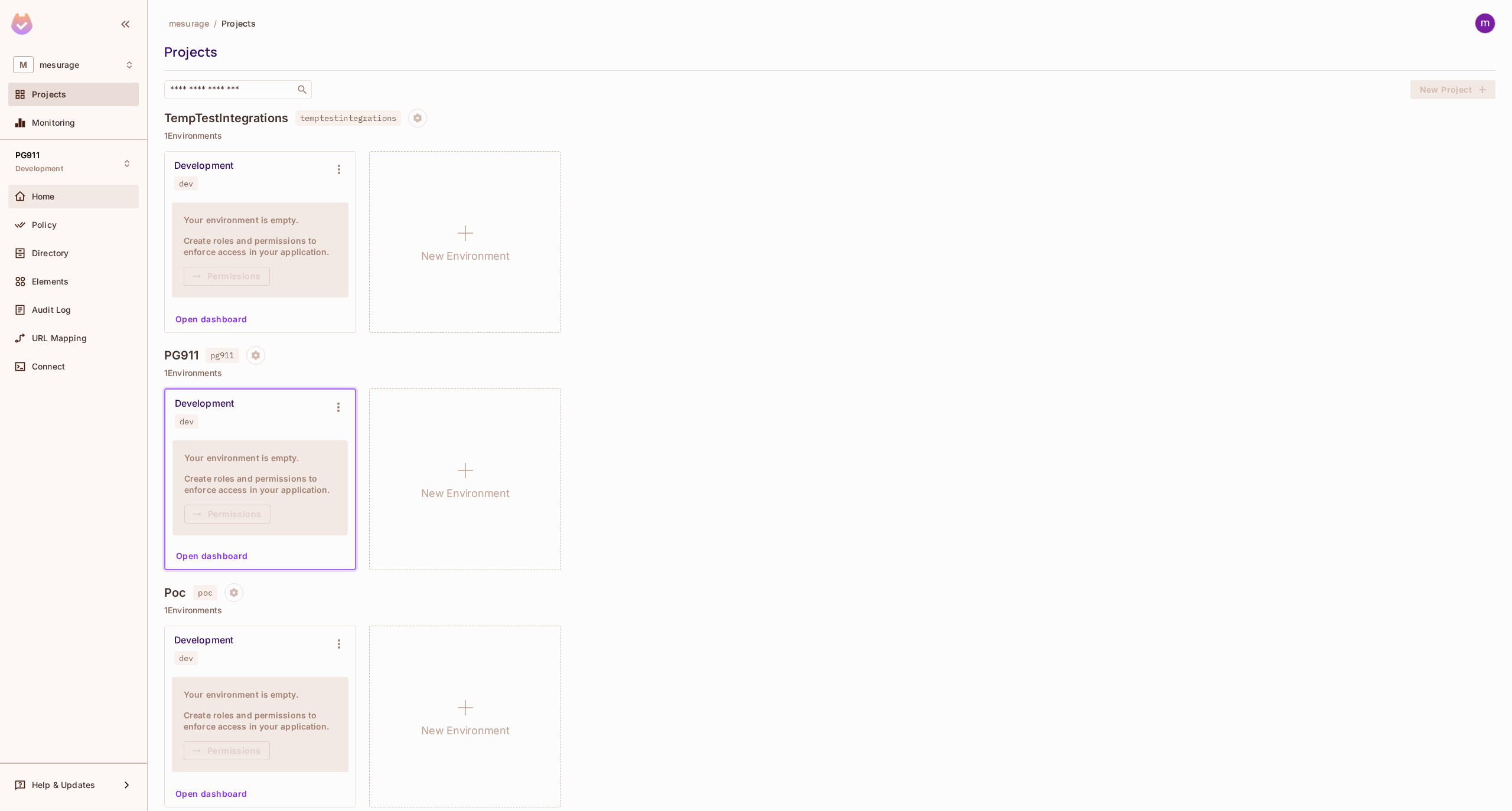
click at [45, 197] on span "Home" at bounding box center [44, 196] width 23 height 9
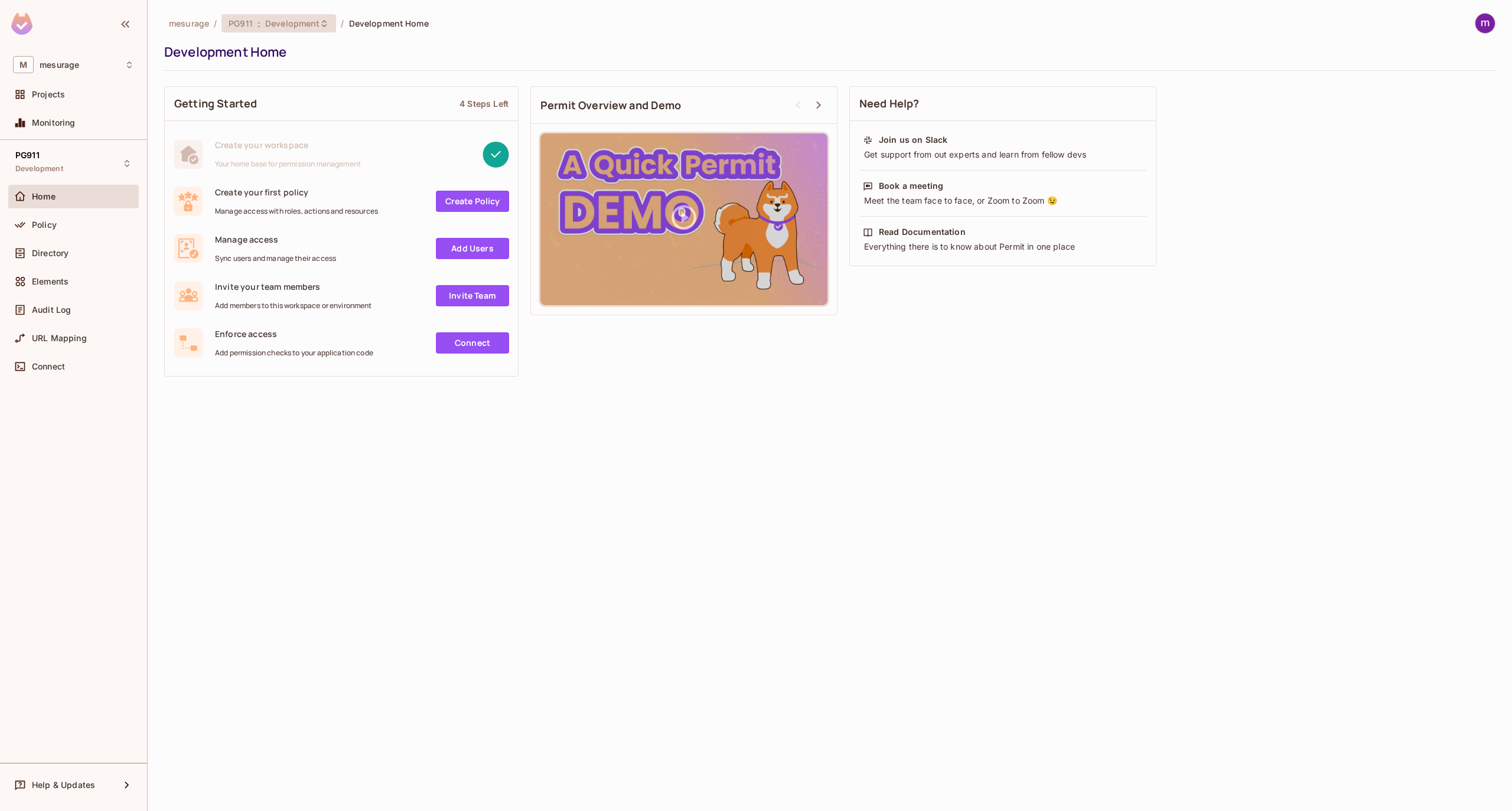
click at [310, 22] on span "Development" at bounding box center [292, 23] width 54 height 11
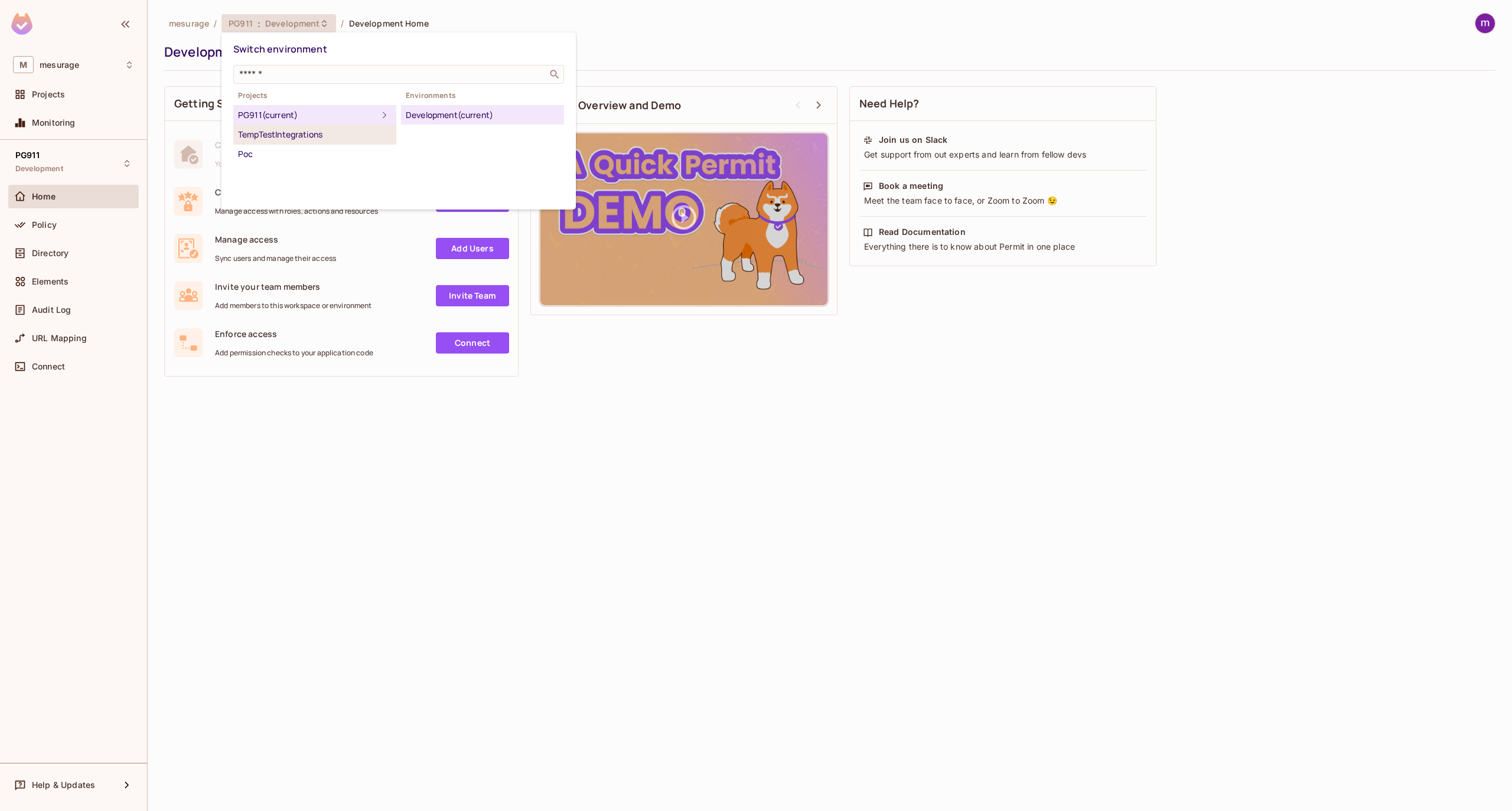
click at [290, 136] on div "TempTestIntegrations" at bounding box center [314, 134] width 154 height 14
click at [436, 119] on div "Development" at bounding box center [482, 115] width 154 height 14
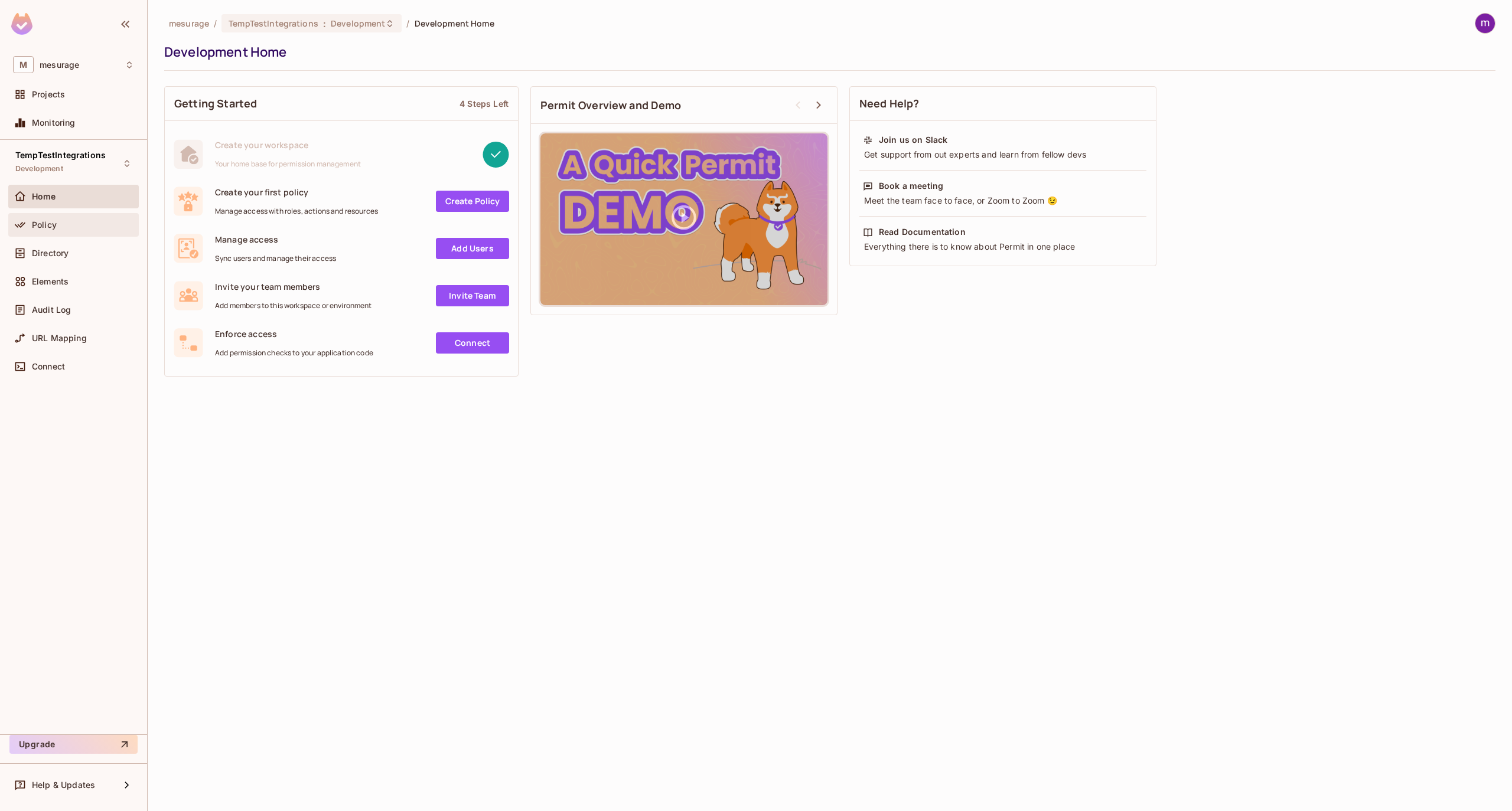
click at [54, 225] on span "Policy" at bounding box center [44, 225] width 25 height 9
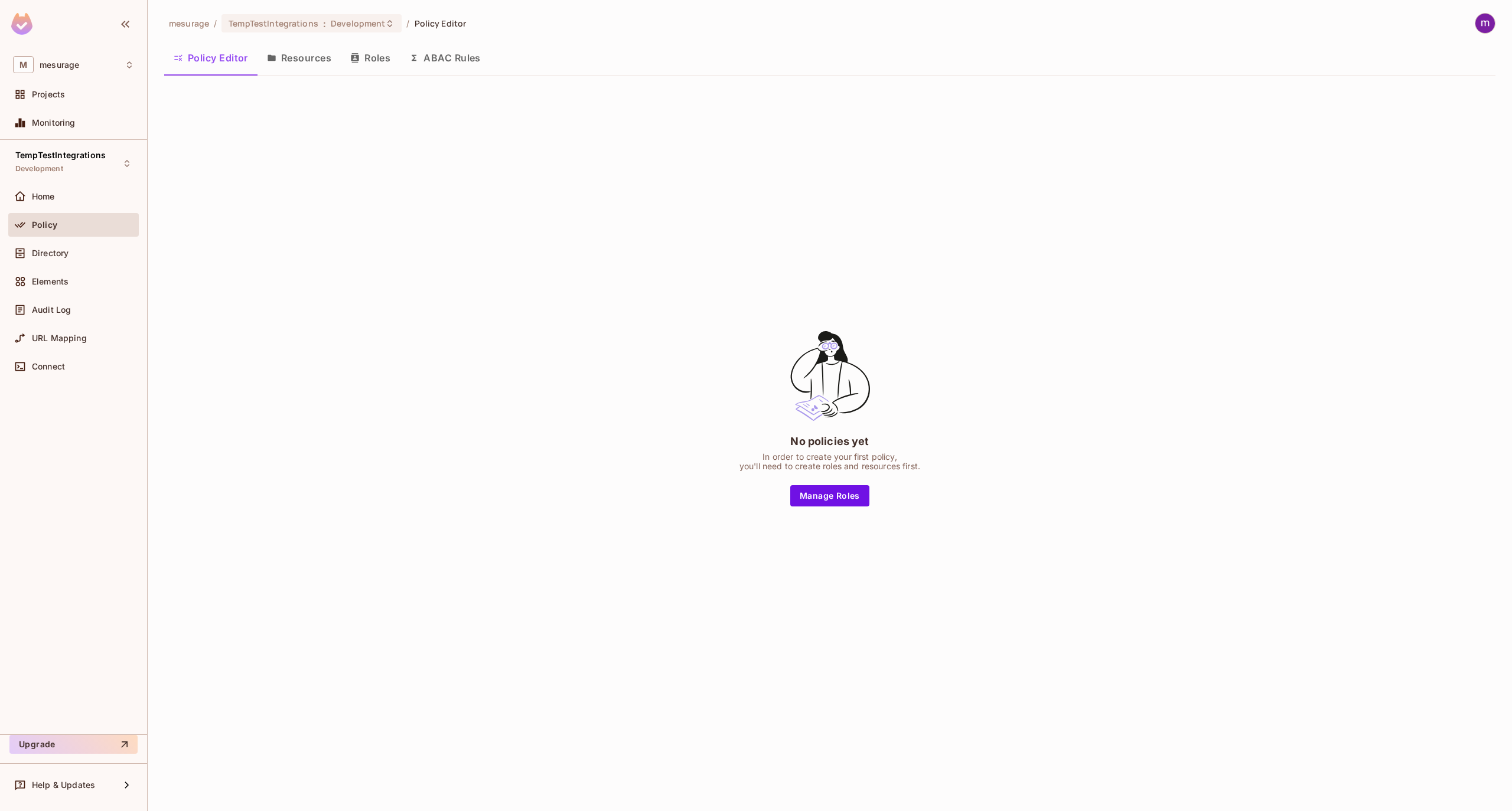
click at [375, 58] on button "Roles" at bounding box center [370, 58] width 59 height 29
click at [321, 57] on button "Resources" at bounding box center [299, 58] width 83 height 29
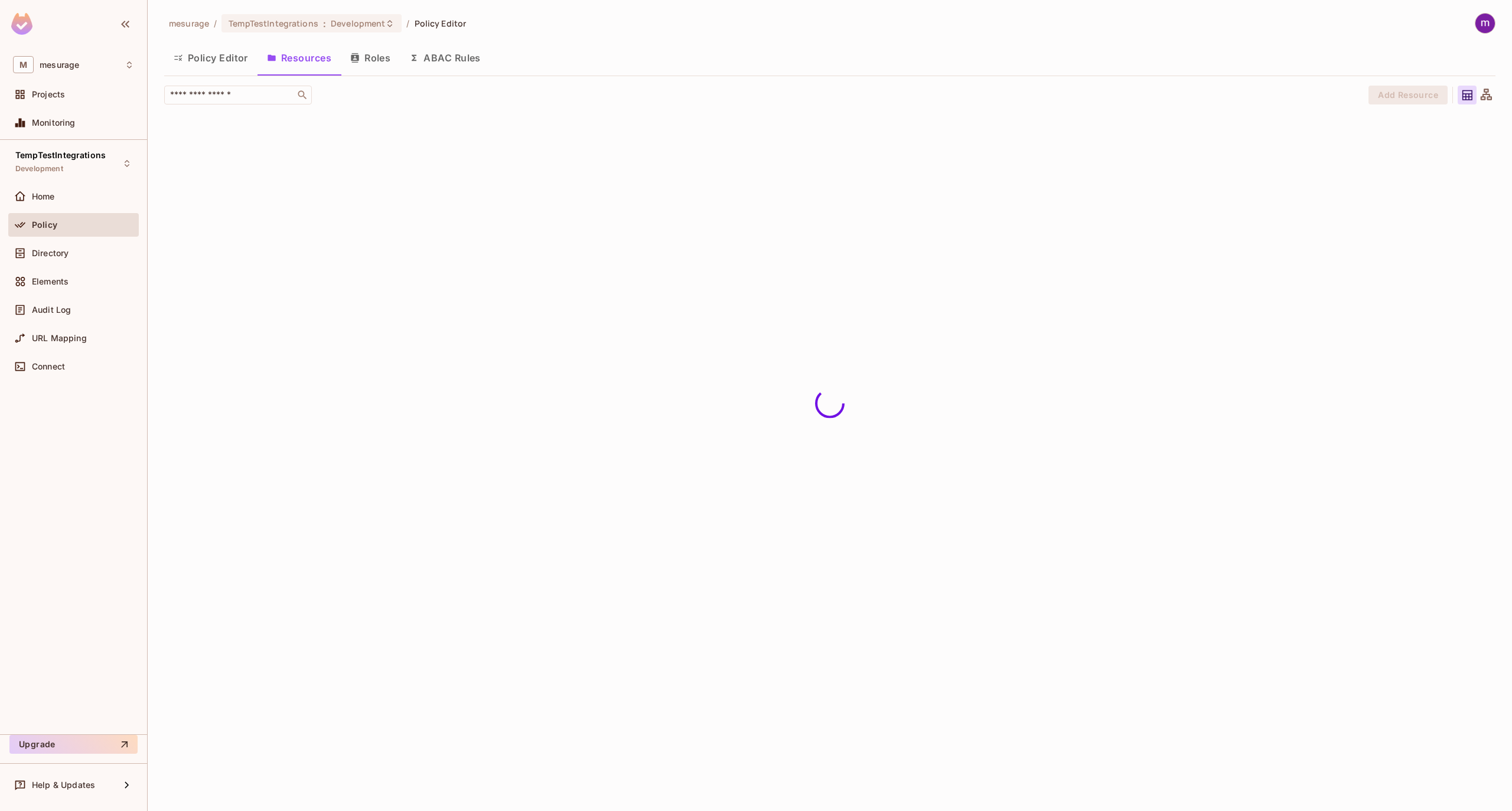
click at [208, 57] on button "Policy Editor" at bounding box center [211, 58] width 93 height 29
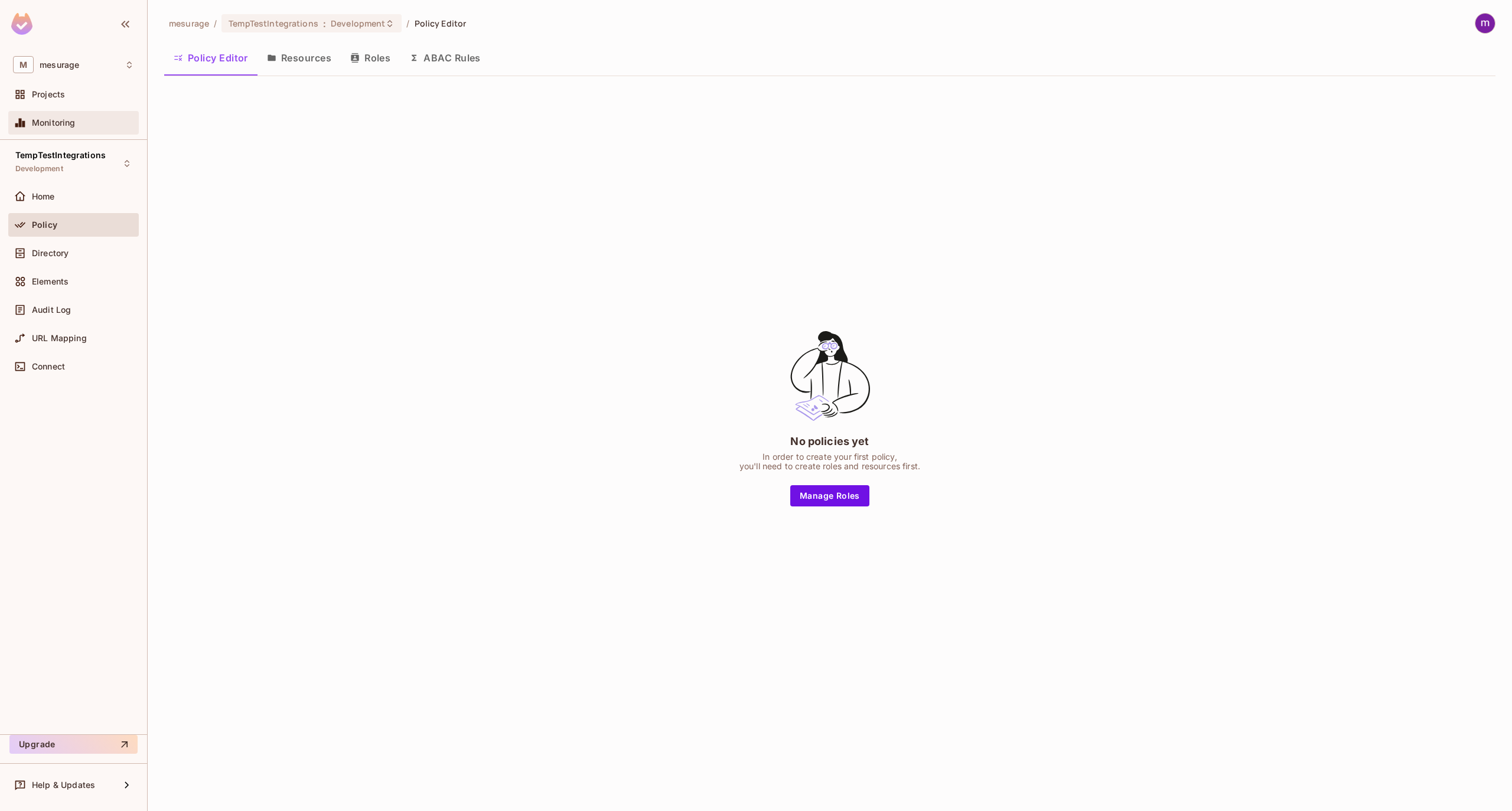
click at [58, 129] on div "Monitoring" at bounding box center [73, 123] width 121 height 14
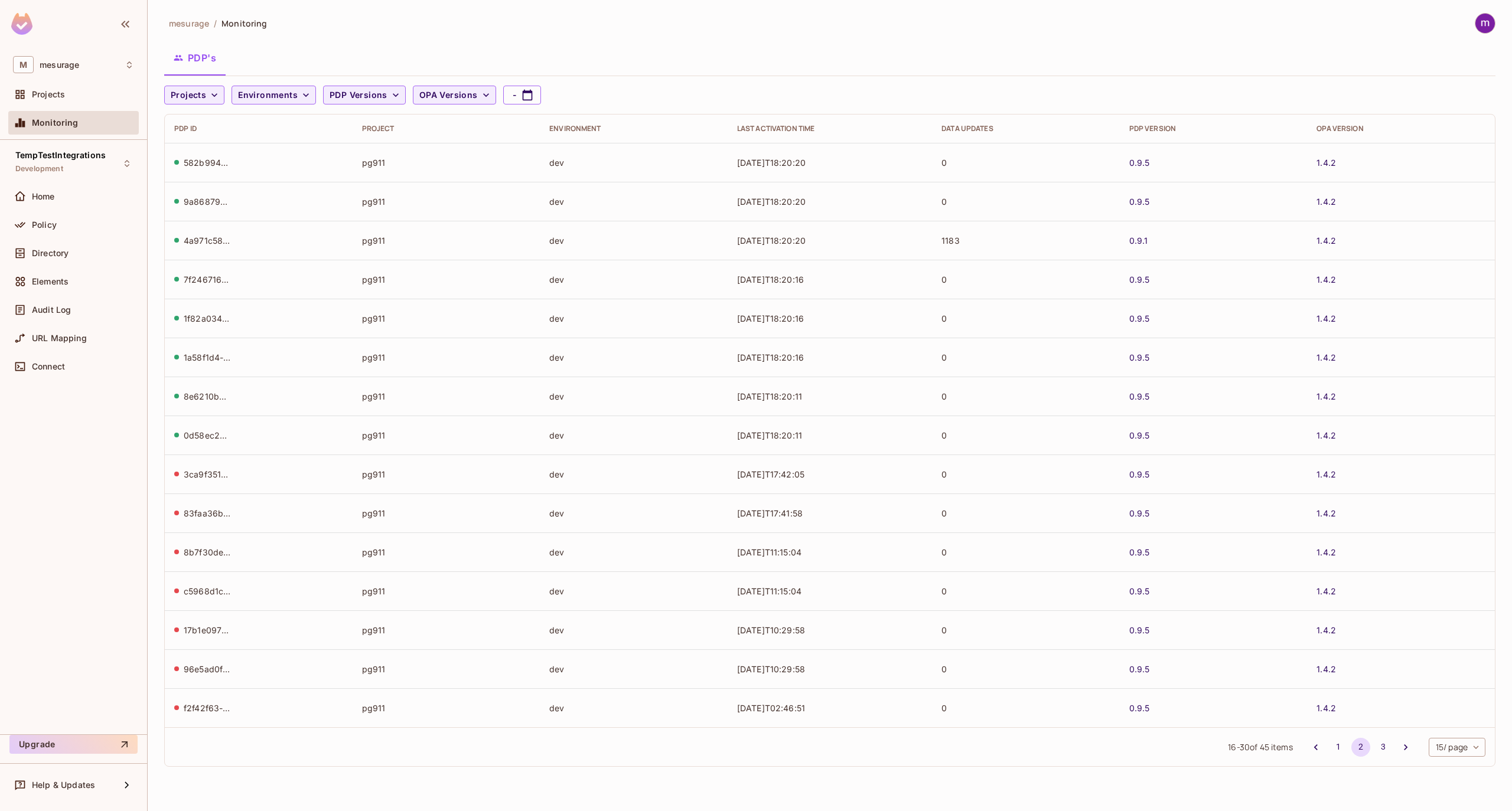
click at [409, 52] on div "PDP's" at bounding box center [829, 58] width 1331 height 29
click at [768, 57] on div "PDP's" at bounding box center [829, 58] width 1331 height 29
click at [1481, 27] on img at bounding box center [1485, 23] width 19 height 19
click at [1482, 24] on div at bounding box center [756, 406] width 1512 height 811
click at [996, 8] on div "mesurage / Monitoring PDP's Projects Environments PDP Versions OPA Versions - P…" at bounding box center [829, 406] width 1364 height 811
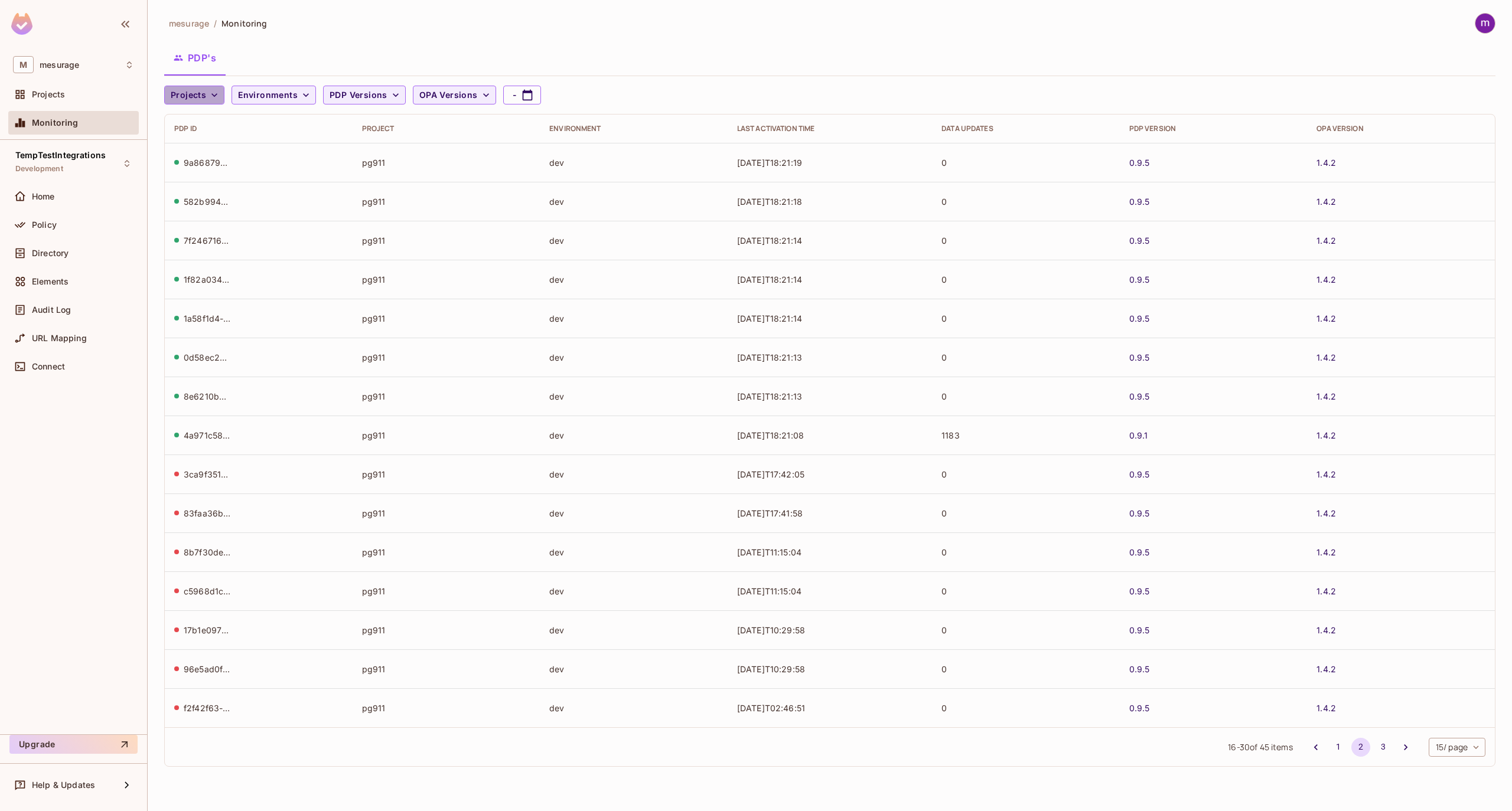
click at [209, 100] on icon "button" at bounding box center [215, 95] width 12 height 12
click at [300, 96] on div at bounding box center [756, 406] width 1512 height 811
click at [300, 96] on div "PG911 Poc TempTestIntegrations" at bounding box center [756, 118] width 1512 height 236
click at [303, 95] on icon "button" at bounding box center [306, 95] width 6 height 3
click at [371, 50] on div at bounding box center [756, 406] width 1512 height 811
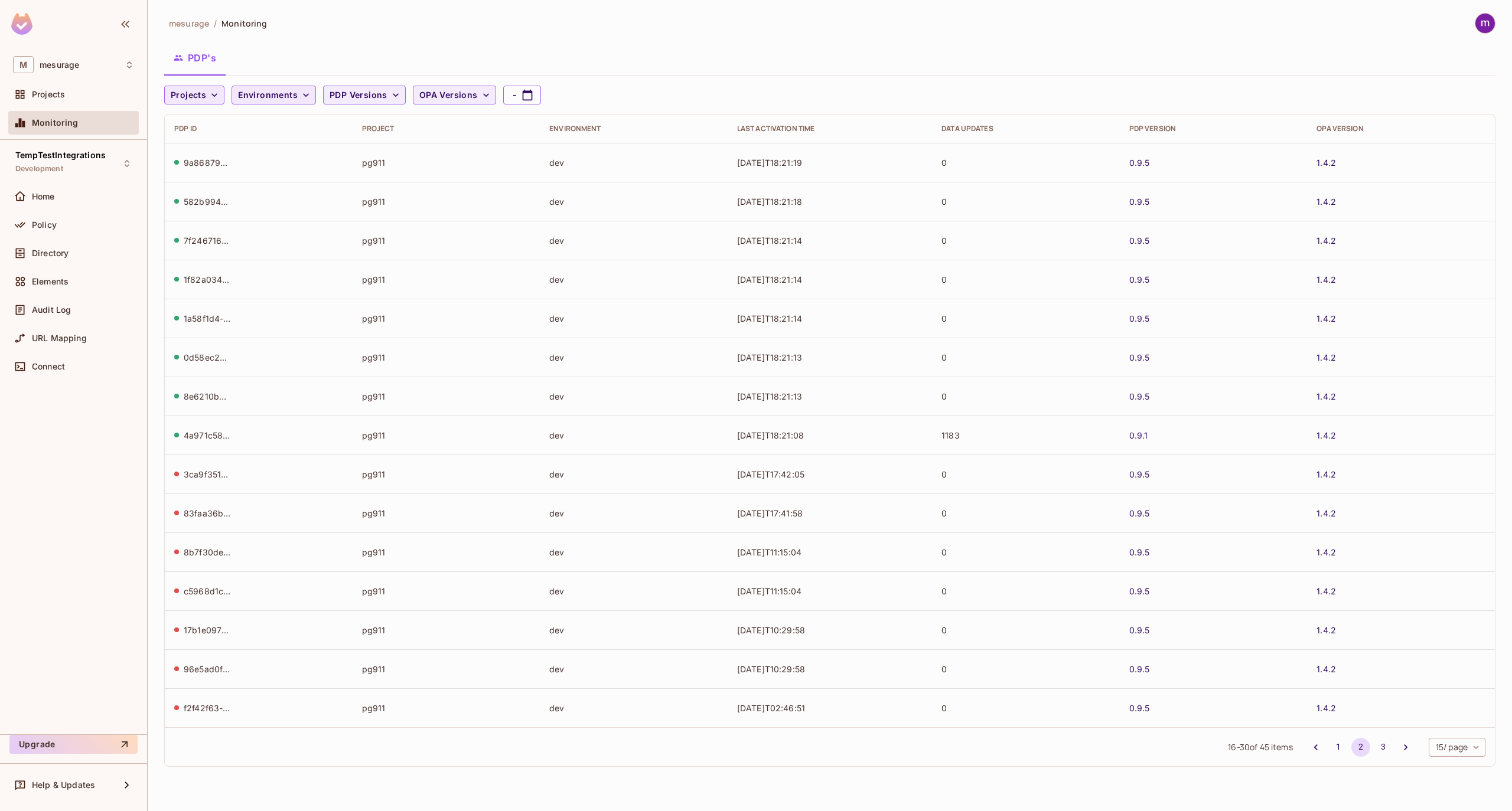
drag, startPoint x: 622, startPoint y: 64, endPoint x: 601, endPoint y: 76, distance: 24.2
click at [616, 67] on div "PDP's" at bounding box center [829, 58] width 1331 height 29
click at [608, 74] on div "PDP's" at bounding box center [829, 59] width 1331 height 32
click at [1019, 39] on div "mesurage / Monitoring PDP's Projects Environments PDP Versions OPA Versions - P…" at bounding box center [829, 394] width 1331 height 763
click at [1016, 42] on div "mesurage / Monitoring PDP's Projects Environments PDP Versions OPA Versions - P…" at bounding box center [829, 394] width 1331 height 763
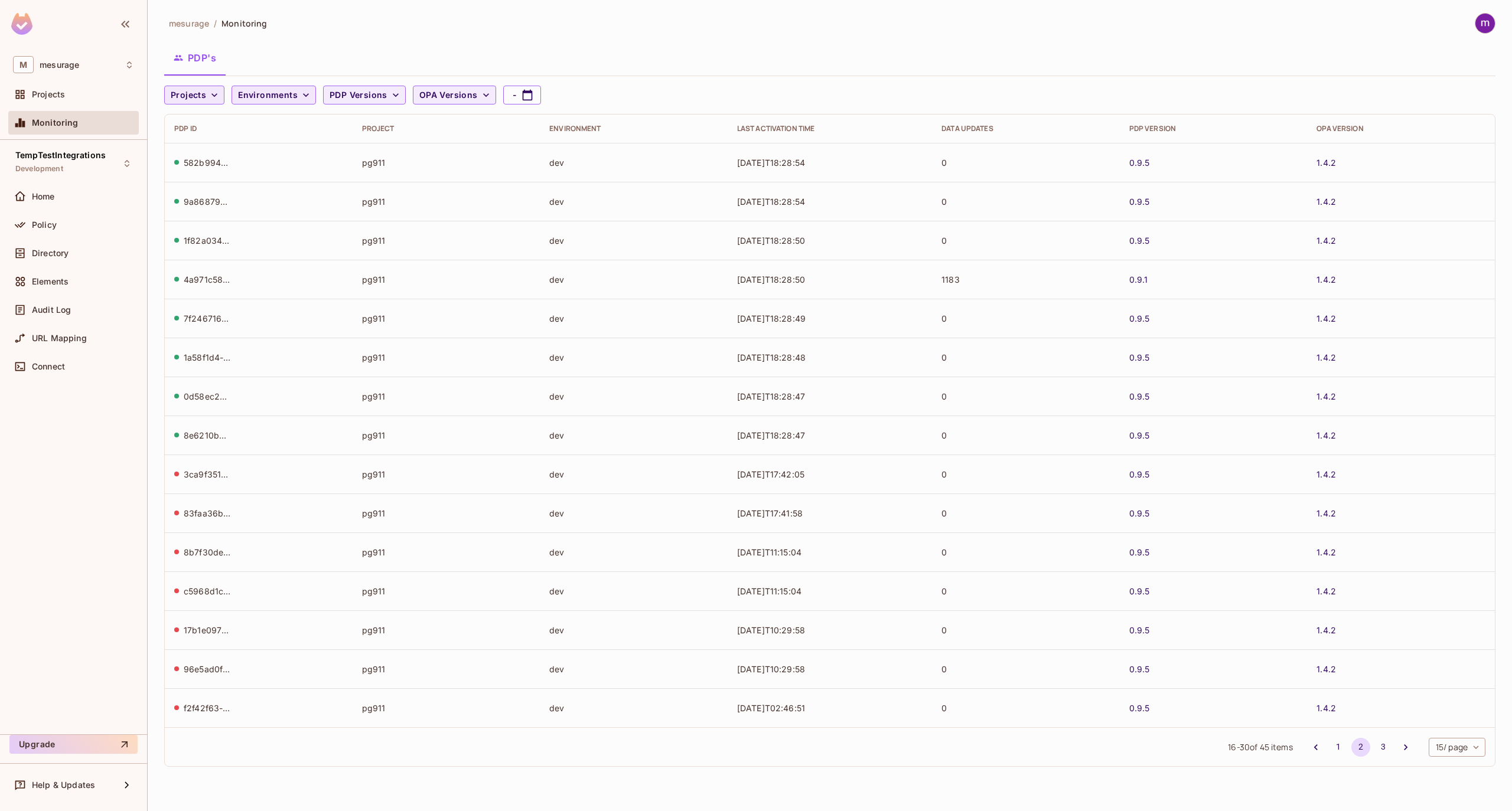
click at [666, 58] on div "PDP's" at bounding box center [829, 58] width 1331 height 29
click at [534, 38] on div "mesurage / Monitoring PDP's Projects Environments PDP Versions OPA Versions - P…" at bounding box center [829, 394] width 1331 height 763
click at [53, 86] on div "Projects" at bounding box center [73, 94] width 131 height 23
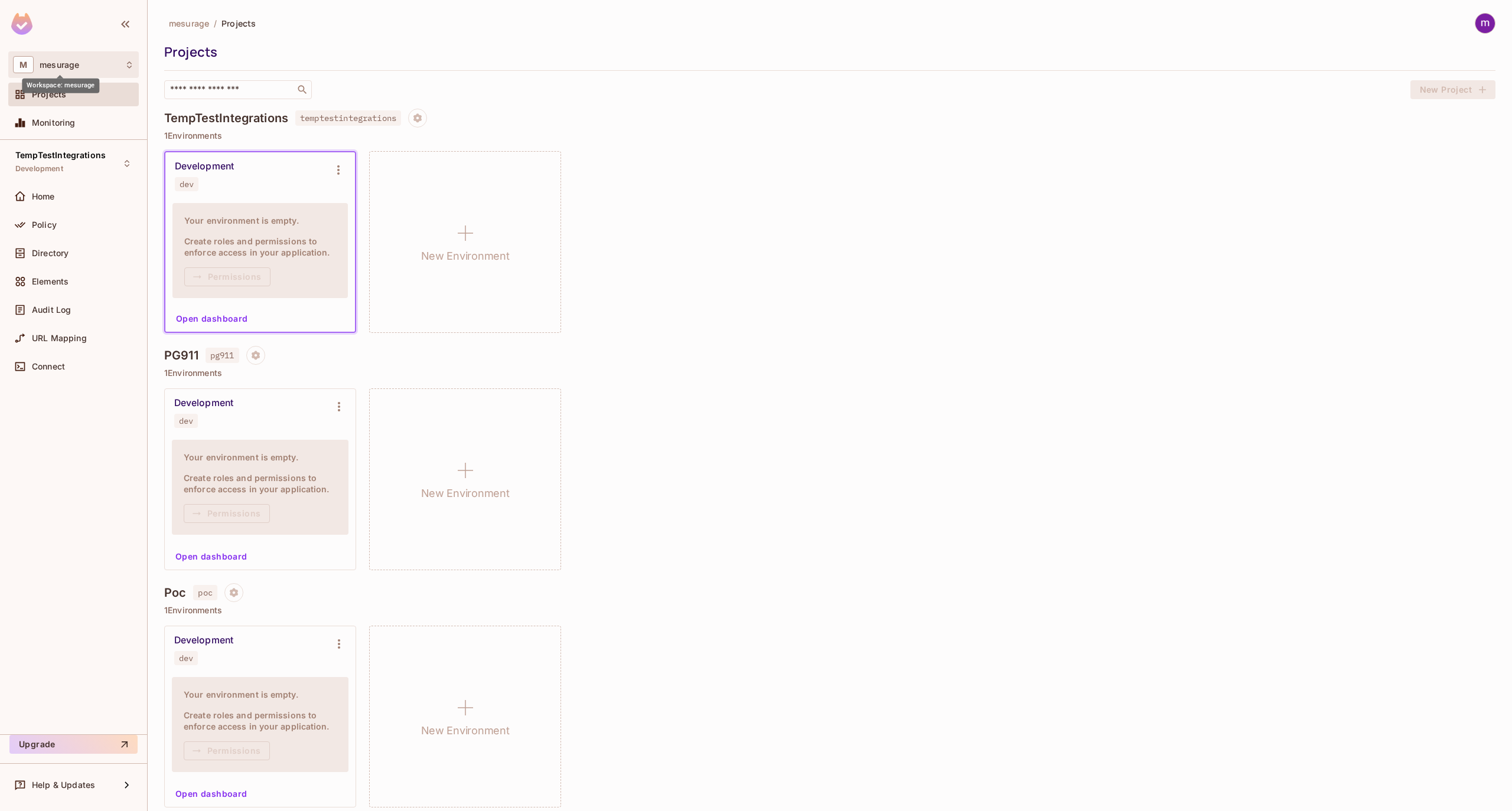
click at [68, 62] on span "mesurage" at bounding box center [59, 65] width 40 height 9
click at [68, 62] on div at bounding box center [756, 406] width 1512 height 811
click at [65, 448] on div "TempTestIntegrations Development Home Policy Directory Elements Audit Log URL M…" at bounding box center [73, 437] width 147 height 595
click at [1475, 28] on img at bounding box center [1485, 23] width 19 height 19
click at [1470, 26] on div at bounding box center [756, 406] width 1512 height 811
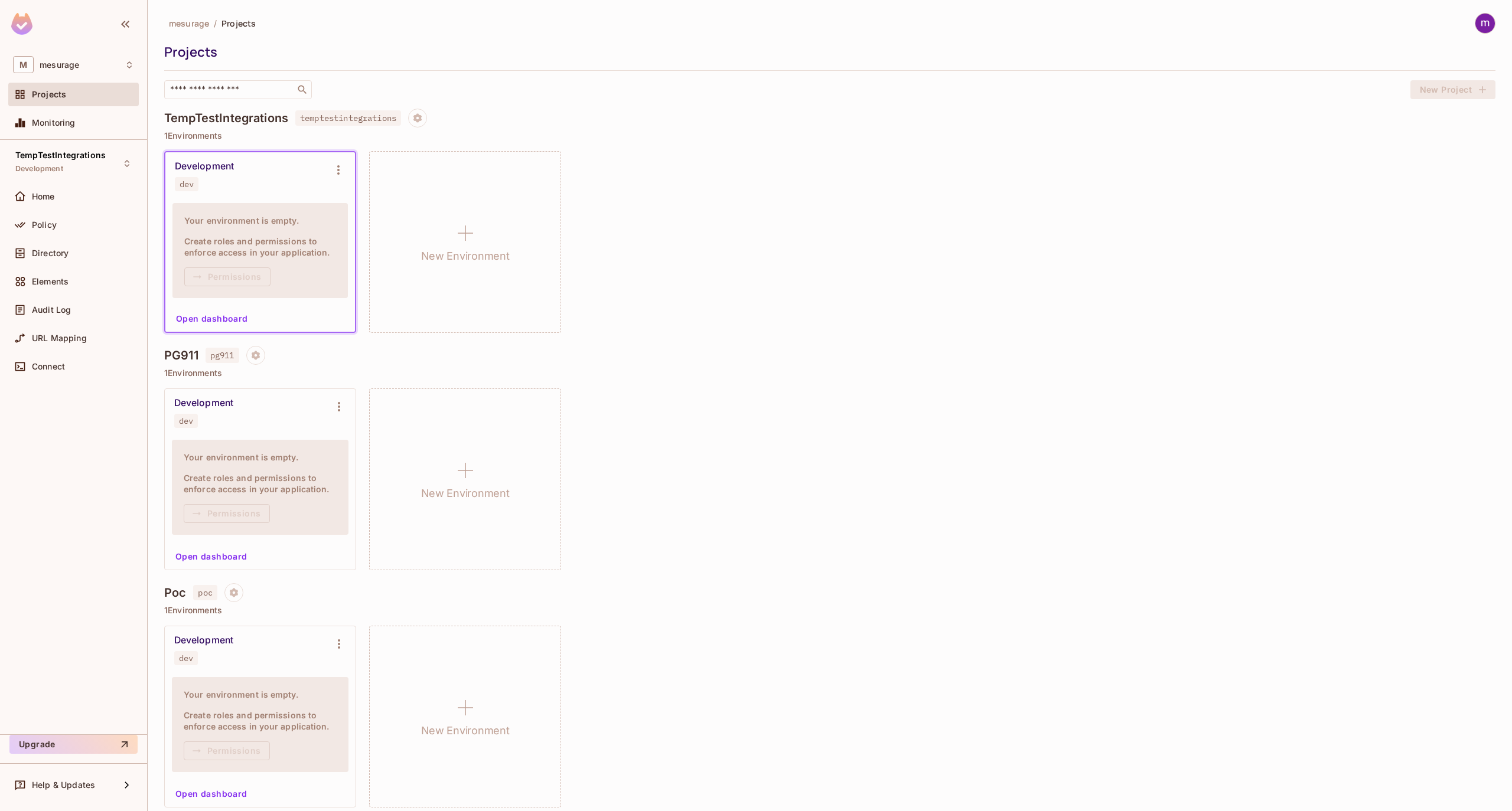
click at [1475, 26] on img at bounding box center [1485, 23] width 19 height 19
click at [870, 44] on div at bounding box center [756, 406] width 1512 height 811
click at [1475, 22] on img at bounding box center [1485, 23] width 19 height 19
click at [1409, 55] on span "mathieu hamel" at bounding box center [1447, 52] width 141 height 11
click at [949, 29] on div at bounding box center [756, 406] width 1512 height 811
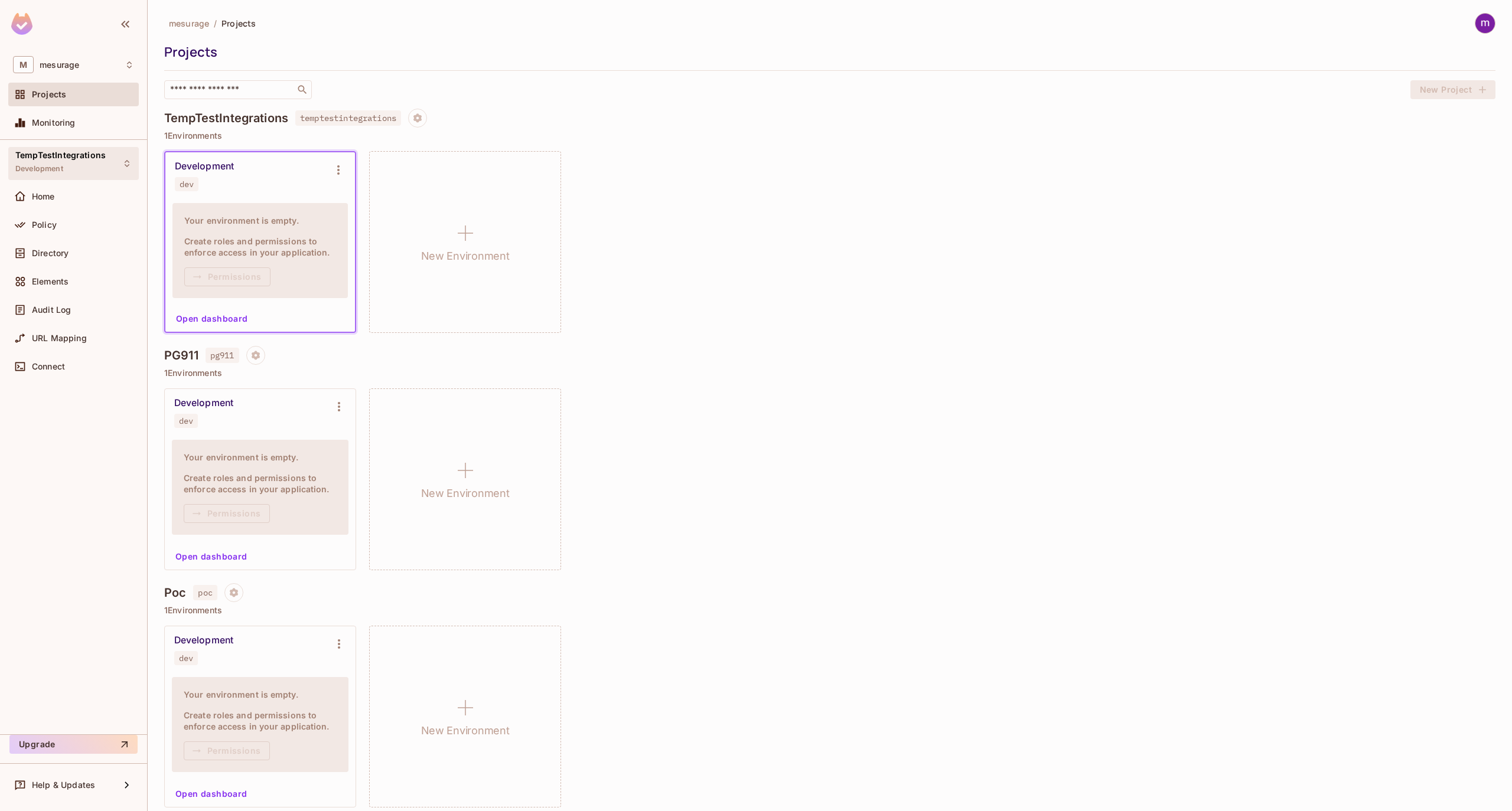
click at [81, 154] on span "TempTestIntegrations" at bounding box center [60, 155] width 91 height 9
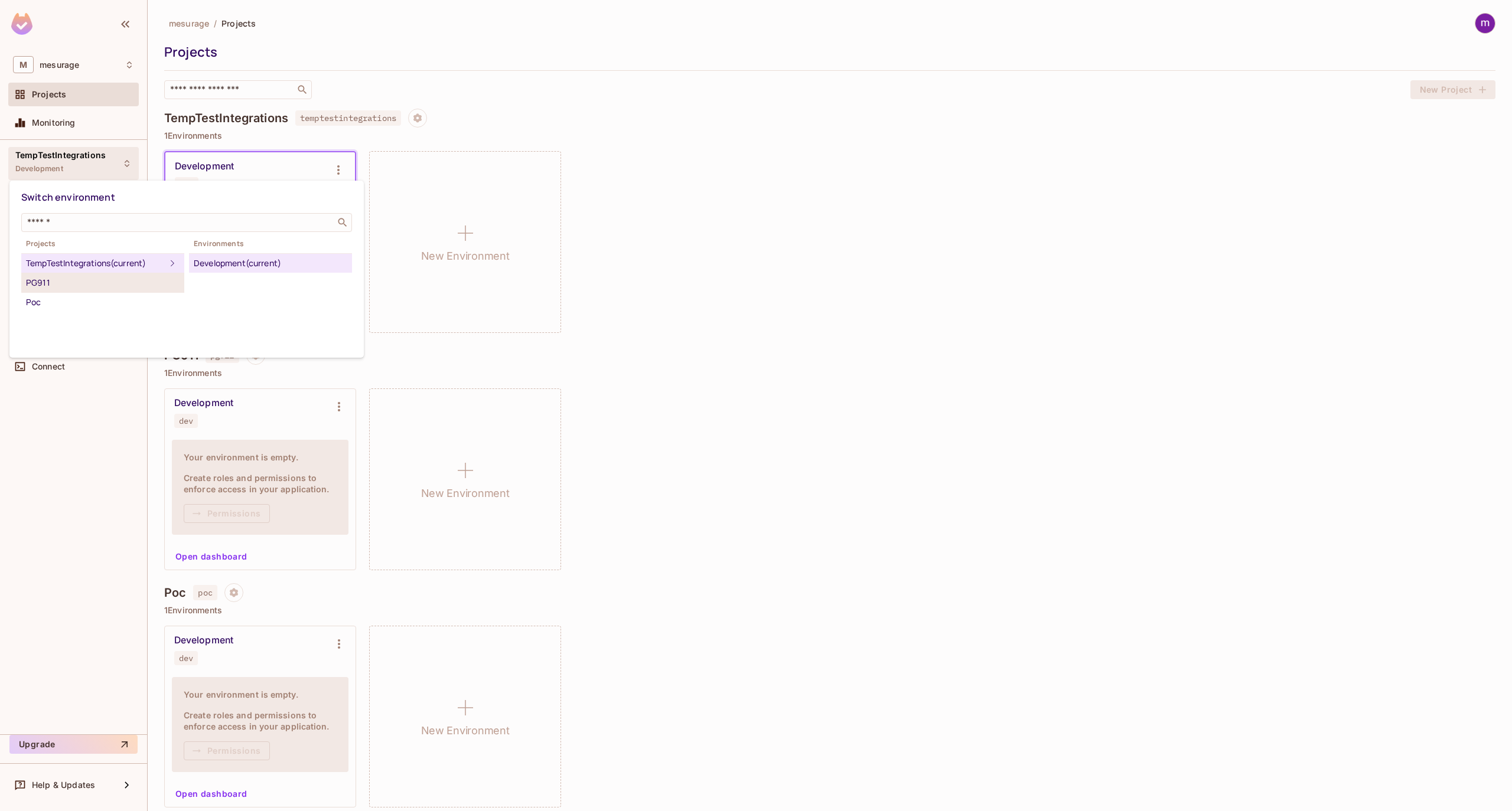
click at [54, 281] on div "PG911" at bounding box center [103, 282] width 154 height 14
click at [219, 265] on div "Development" at bounding box center [270, 263] width 154 height 14
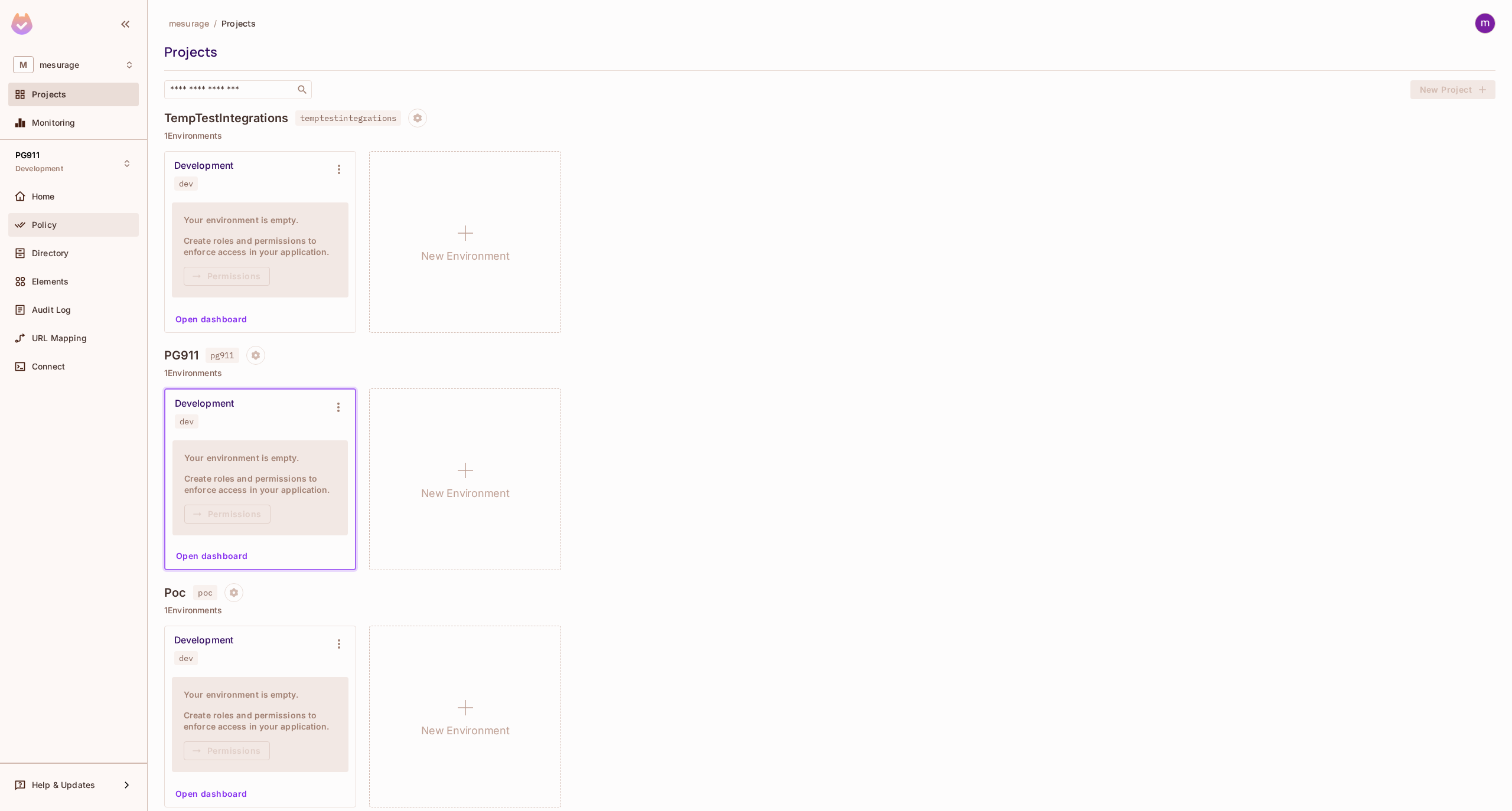
click at [44, 223] on span "Policy" at bounding box center [44, 225] width 25 height 9
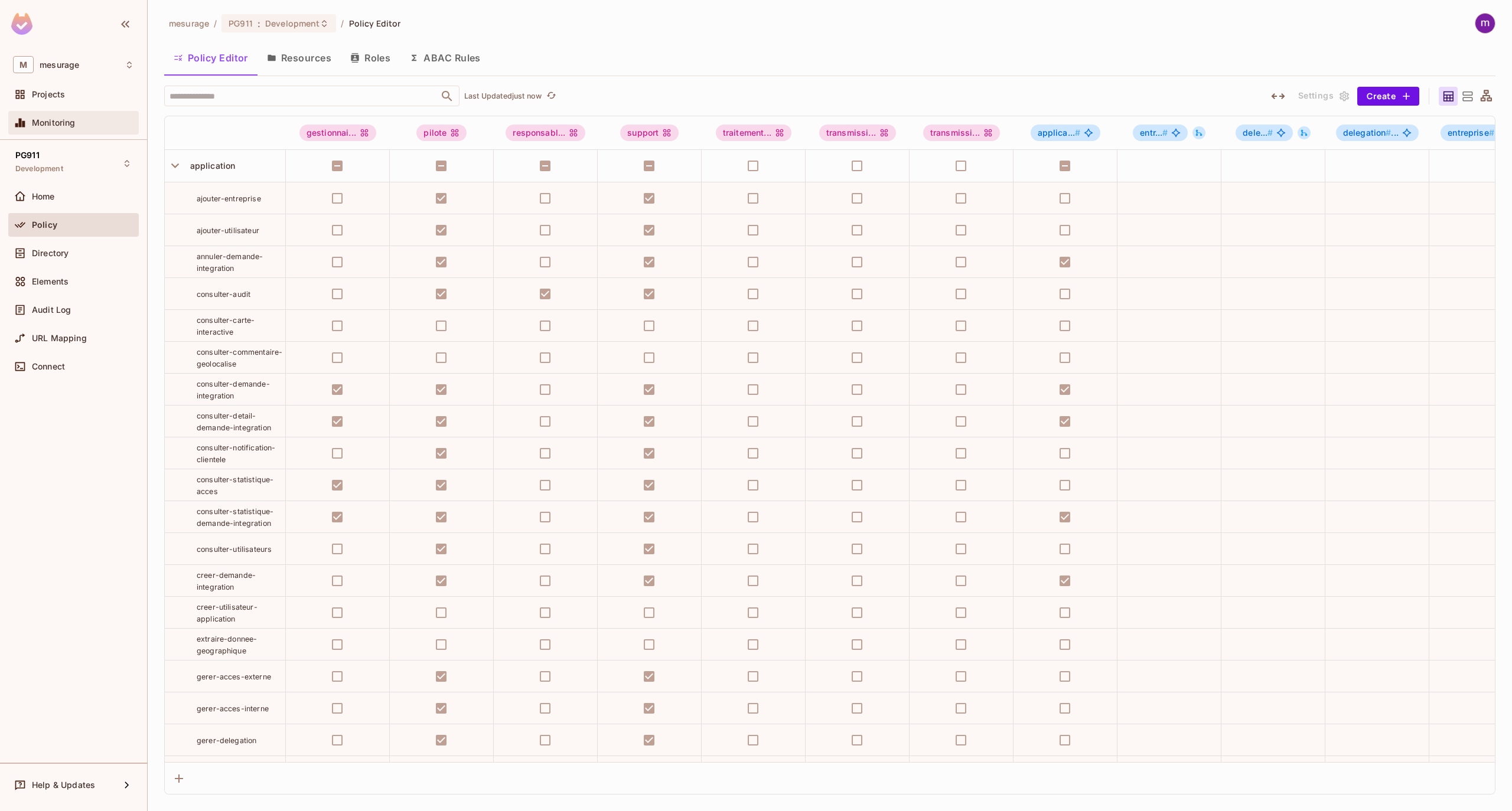
click at [41, 123] on span "Monitoring" at bounding box center [54, 123] width 44 height 9
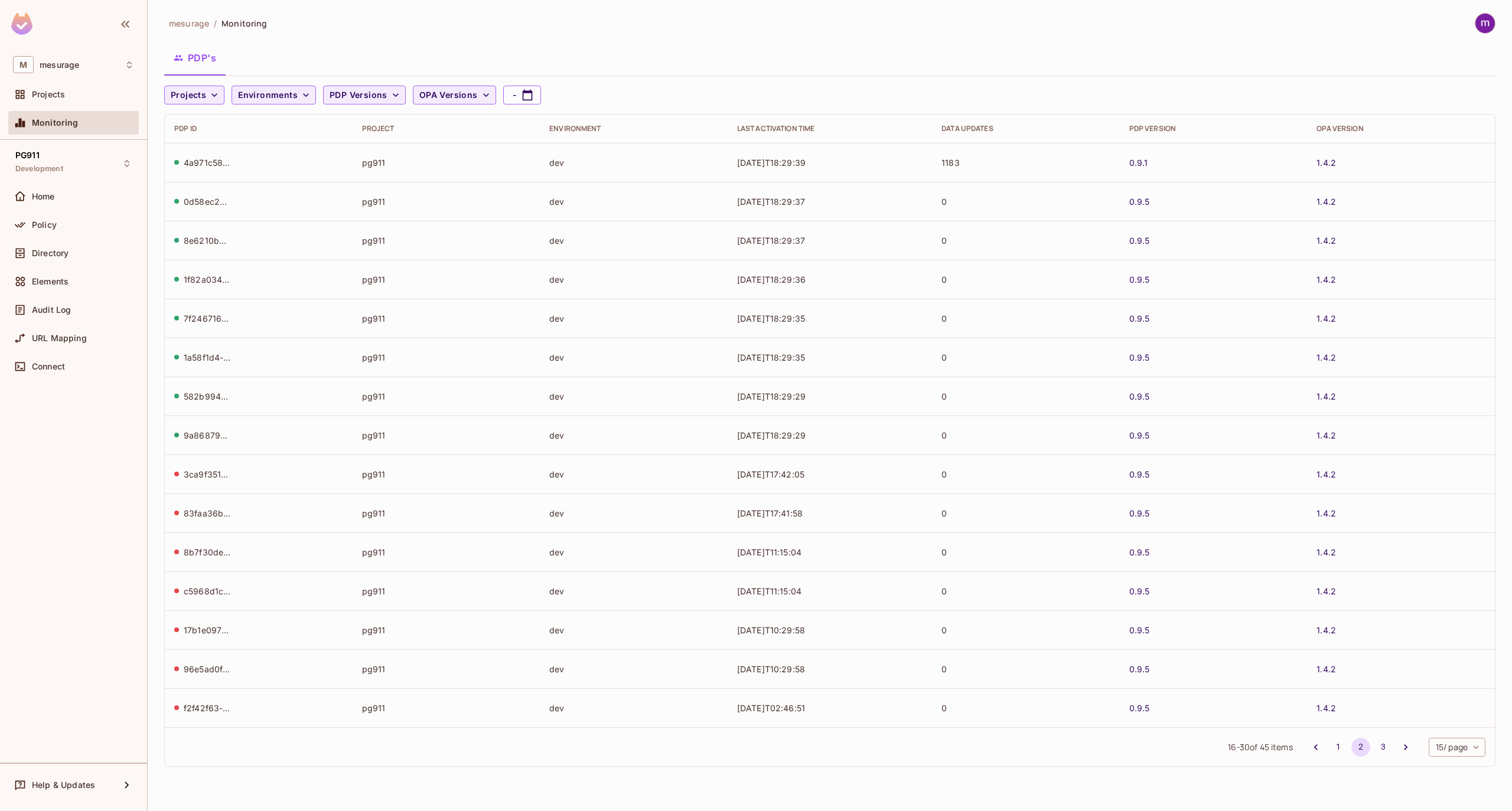
click at [407, 52] on div "PDP's" at bounding box center [829, 58] width 1331 height 29
click at [86, 438] on div "PG911 Development Home Policy Directory Elements Audit Log URL Mapping Connect" at bounding box center [73, 451] width 147 height 623
click at [841, 51] on div "PDP's" at bounding box center [829, 58] width 1331 height 29
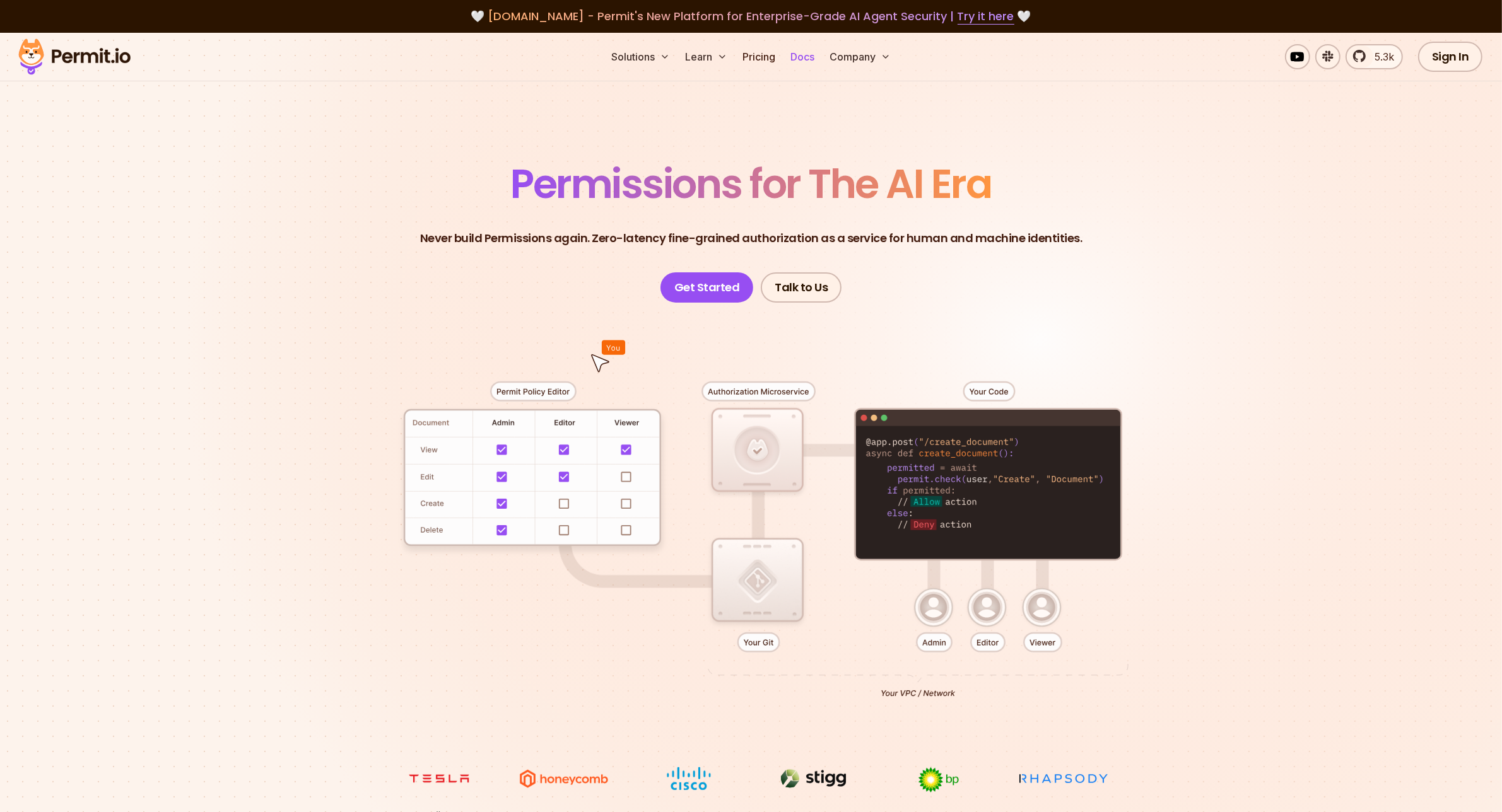
click at [800, 59] on link "Docs" at bounding box center [803, 57] width 34 height 25
drag, startPoint x: 1352, startPoint y: 130, endPoint x: 1445, endPoint y: 80, distance: 105.6
click at [1362, 124] on section "Permissions for The AI Era Never build Permissions again. Zero-latency fine-gra…" at bounding box center [751, 449] width 1502 height 833
click at [1468, 61] on link "Sign In" at bounding box center [1450, 57] width 65 height 30
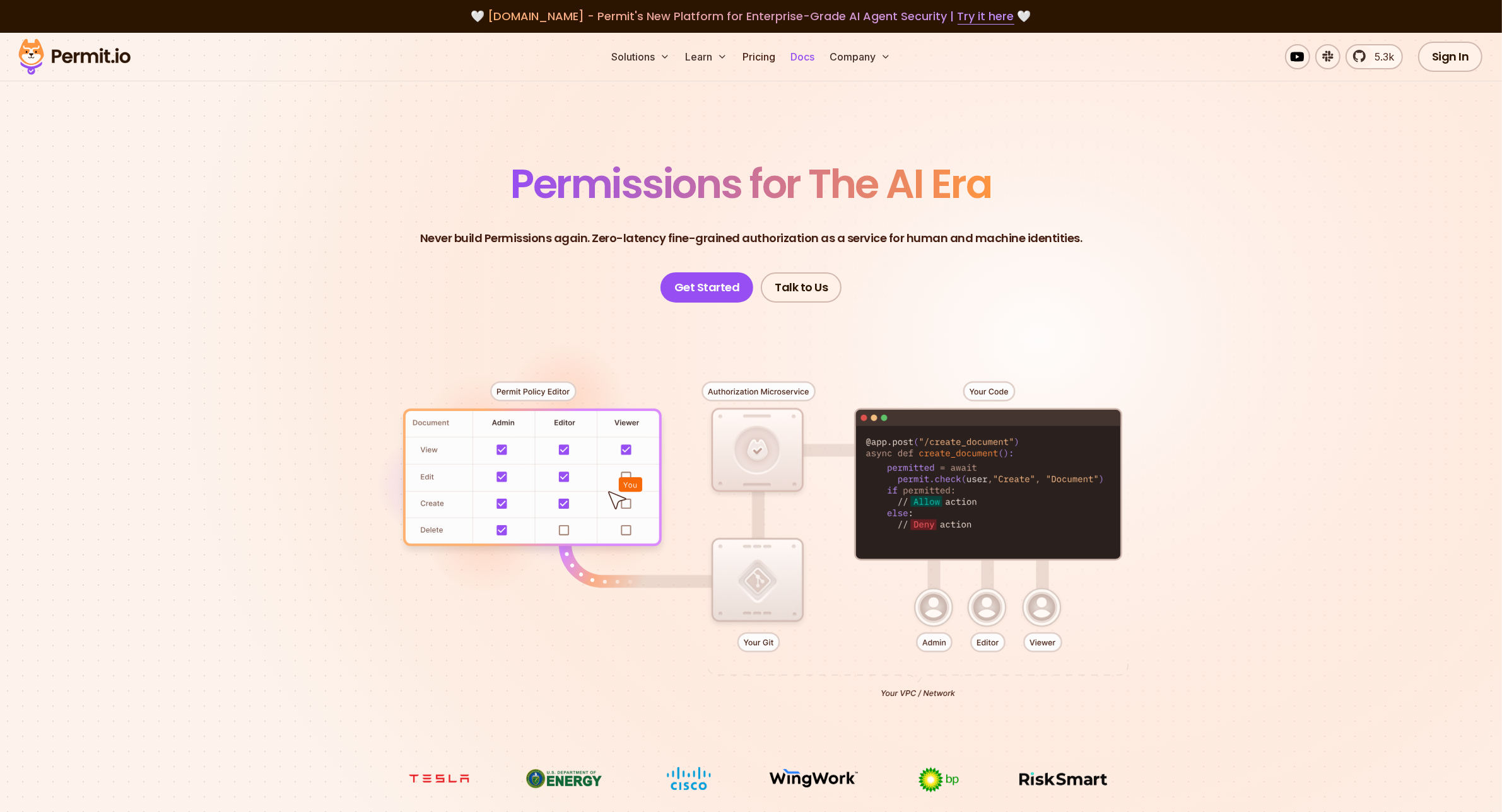
click at [812, 55] on link "Docs" at bounding box center [803, 57] width 34 height 25
